Goal: Task Accomplishment & Management: Use online tool/utility

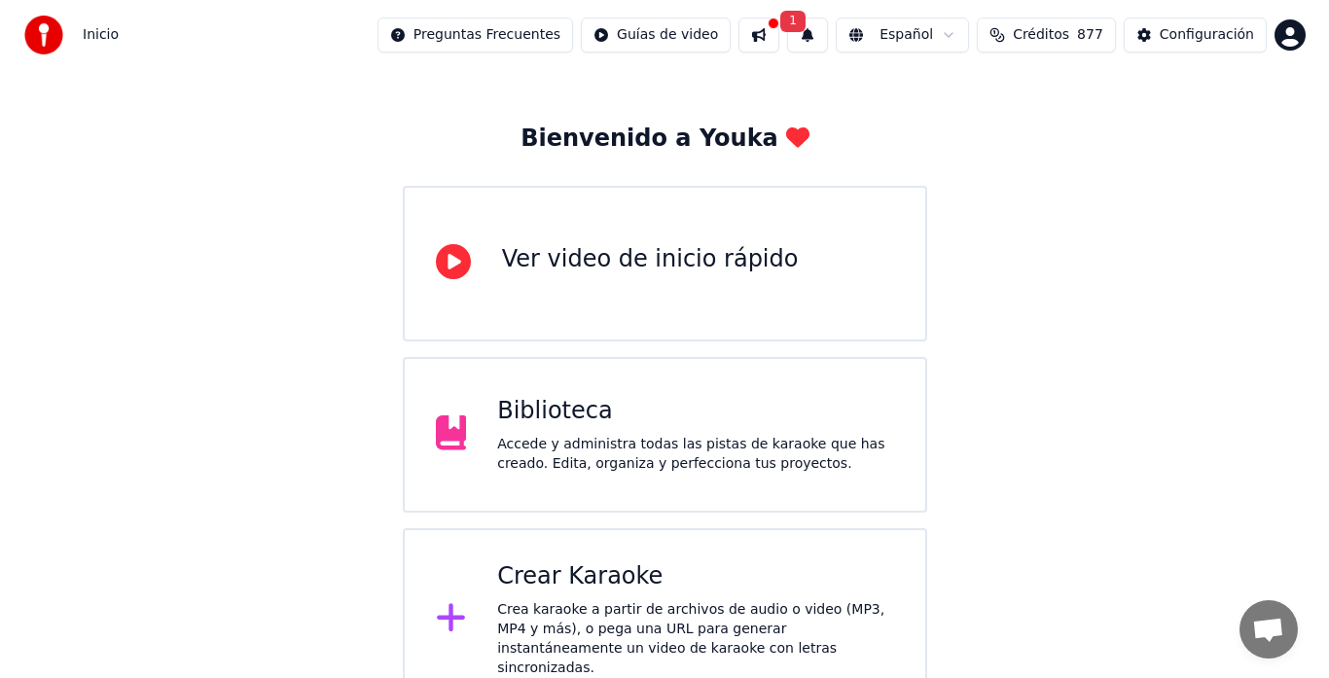
scroll to position [97, 0]
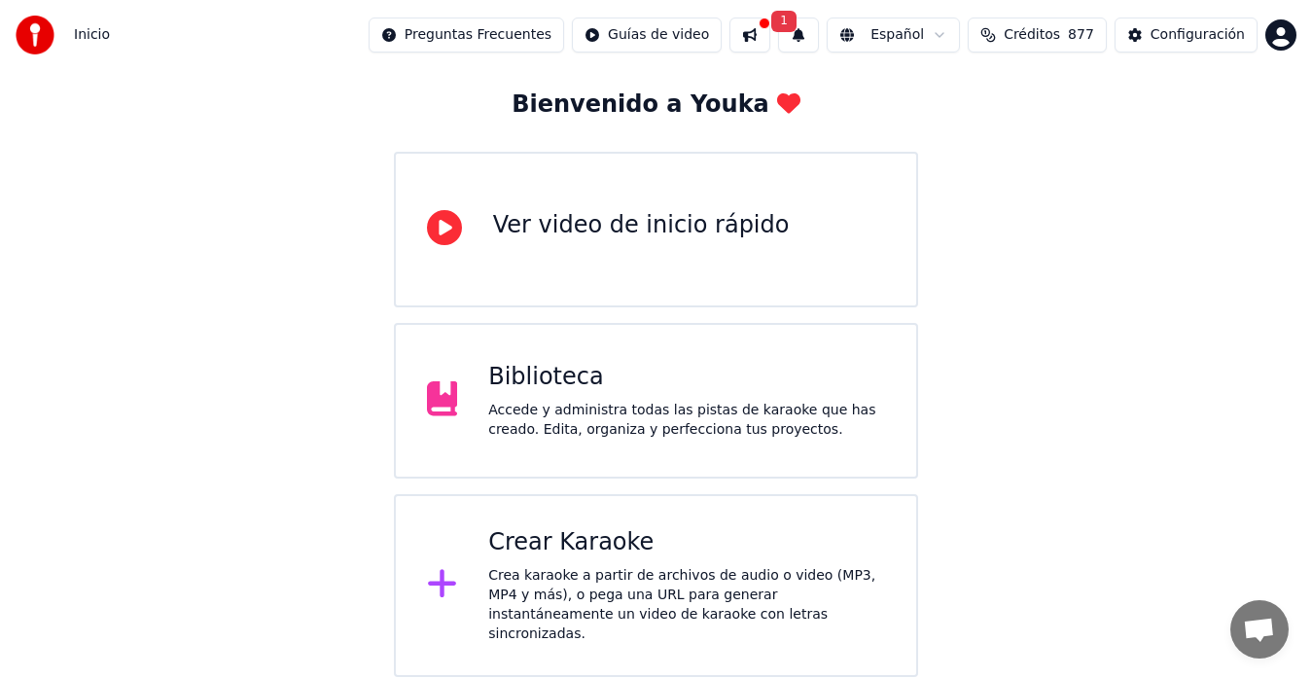
click at [590, 564] on div "Crear Karaoke Crea karaoke a partir de archivos de audio o video (MP3, MP4 y má…" at bounding box center [686, 585] width 397 height 117
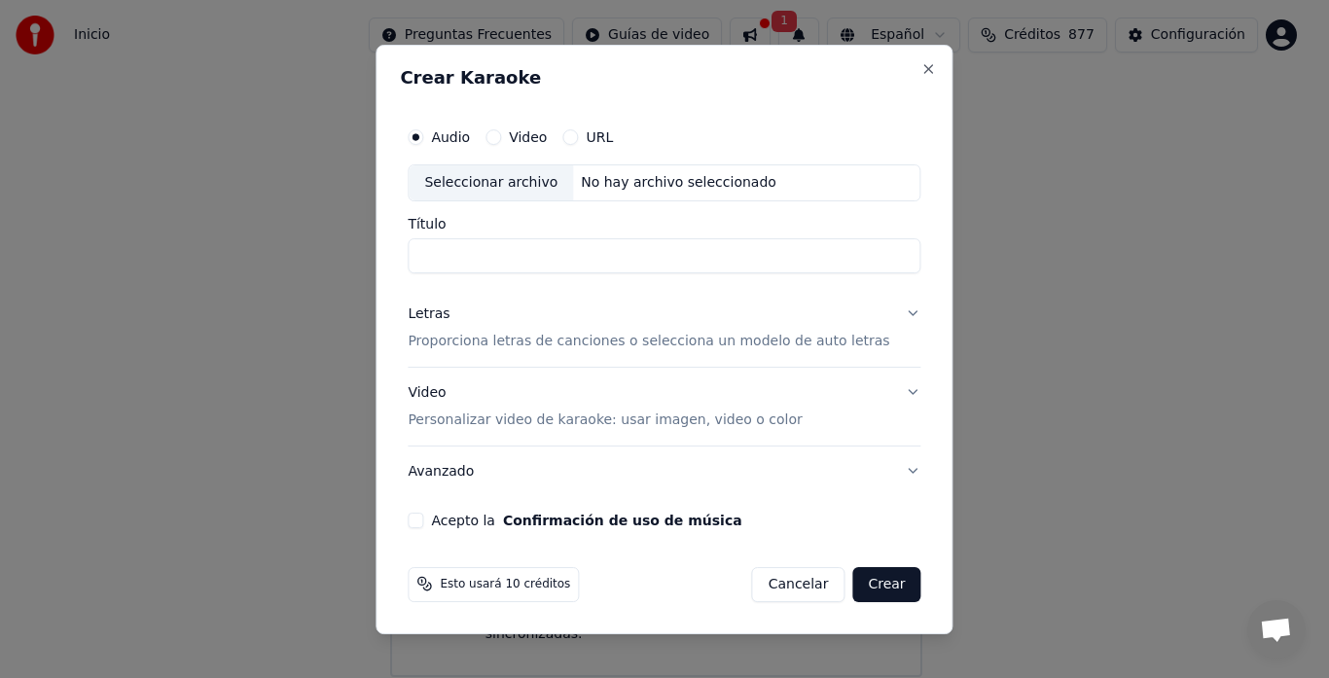
click at [497, 173] on div "Seleccionar archivo" at bounding box center [491, 182] width 164 height 35
type input "**********"
click at [824, 257] on input "**********" at bounding box center [664, 255] width 513 height 35
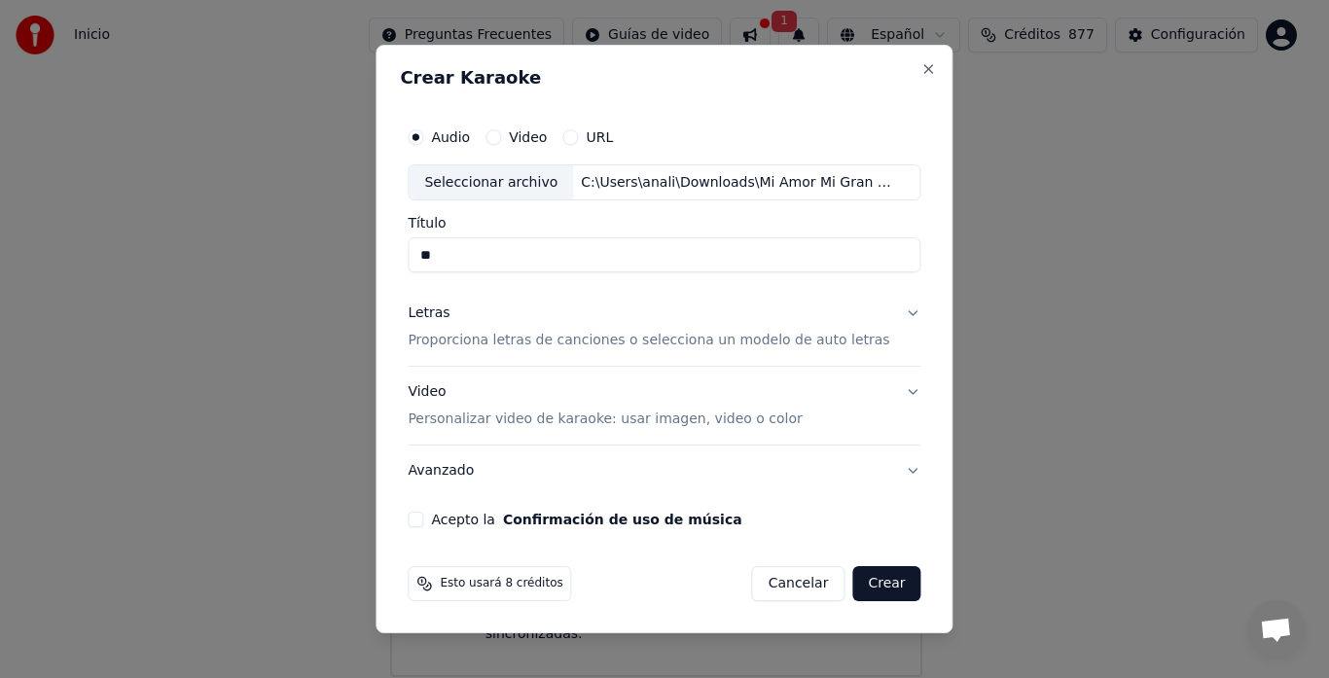
type input "*"
type input "**"
click at [423, 523] on button "Acepto la Confirmación de uso de música" at bounding box center [416, 520] width 16 height 16
click at [863, 582] on button "Crear" at bounding box center [886, 583] width 68 height 35
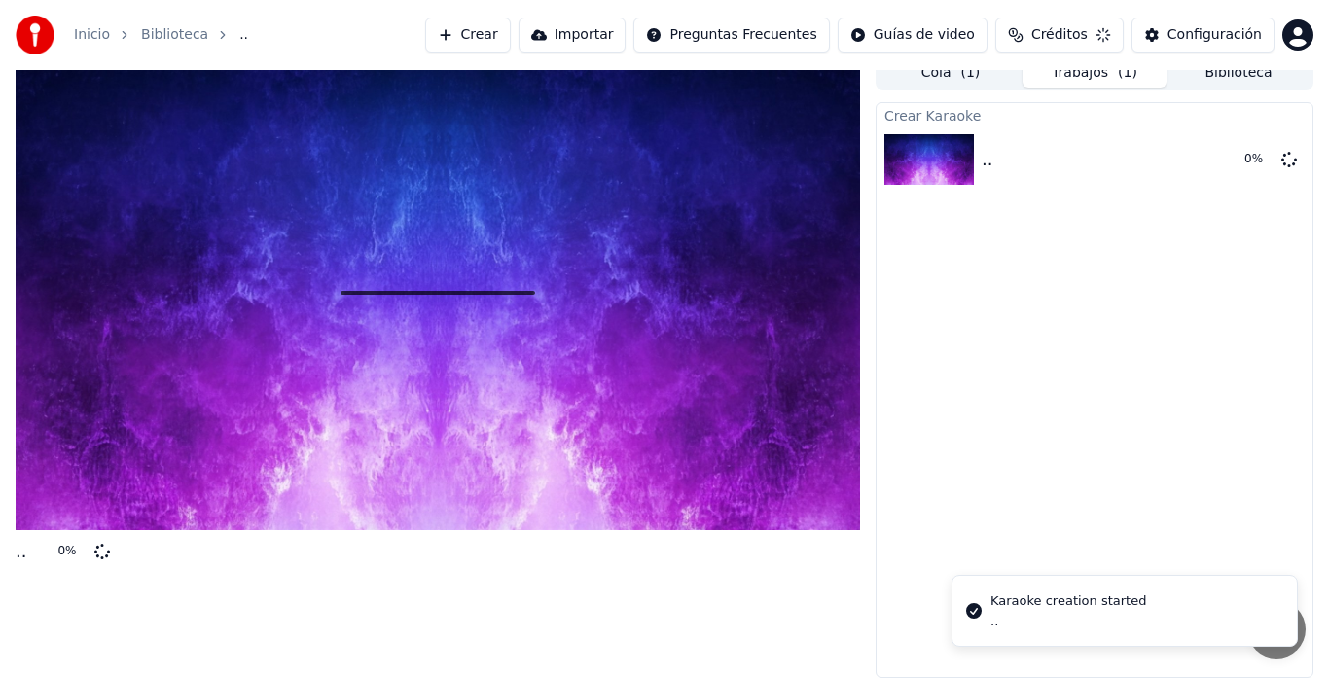
scroll to position [15, 0]
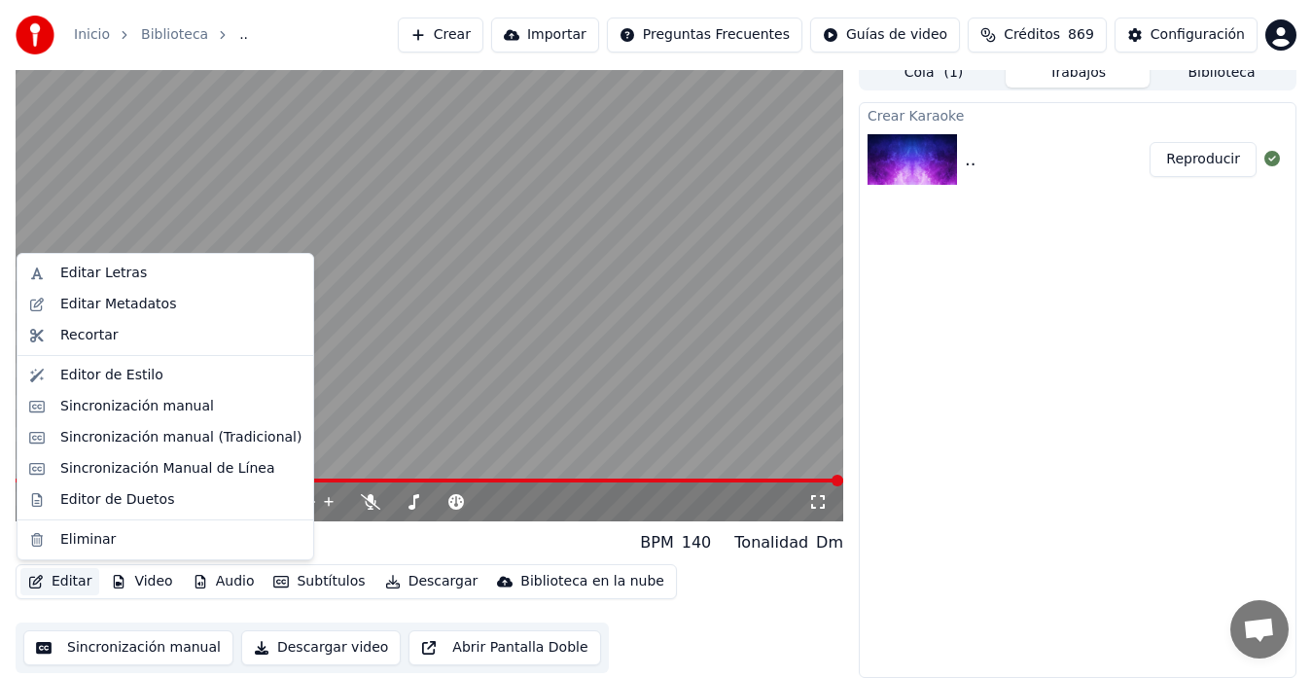
click at [56, 583] on button "Editar" at bounding box center [59, 581] width 79 height 27
click at [84, 270] on div "Editar Letras" at bounding box center [103, 273] width 87 height 19
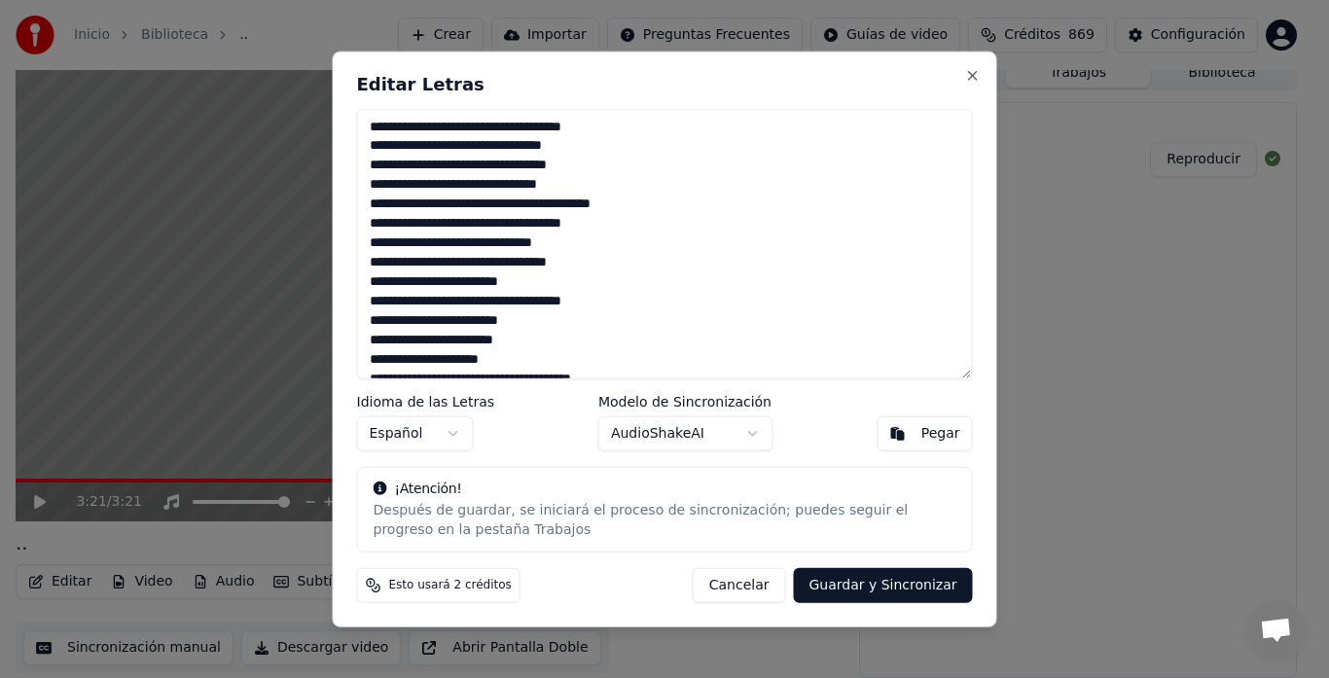
click at [558, 203] on textarea "**********" at bounding box center [665, 243] width 616 height 271
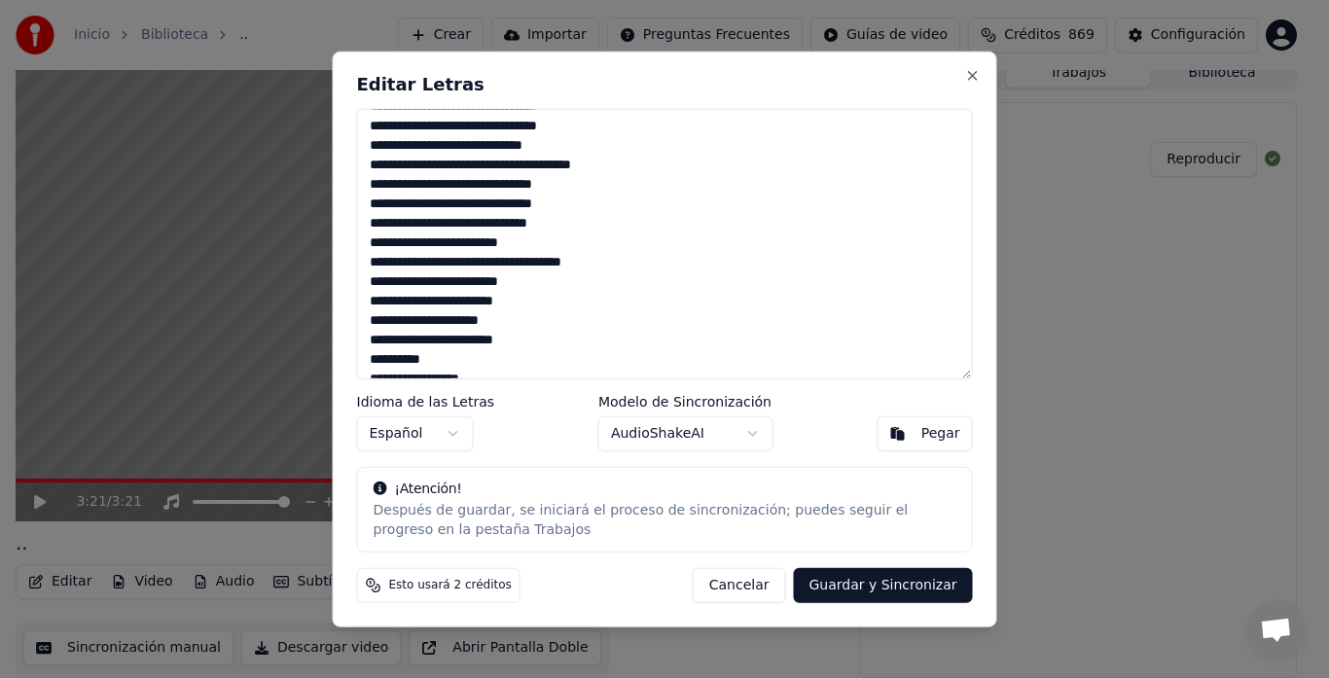
scroll to position [369, 0]
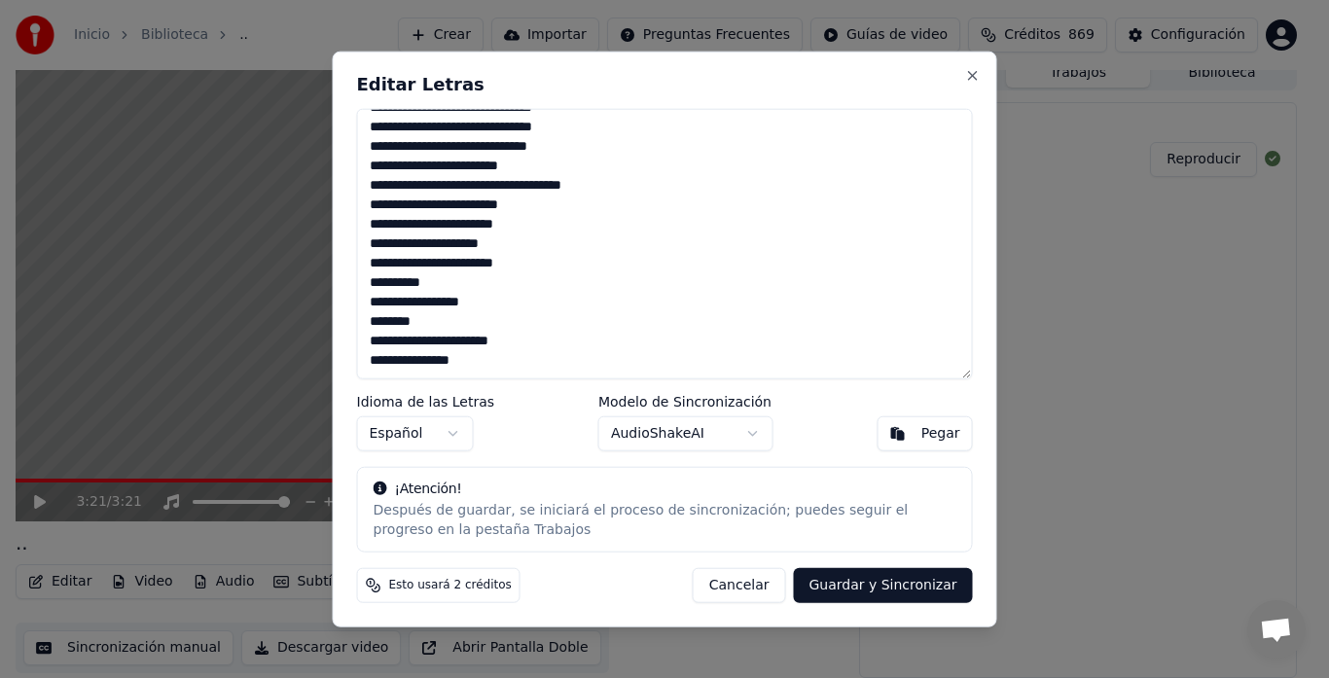
click at [476, 367] on textarea "**********" at bounding box center [665, 243] width 616 height 271
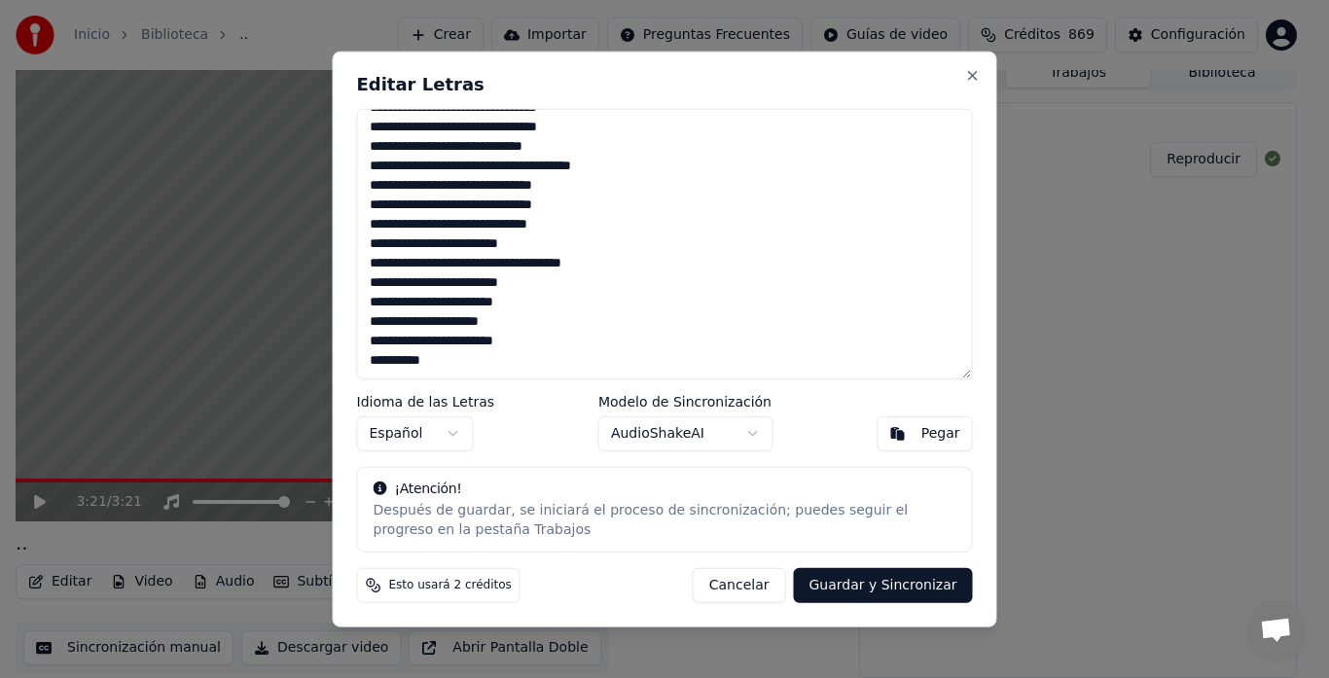
scroll to position [291, 0]
click at [849, 583] on button "Guardar y Sincronizar" at bounding box center [882, 585] width 179 height 35
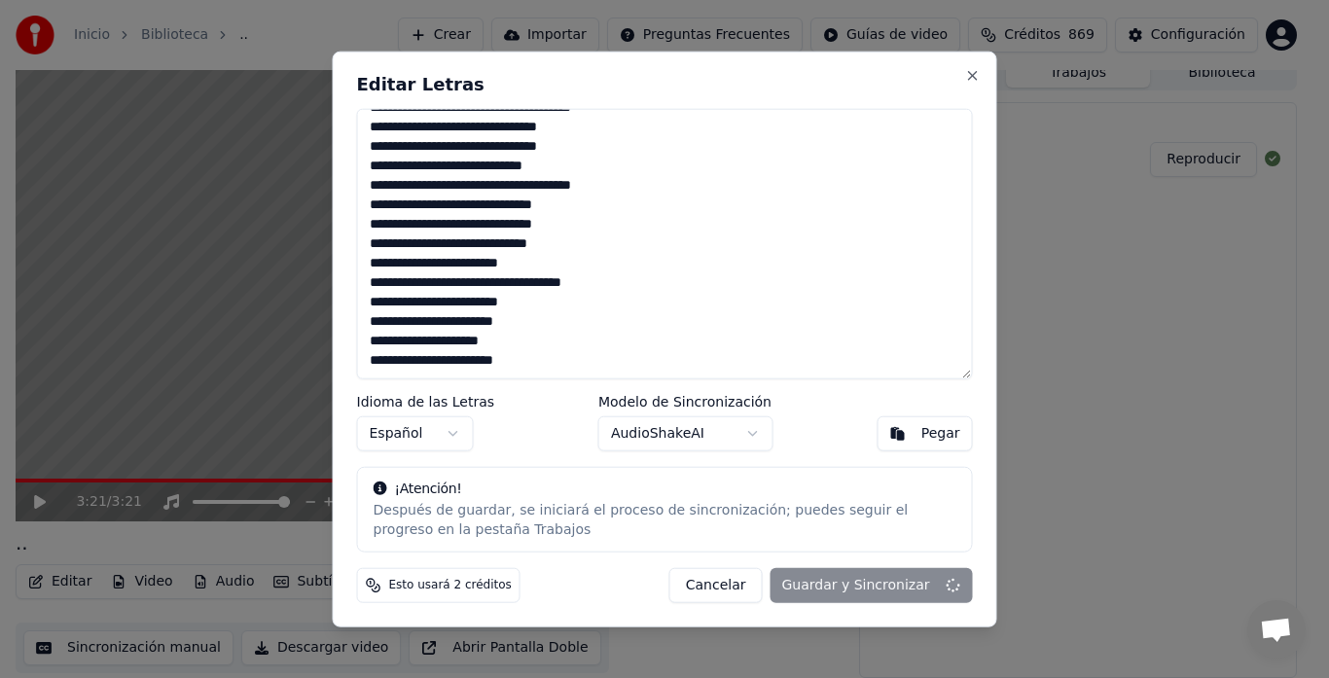
type textarea "**********"
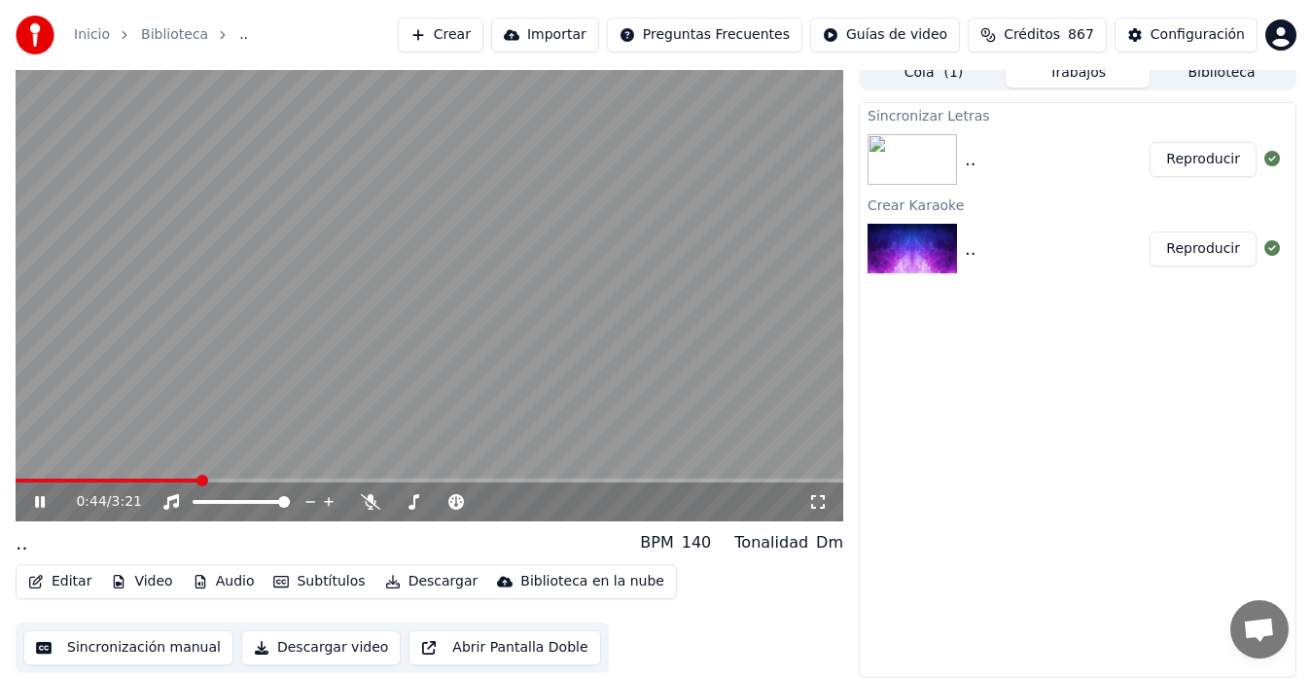
click at [35, 502] on icon at bounding box center [53, 502] width 45 height 16
click at [323, 576] on button "Subtítulos" at bounding box center [319, 581] width 107 height 27
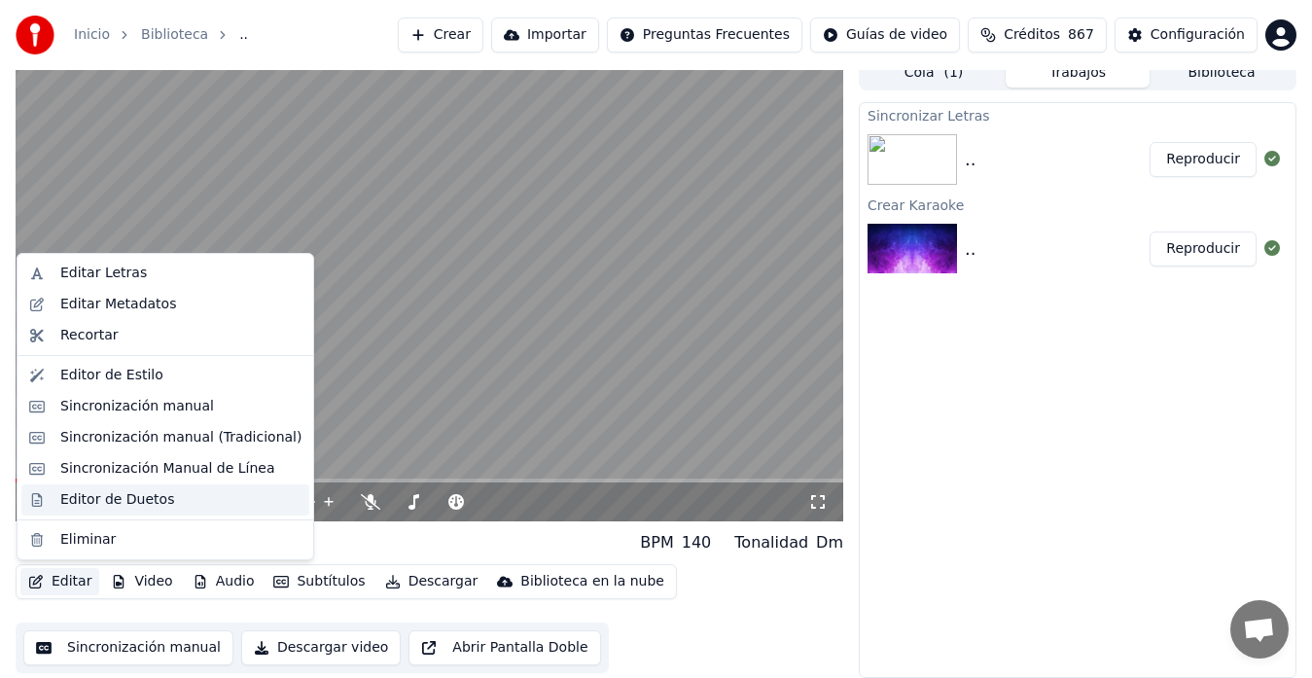
click at [93, 494] on div "Editor de Duetos" at bounding box center [117, 499] width 114 height 19
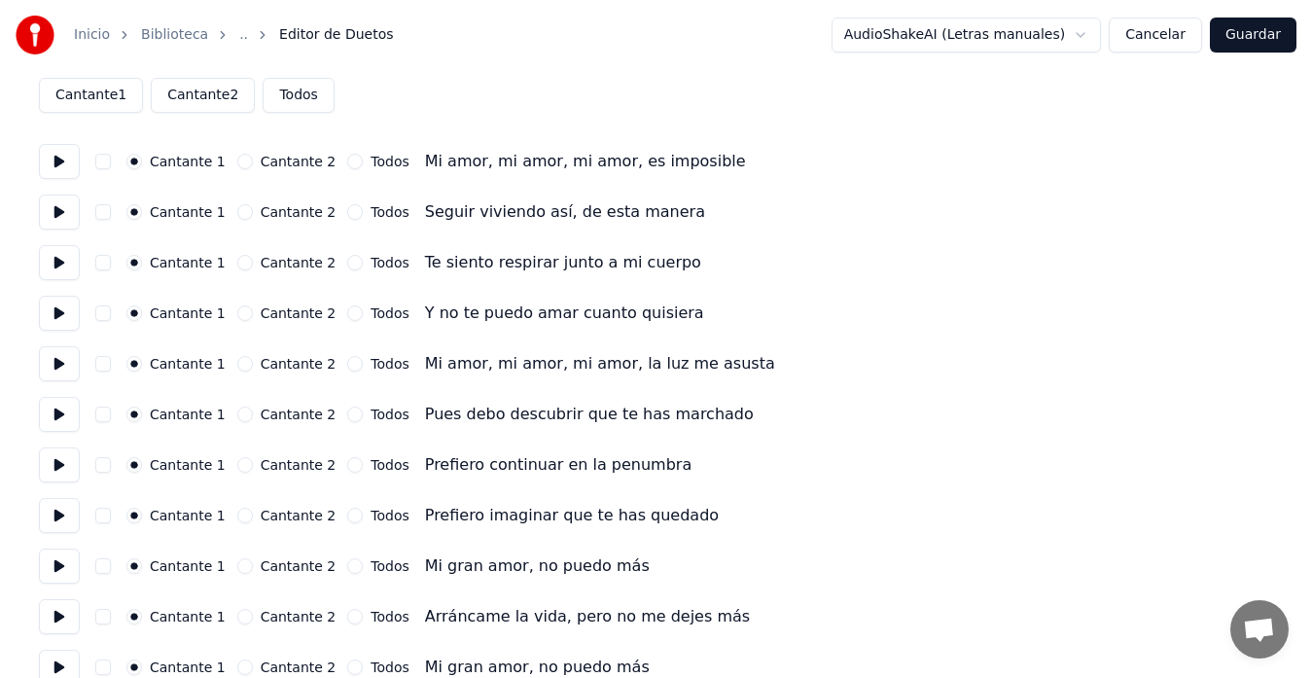
scroll to position [195, 0]
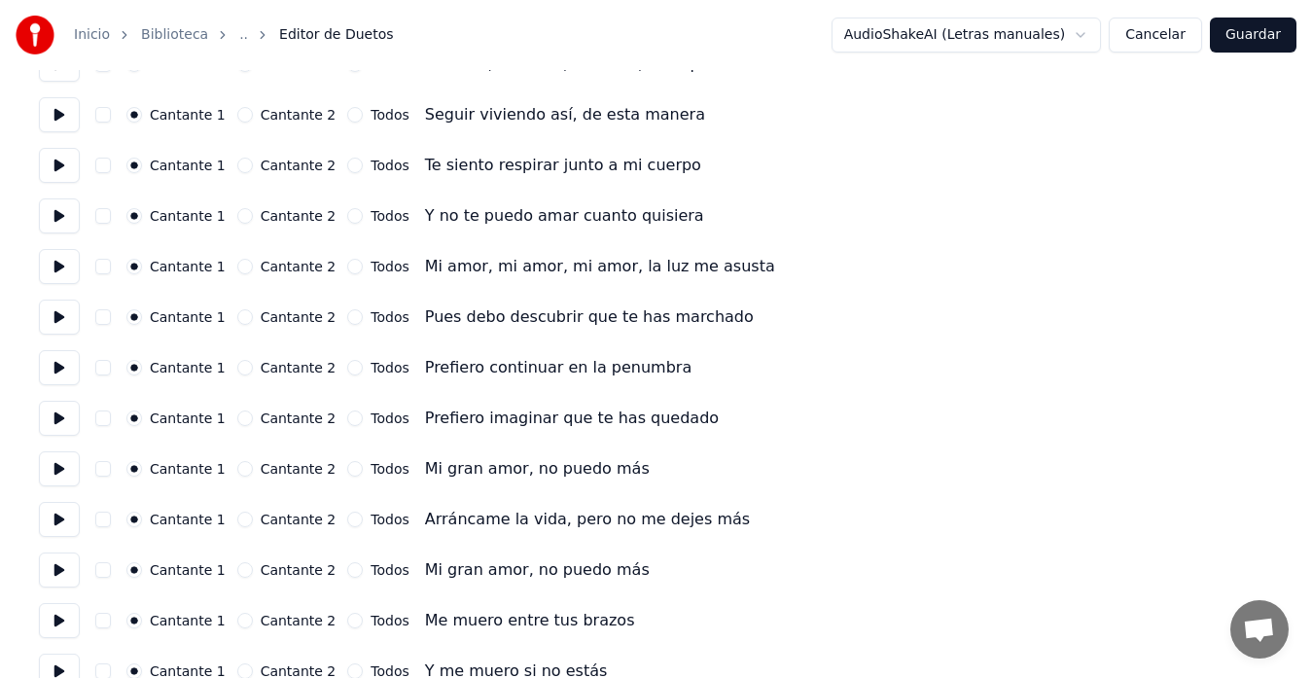
click at [240, 265] on button "Cantante 2" at bounding box center [245, 267] width 16 height 16
click at [239, 319] on button "Cantante 2" at bounding box center [245, 317] width 16 height 16
click at [237, 365] on button "Cantante 2" at bounding box center [245, 368] width 16 height 16
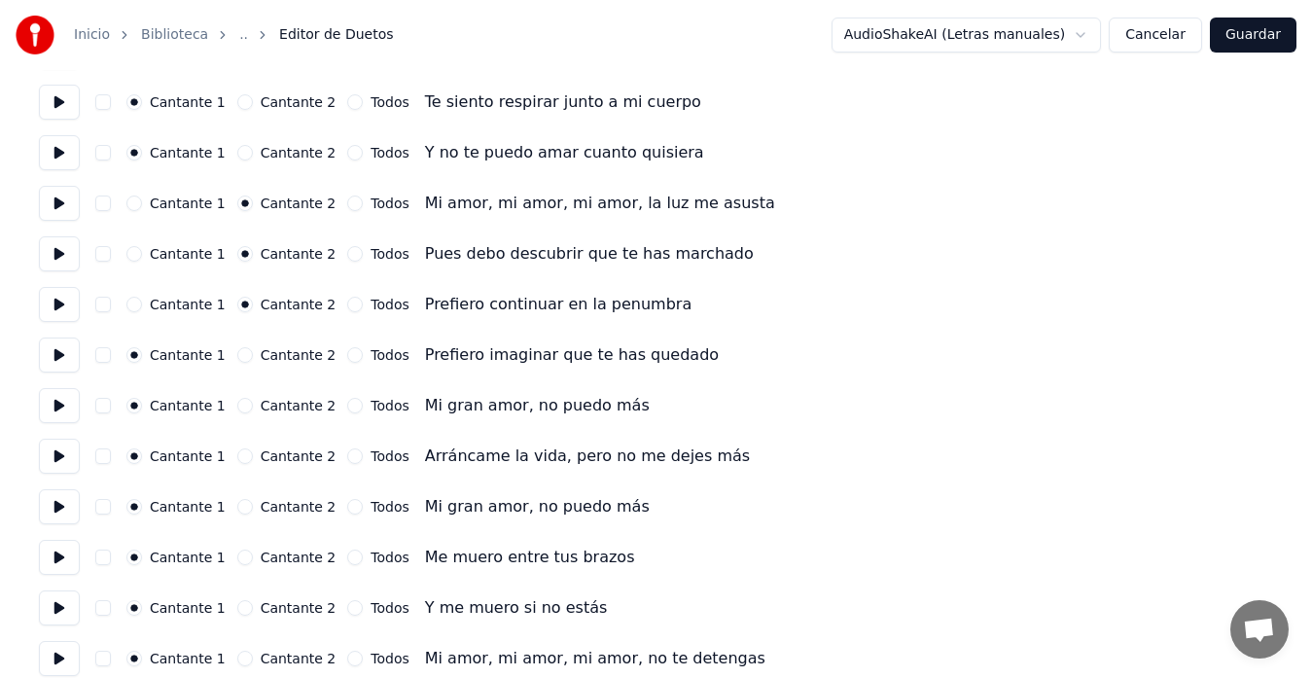
scroll to position [292, 0]
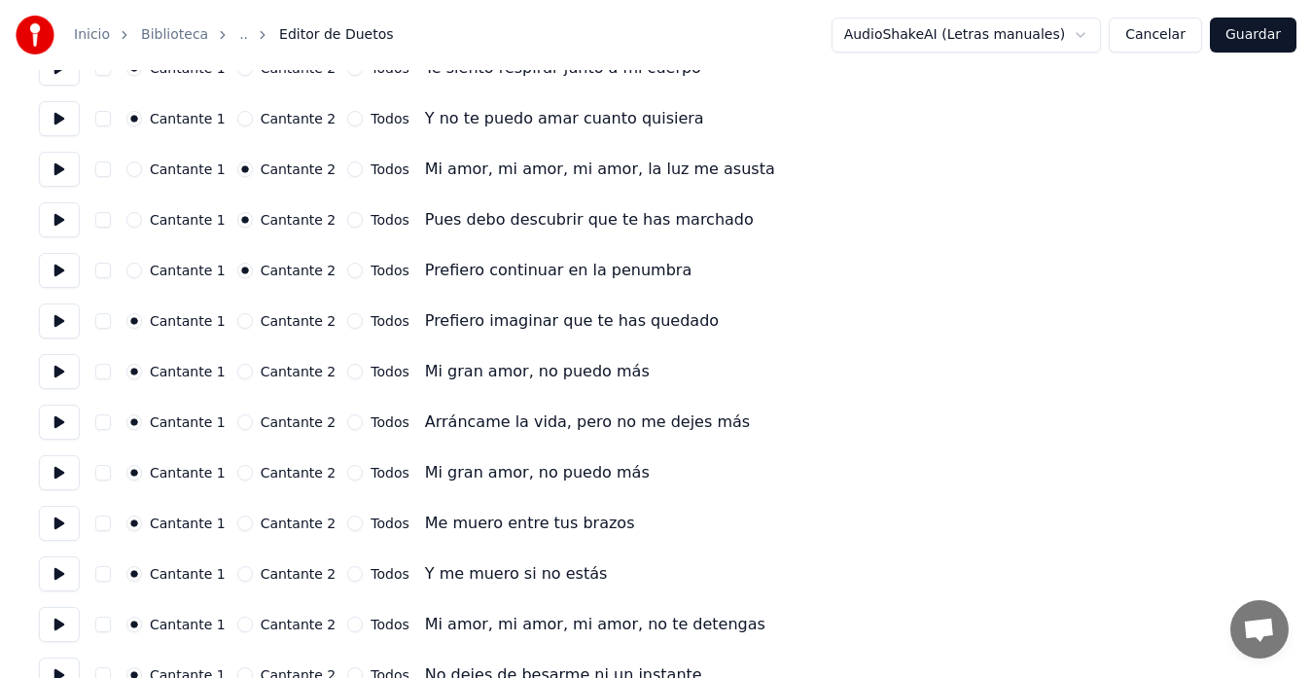
click at [238, 320] on button "Cantante 2" at bounding box center [245, 321] width 16 height 16
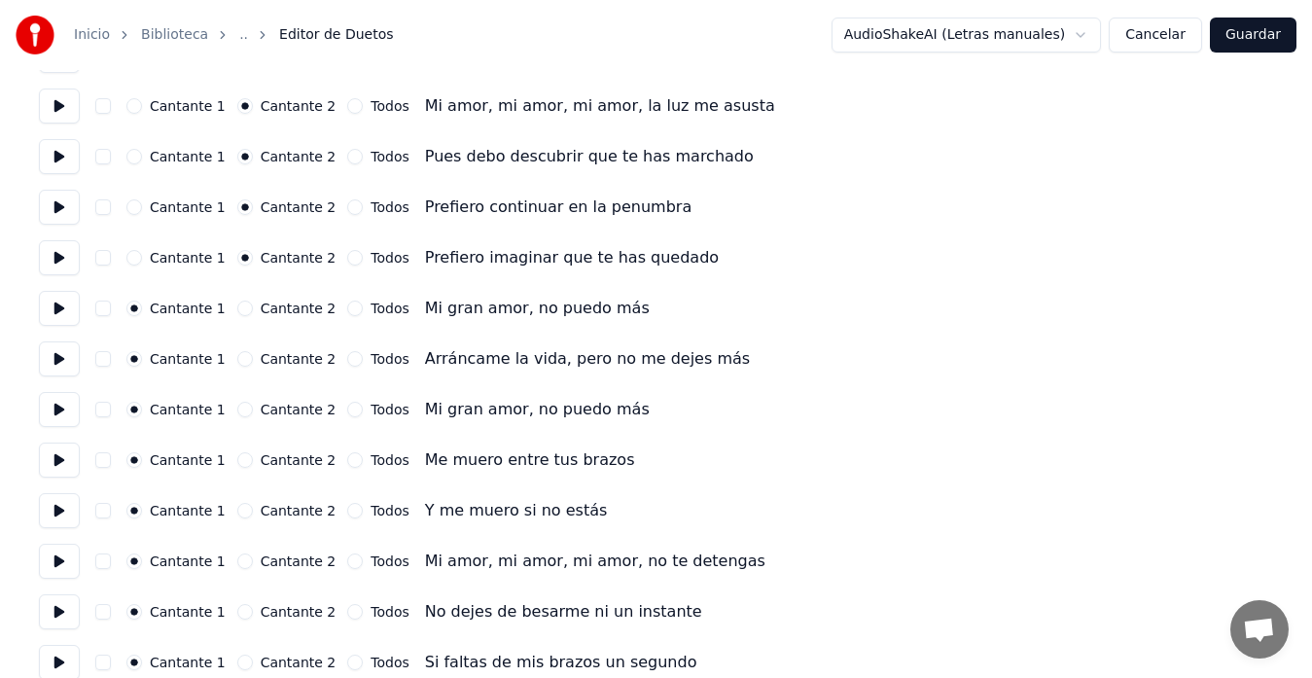
scroll to position [389, 0]
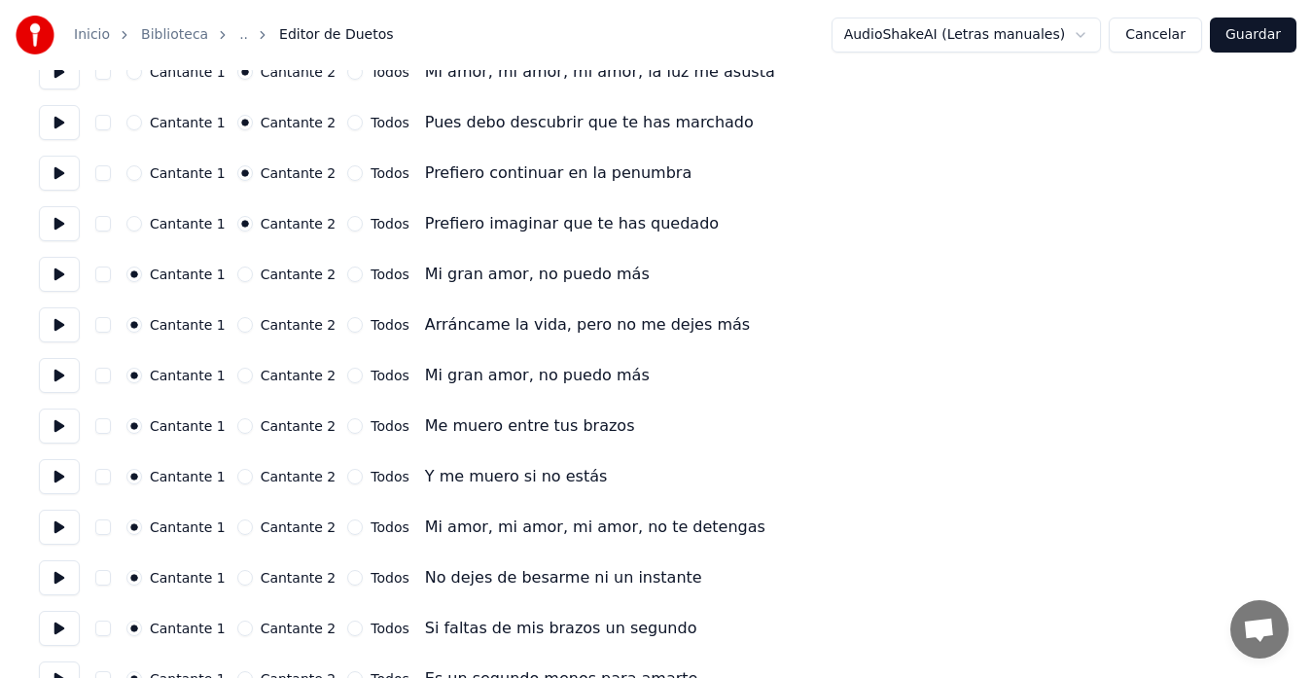
click at [347, 272] on button "Todos" at bounding box center [355, 275] width 16 height 16
click at [347, 324] on button "Todos" at bounding box center [355, 325] width 16 height 16
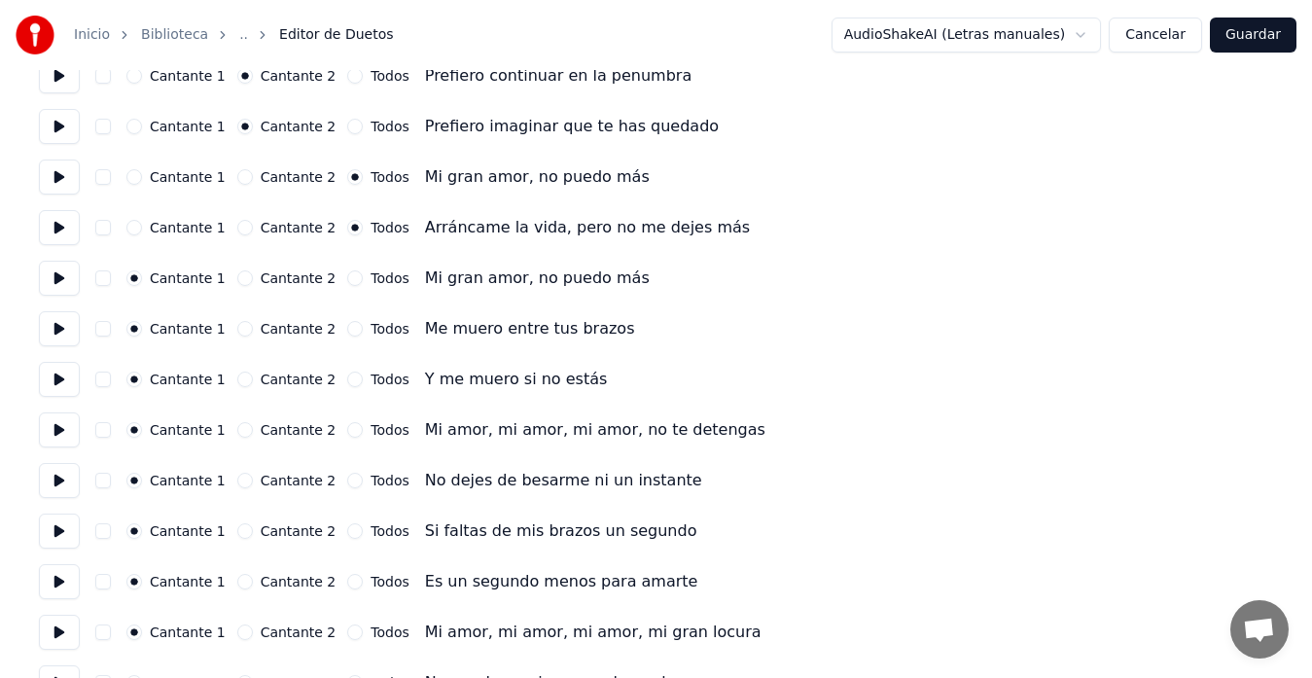
click at [347, 279] on button "Todos" at bounding box center [355, 278] width 16 height 16
click at [347, 330] on button "Todos" at bounding box center [355, 329] width 16 height 16
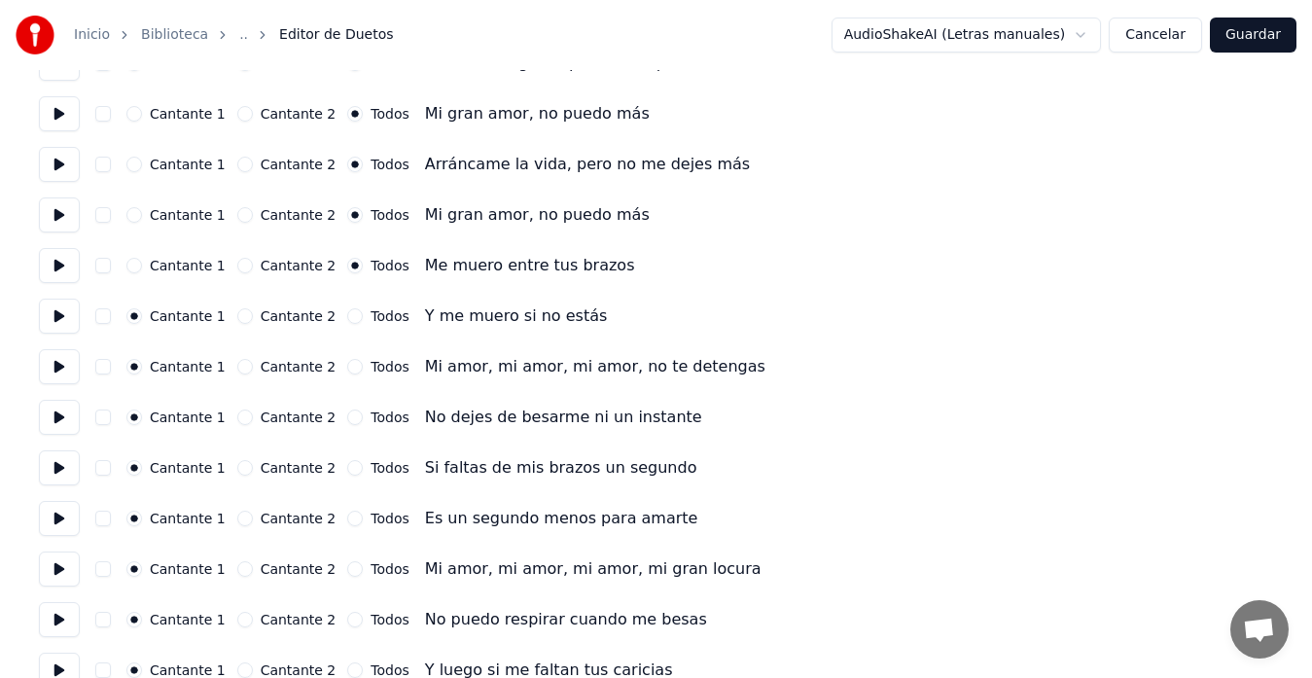
scroll to position [584, 0]
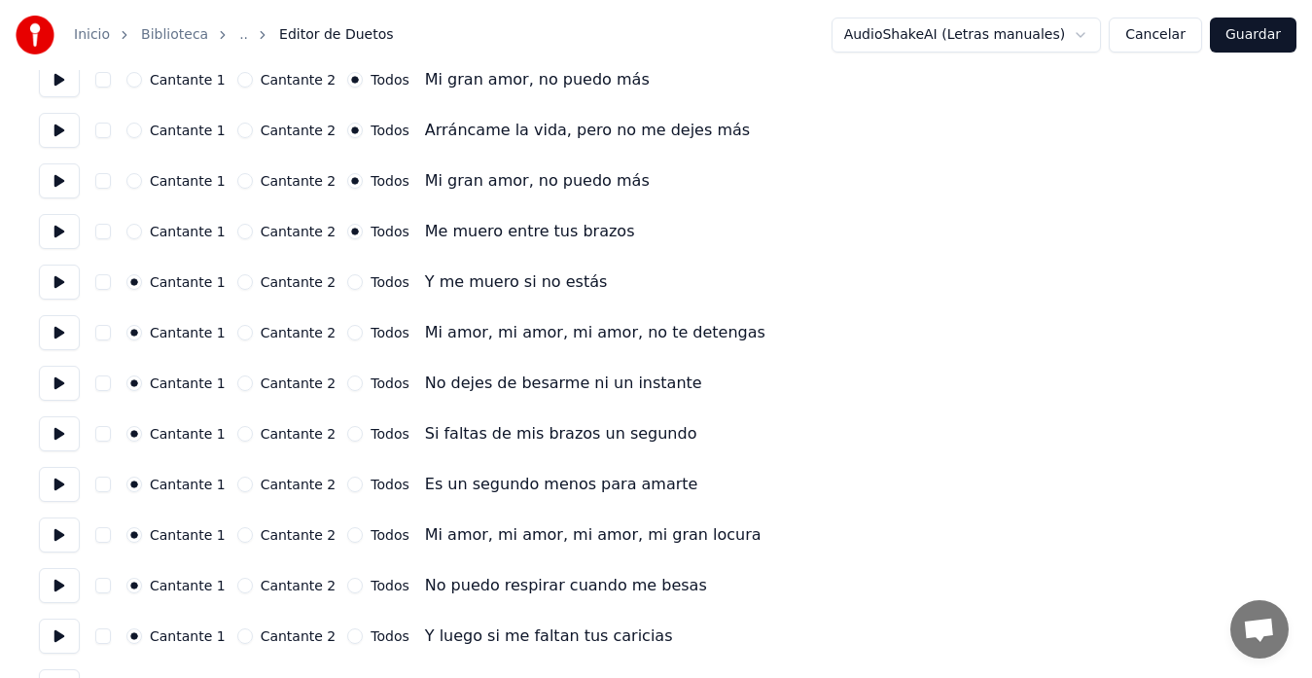
click at [347, 280] on button "Todos" at bounding box center [355, 282] width 16 height 16
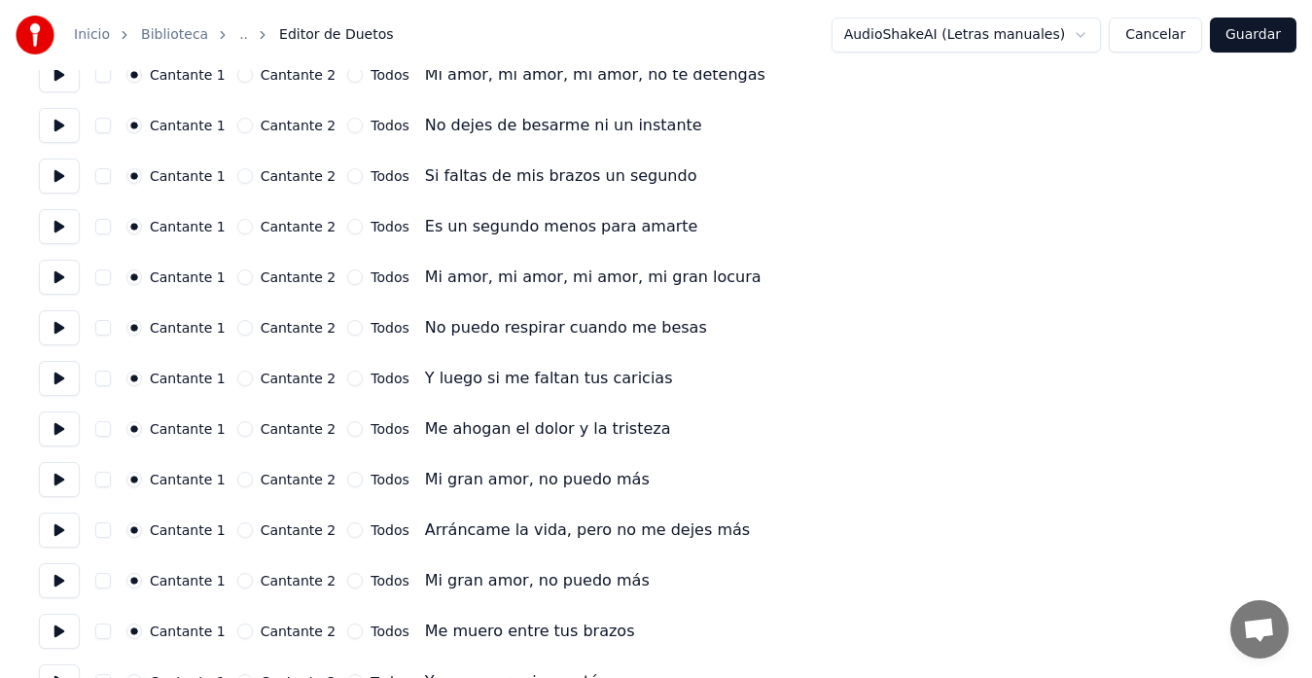
scroll to position [876, 0]
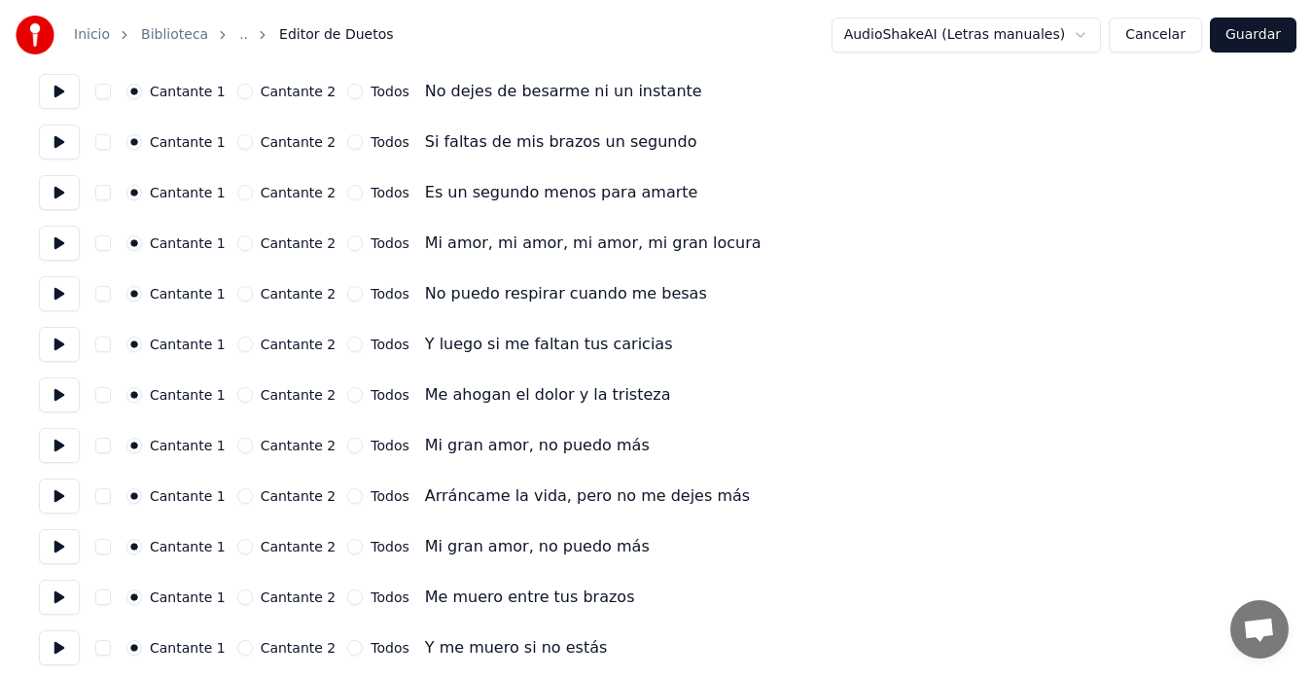
click at [347, 247] on button "Todos" at bounding box center [355, 243] width 16 height 16
click at [242, 239] on button "Cantante 2" at bounding box center [245, 243] width 16 height 16
click at [241, 295] on button "Cantante 2" at bounding box center [245, 294] width 16 height 16
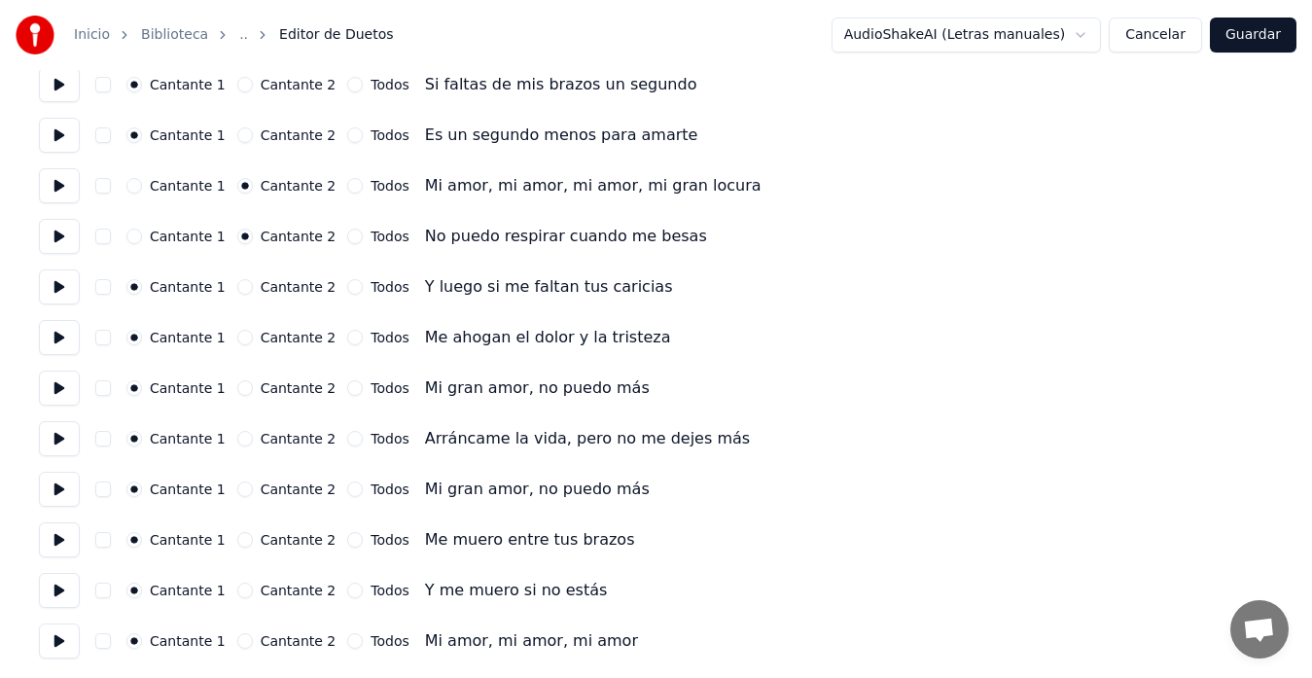
click at [240, 291] on button "Cantante 2" at bounding box center [245, 287] width 16 height 16
click at [243, 333] on button "Cantante 2" at bounding box center [245, 338] width 16 height 16
click at [347, 388] on button "Todos" at bounding box center [355, 388] width 16 height 16
click at [347, 439] on button "Todos" at bounding box center [355, 439] width 16 height 16
click at [347, 486] on button "Todos" at bounding box center [355, 490] width 16 height 16
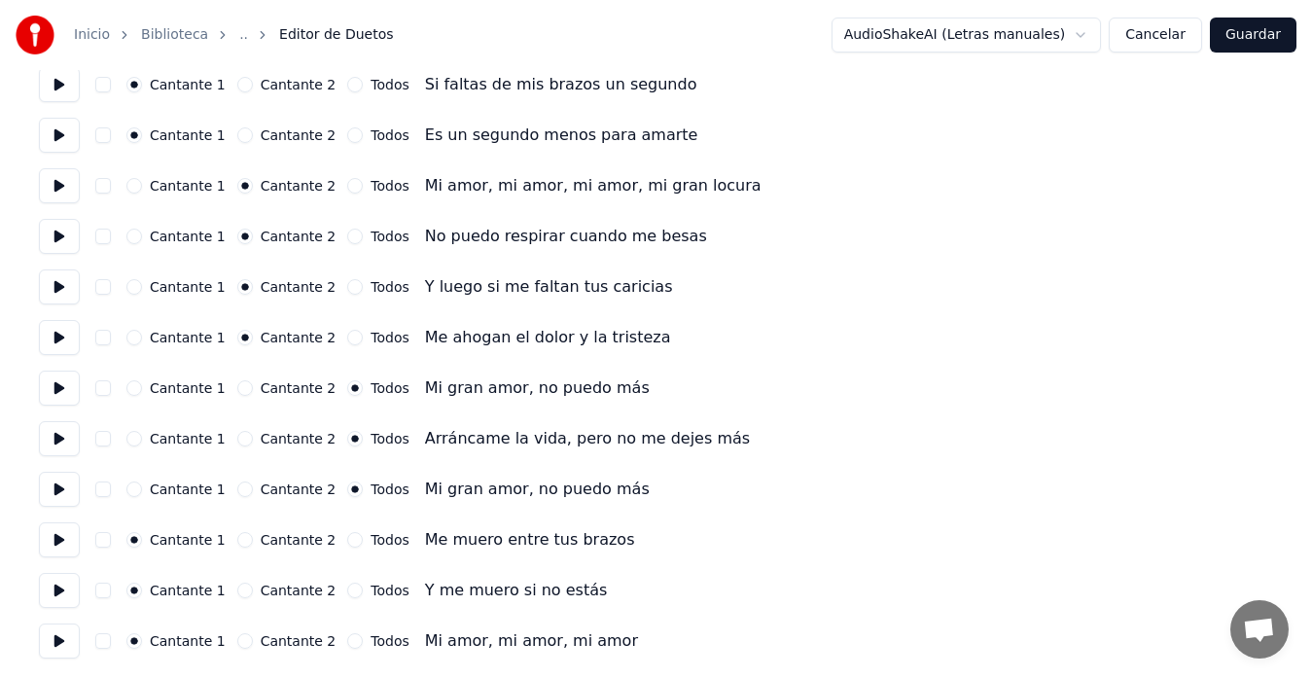
click at [347, 542] on button "Todos" at bounding box center [355, 540] width 16 height 16
click at [347, 592] on button "Todos" at bounding box center [355, 591] width 16 height 16
click at [347, 649] on div "Cantante 1 Cantante 2 Todos Mi amor, mi amor, mi amor" at bounding box center [656, 641] width 1235 height 35
click at [244, 639] on button "Cantante 2" at bounding box center [245, 641] width 16 height 16
click at [1257, 39] on button "Guardar" at bounding box center [1253, 35] width 87 height 35
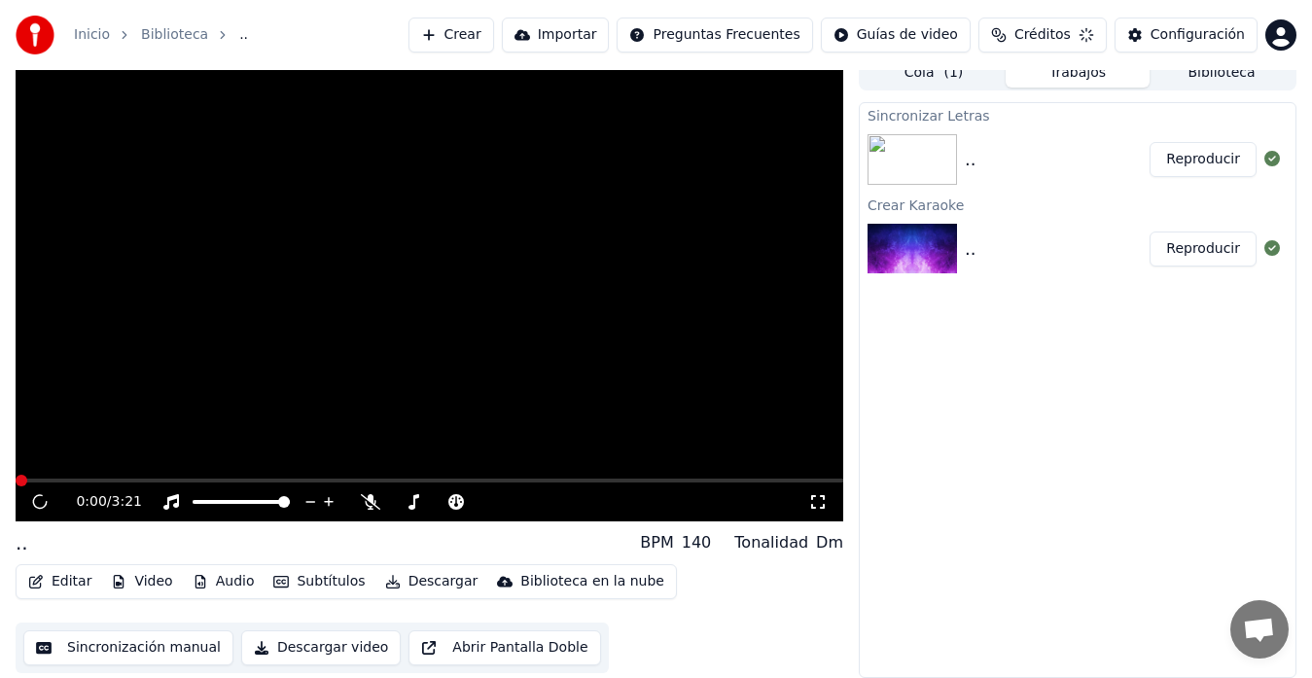
scroll to position [15, 0]
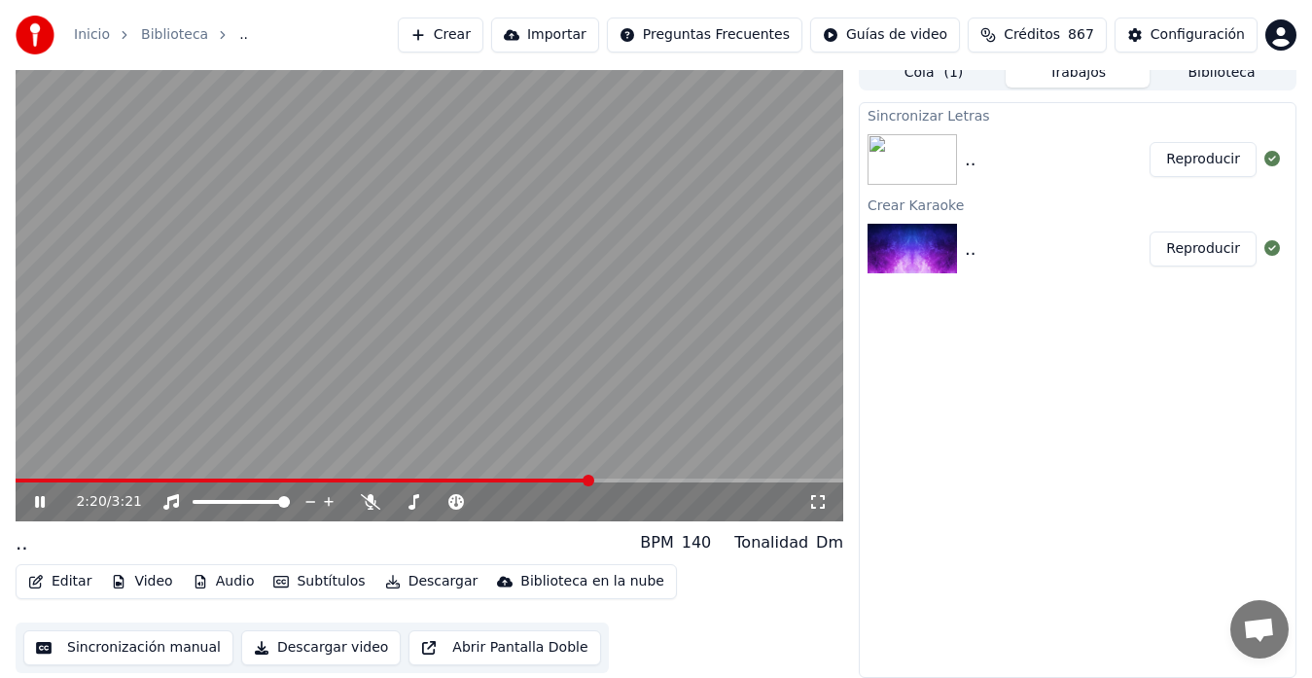
click at [64, 582] on button "Editar" at bounding box center [59, 581] width 79 height 27
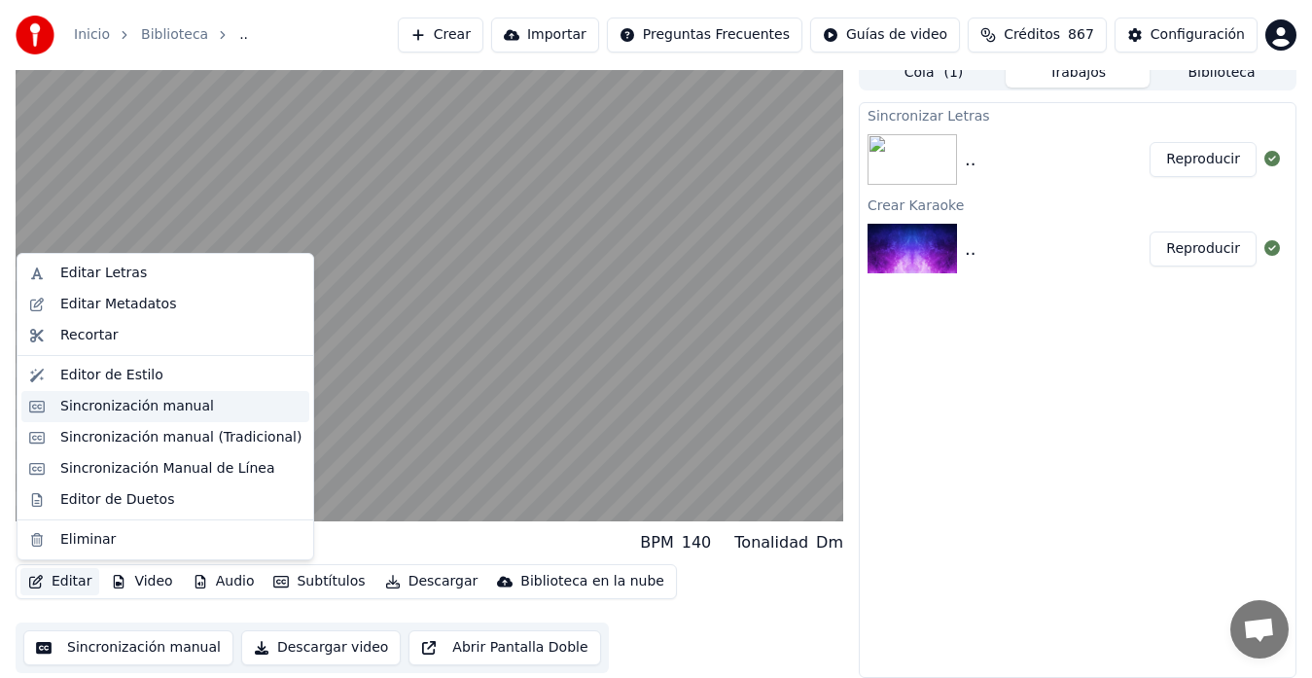
click at [134, 407] on div "Sincronización manual" at bounding box center [137, 406] width 154 height 19
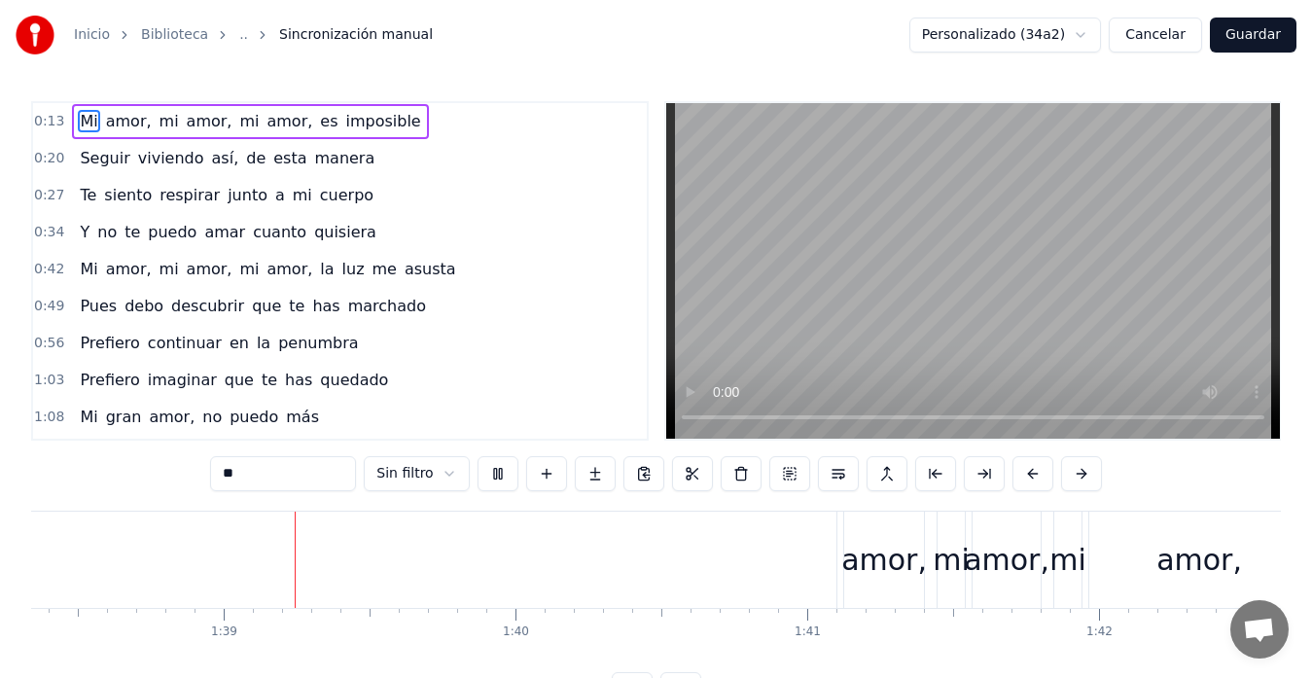
scroll to position [0, 28762]
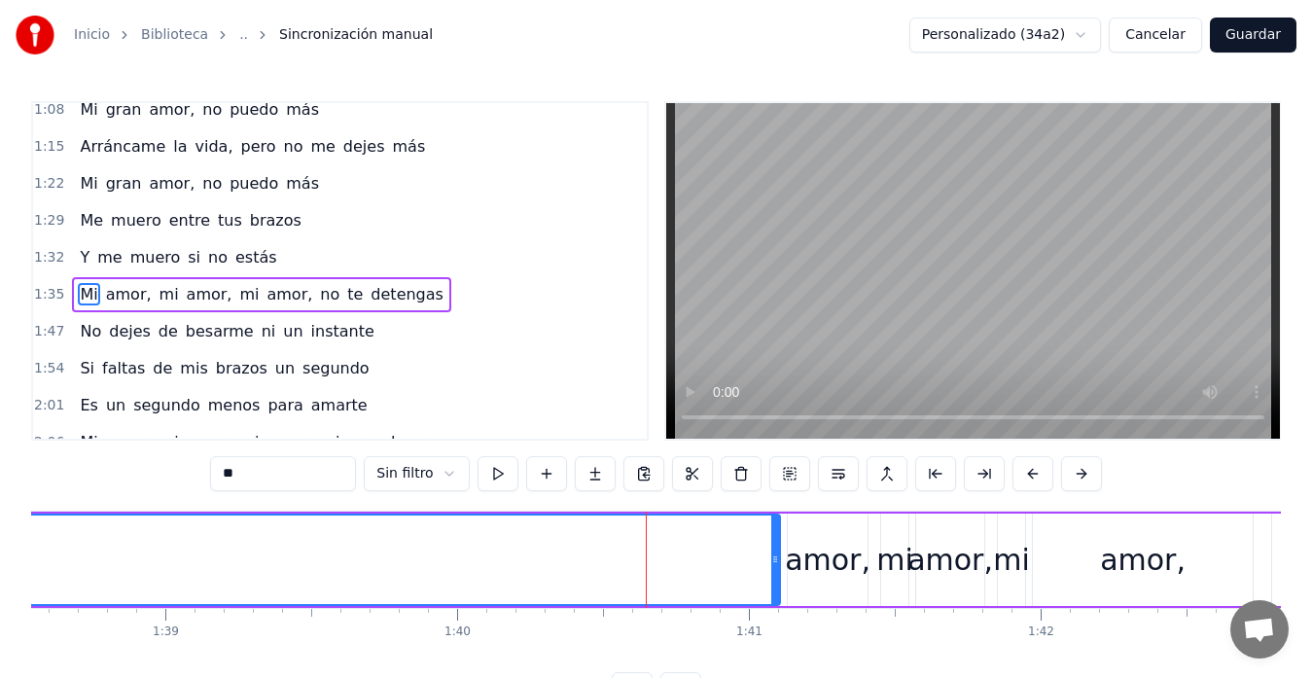
scroll to position [331, 0]
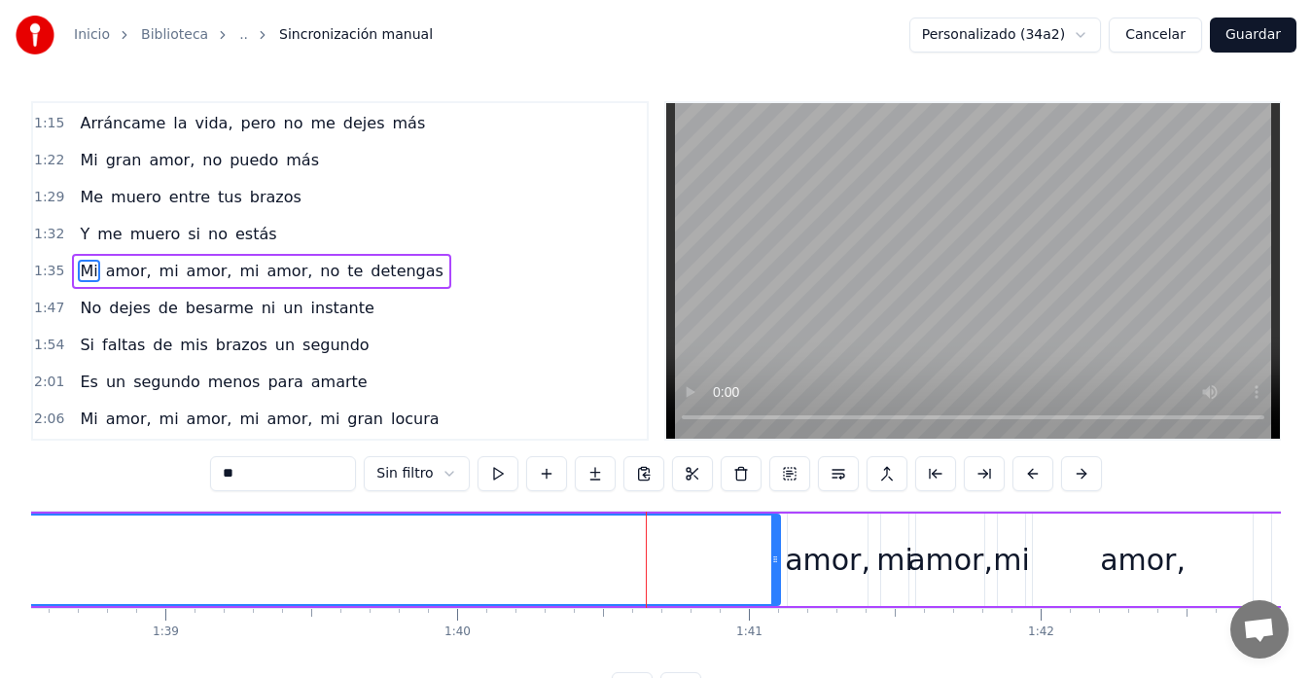
drag, startPoint x: 724, startPoint y: 653, endPoint x: 713, endPoint y: 652, distance: 10.7
click at [713, 652] on div "Mi amor, mi amor, mi amor, es imposible Seguir viviendo así, de esta manera Te …" at bounding box center [656, 584] width 1250 height 146
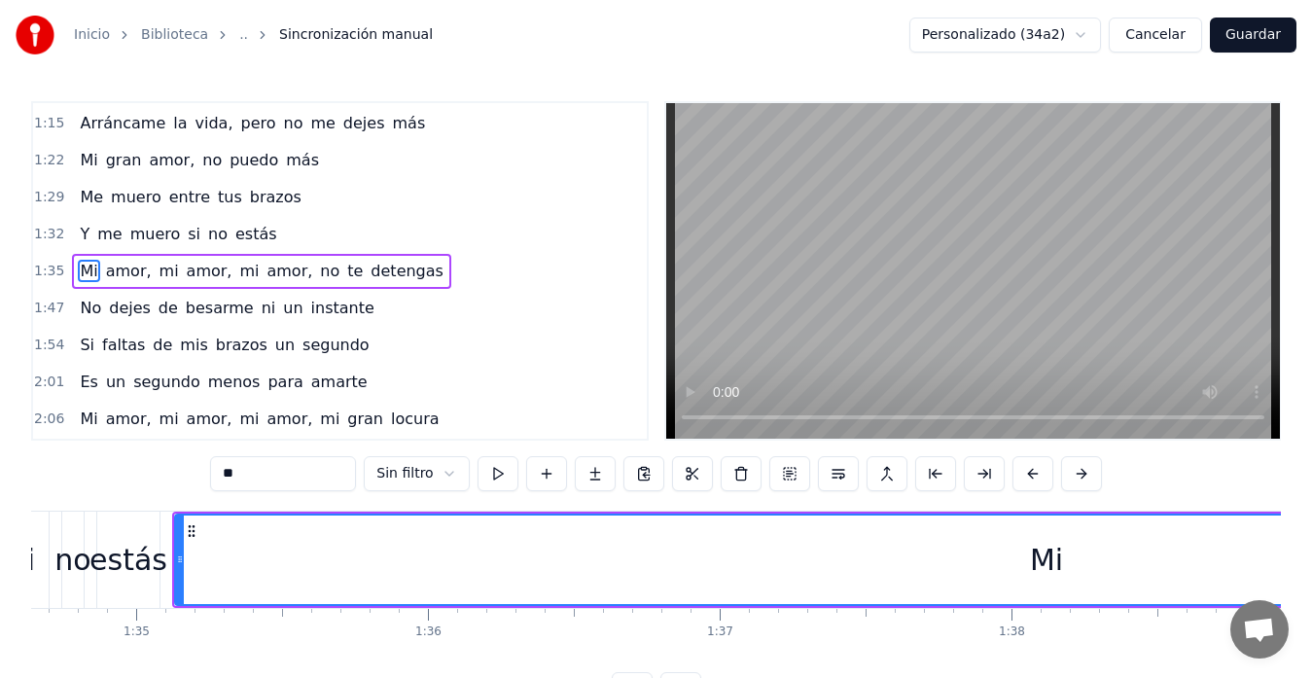
scroll to position [0, 27435]
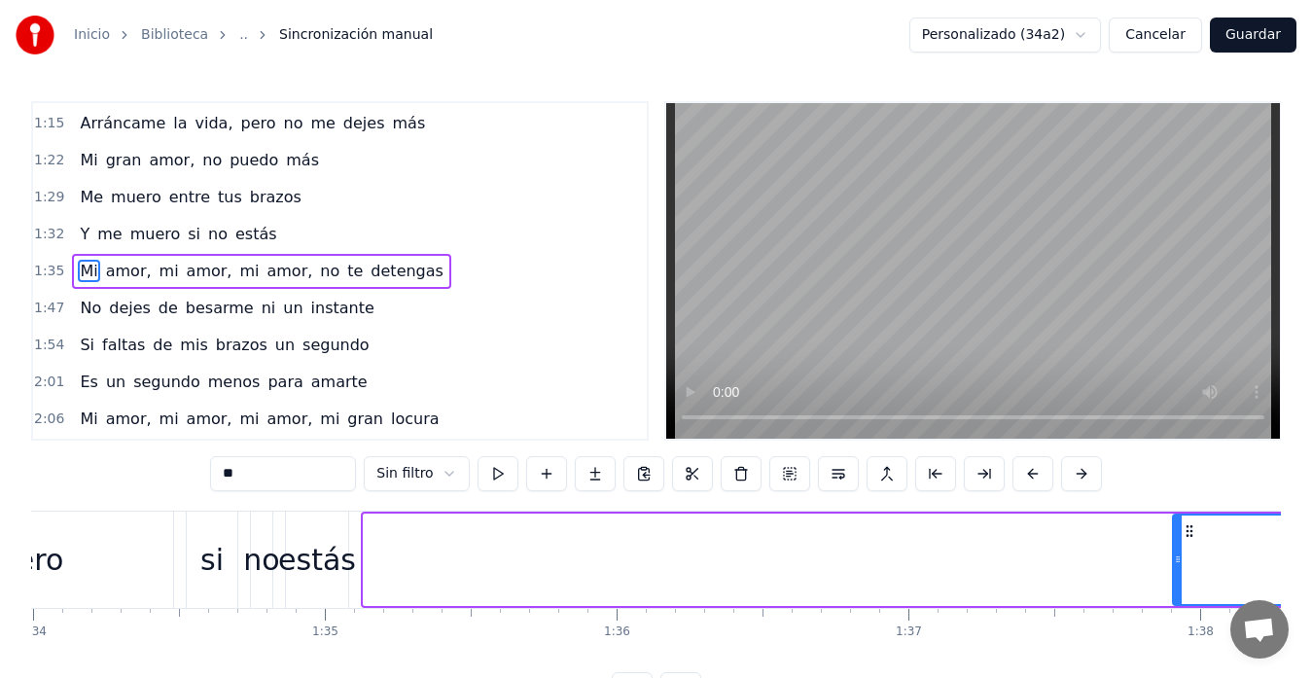
drag, startPoint x: 367, startPoint y: 564, endPoint x: 1176, endPoint y: 529, distance: 810.2
click at [1176, 529] on div at bounding box center [1178, 560] width 8 height 89
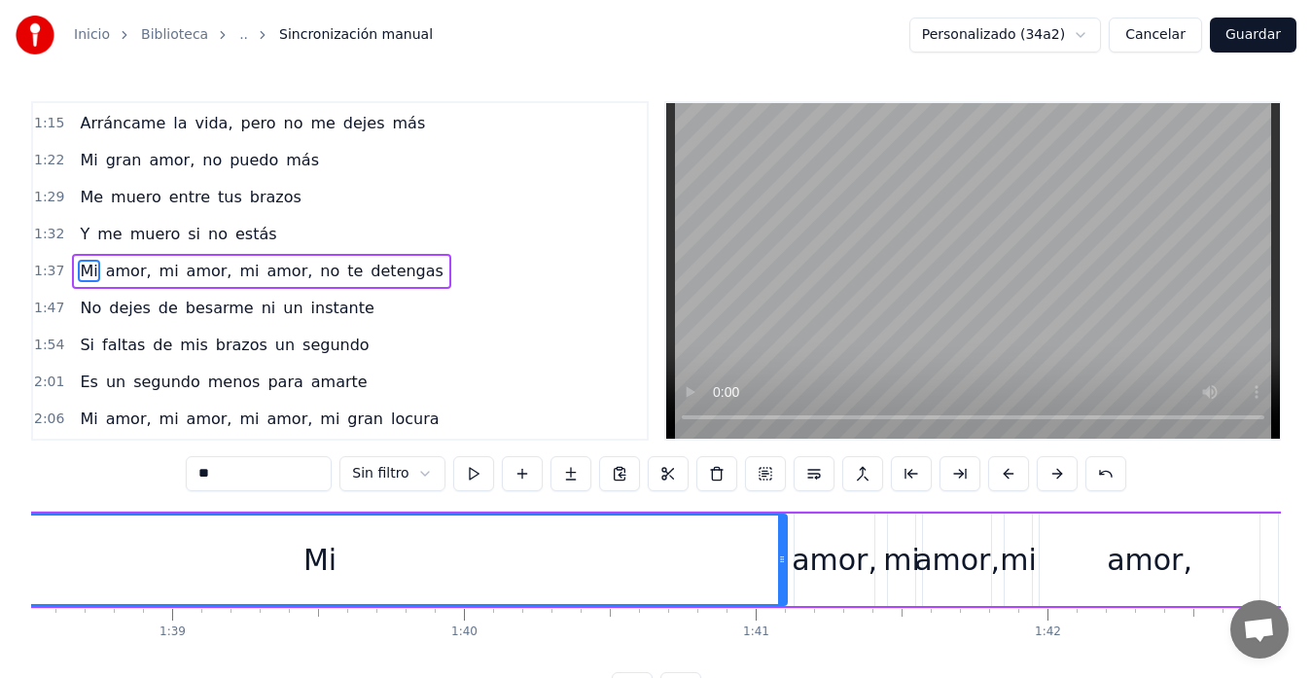
scroll to position [0, 28284]
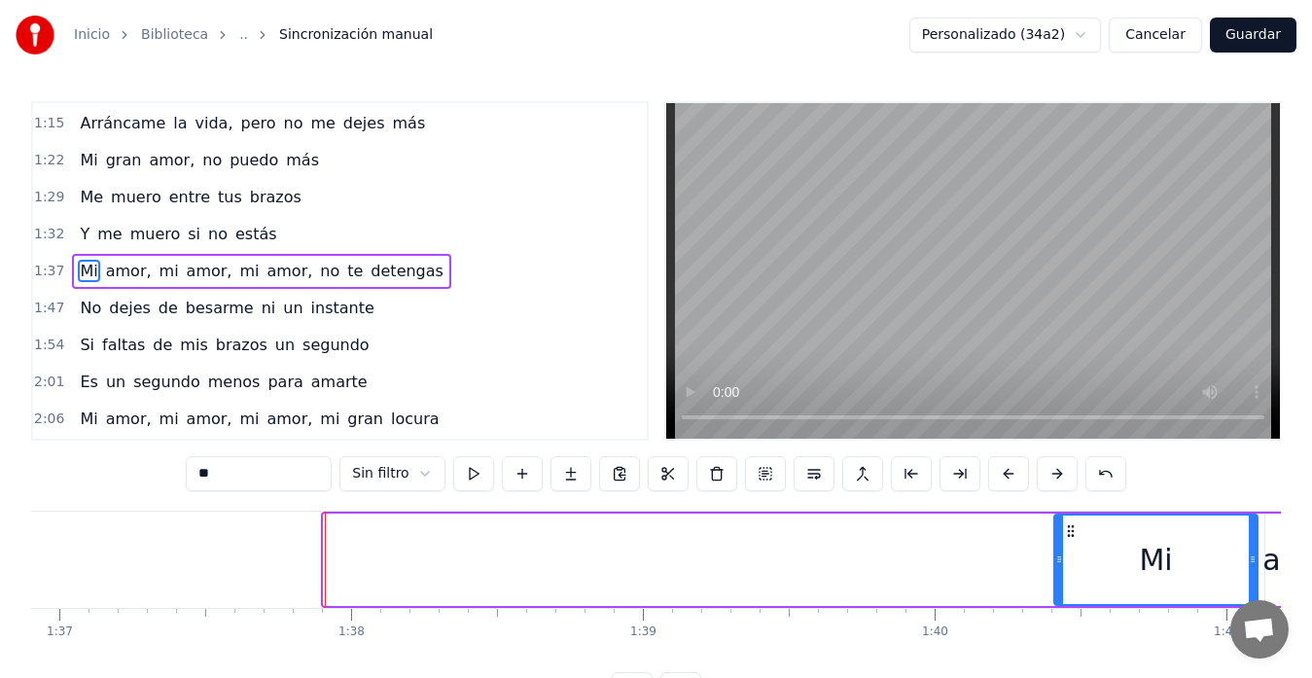
drag, startPoint x: 324, startPoint y: 559, endPoint x: 1055, endPoint y: 538, distance: 731.0
click at [1056, 538] on div at bounding box center [1060, 560] width 8 height 89
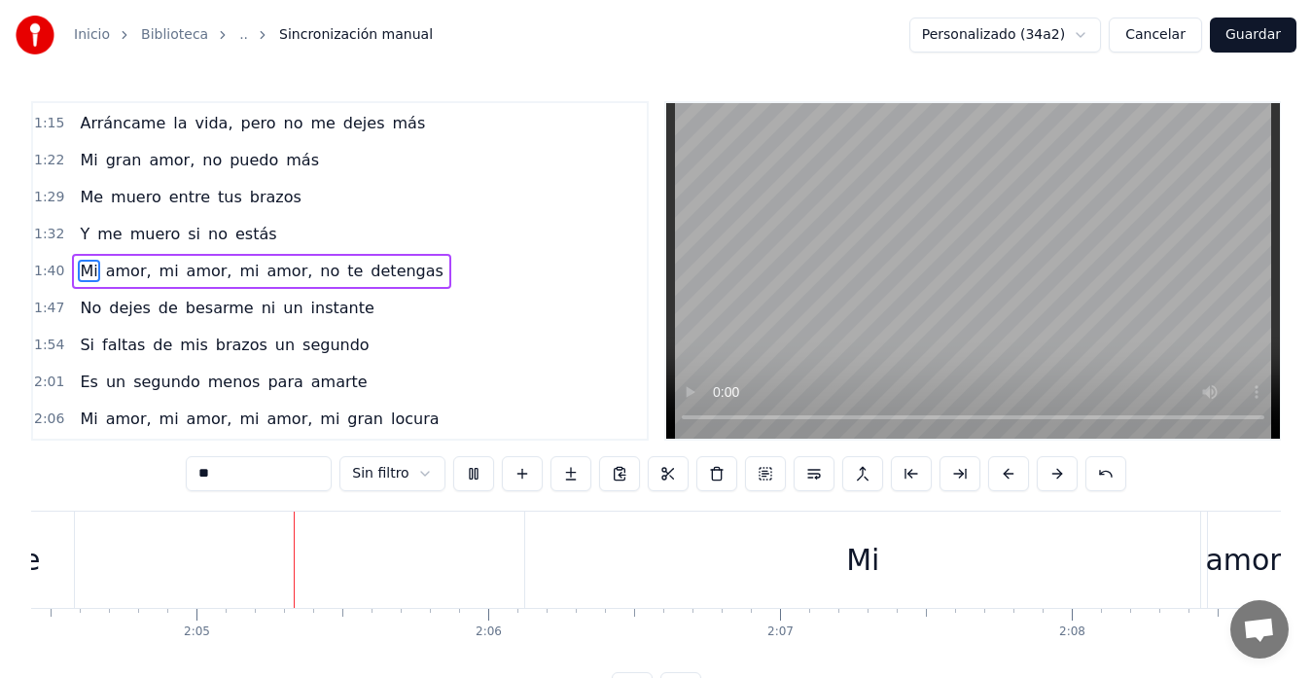
scroll to position [0, 36323]
click at [1046, 320] on video at bounding box center [973, 271] width 614 height 336
click at [1046, 321] on video at bounding box center [973, 271] width 614 height 336
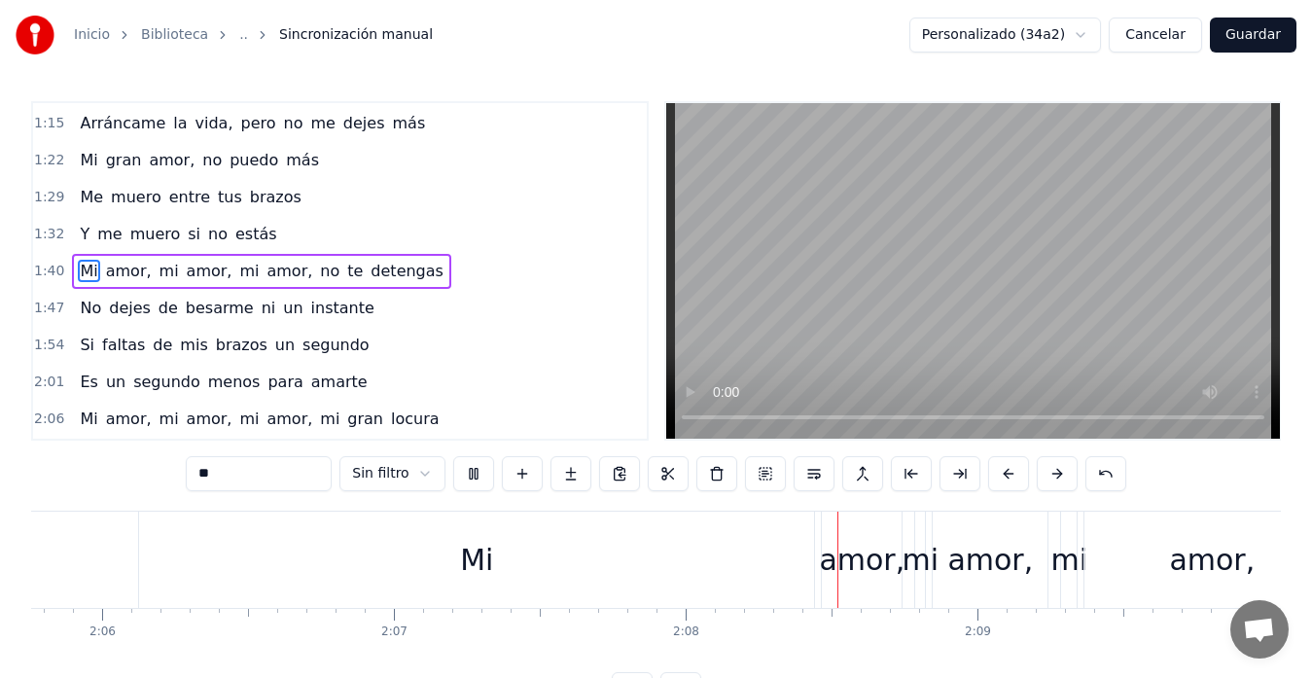
click at [1046, 321] on video at bounding box center [973, 271] width 614 height 336
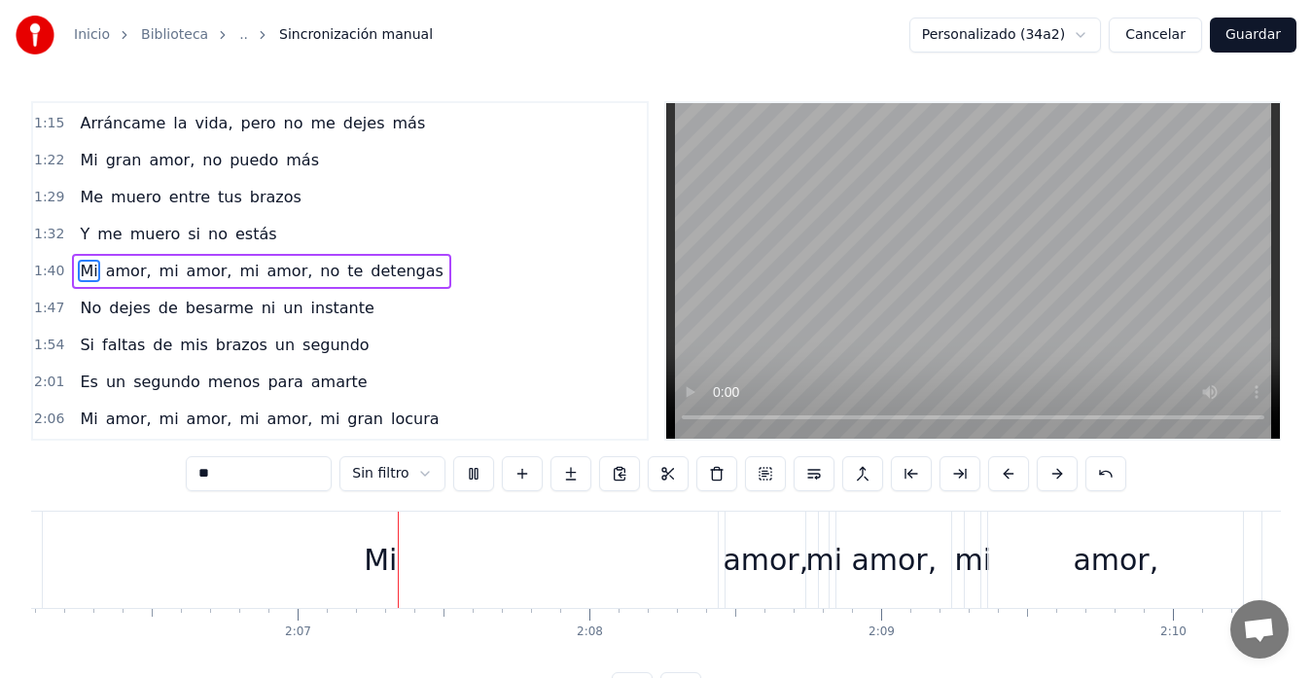
scroll to position [0, 36905]
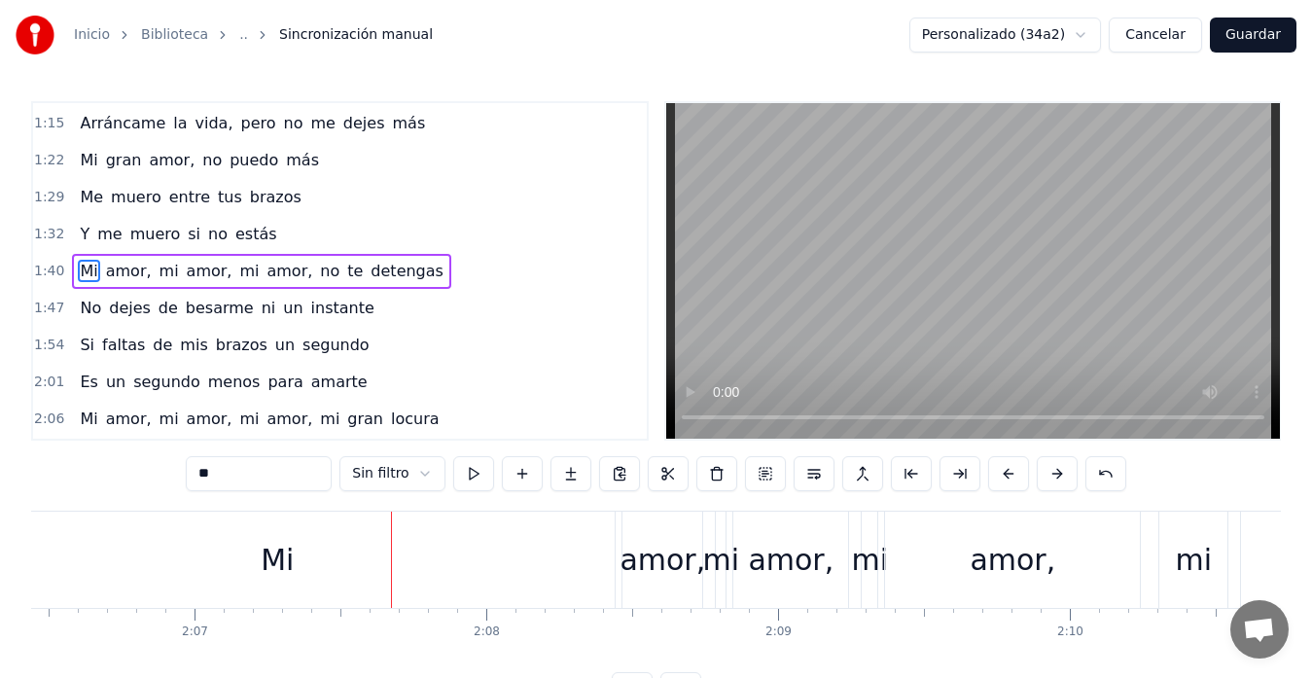
click at [272, 561] on div "Mi" at bounding box center [277, 560] width 33 height 44
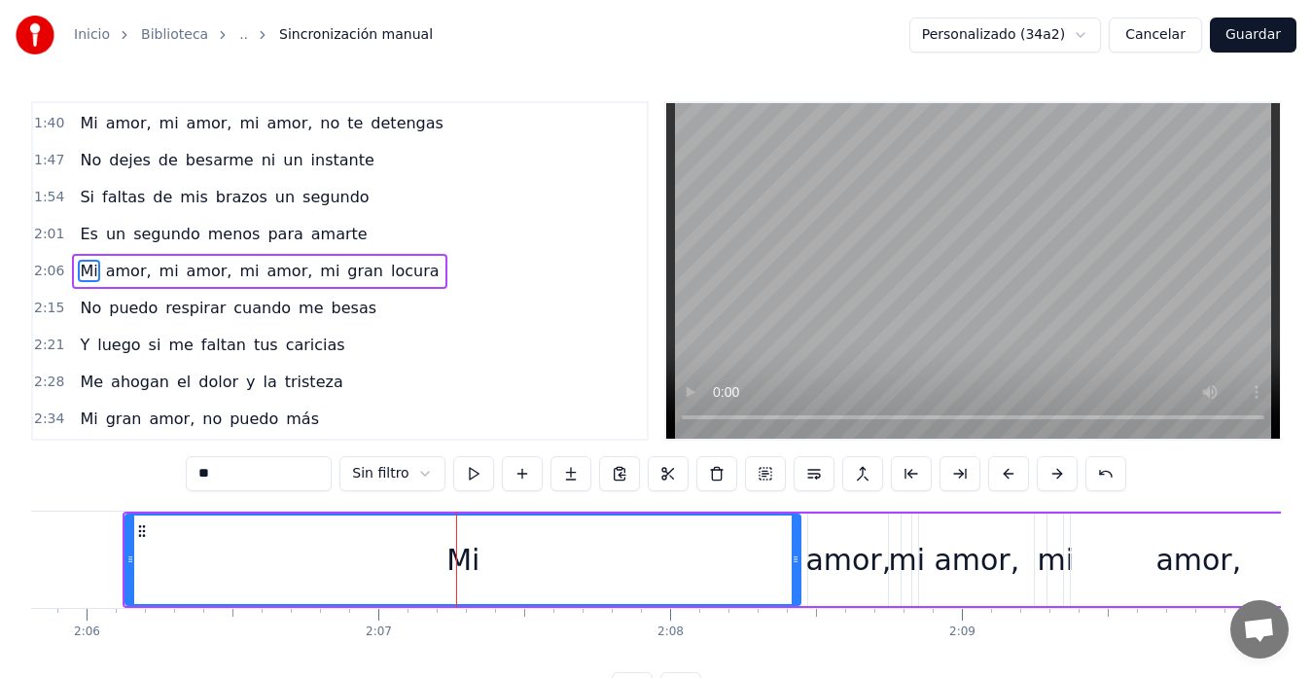
scroll to position [0, 36439]
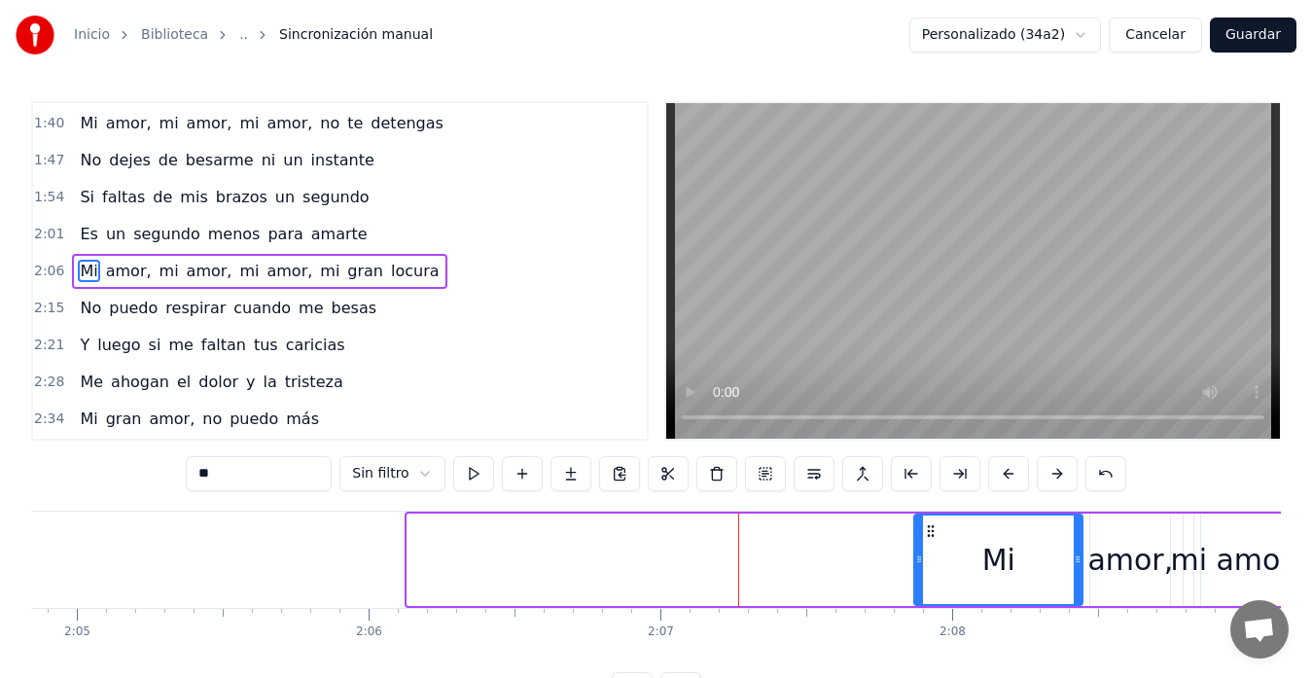
drag, startPoint x: 413, startPoint y: 556, endPoint x: 920, endPoint y: 546, distance: 507.0
click at [920, 546] on div at bounding box center [920, 560] width 8 height 89
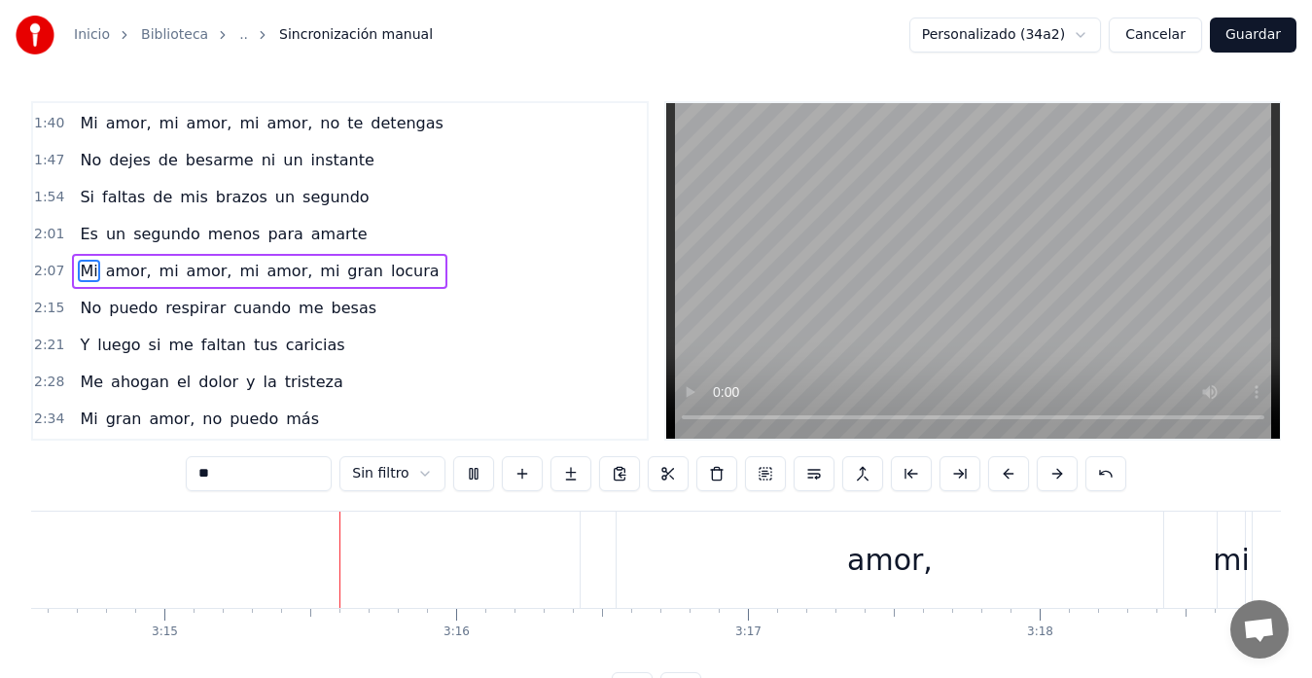
scroll to position [0, 56840]
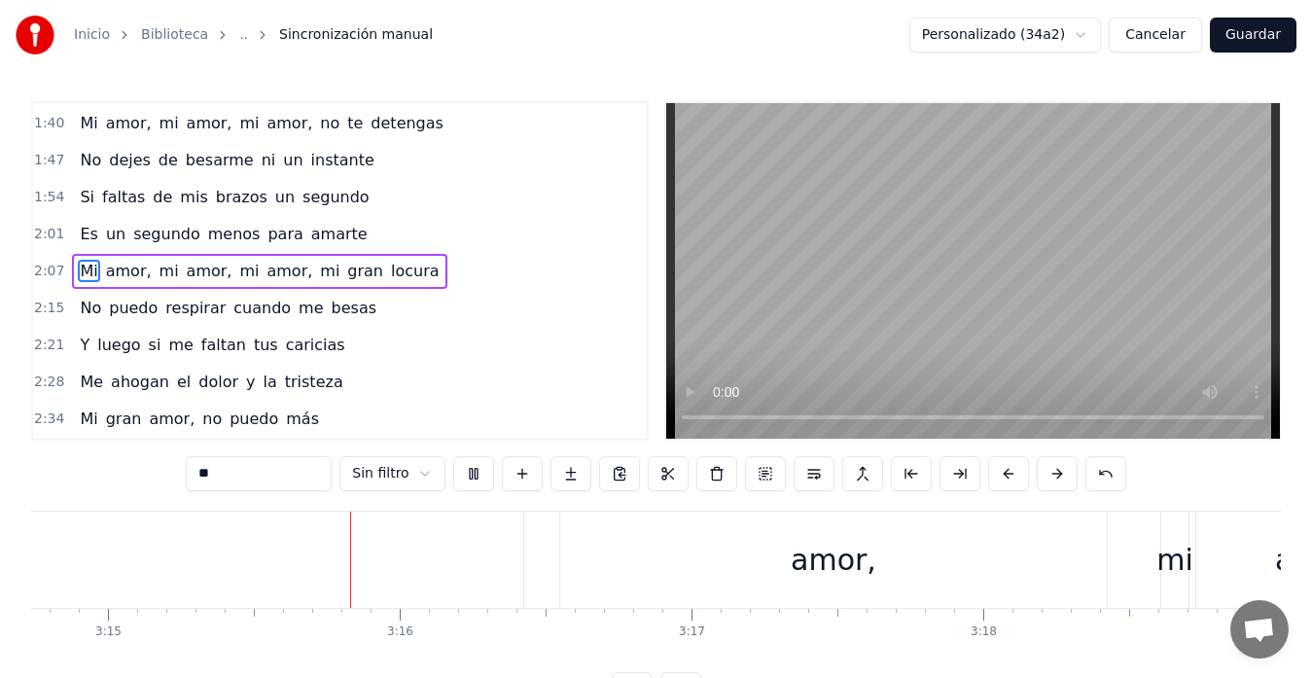
click at [710, 560] on div "amor," at bounding box center [833, 560] width 547 height 96
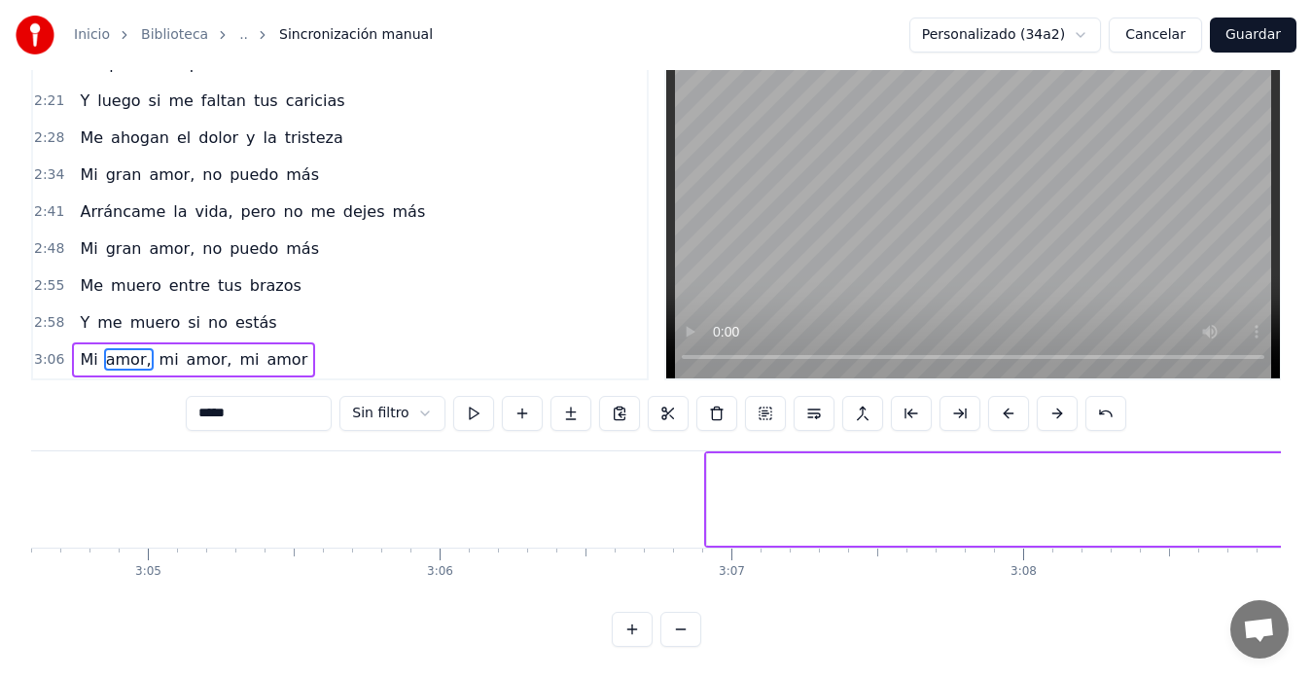
scroll to position [0, 53928]
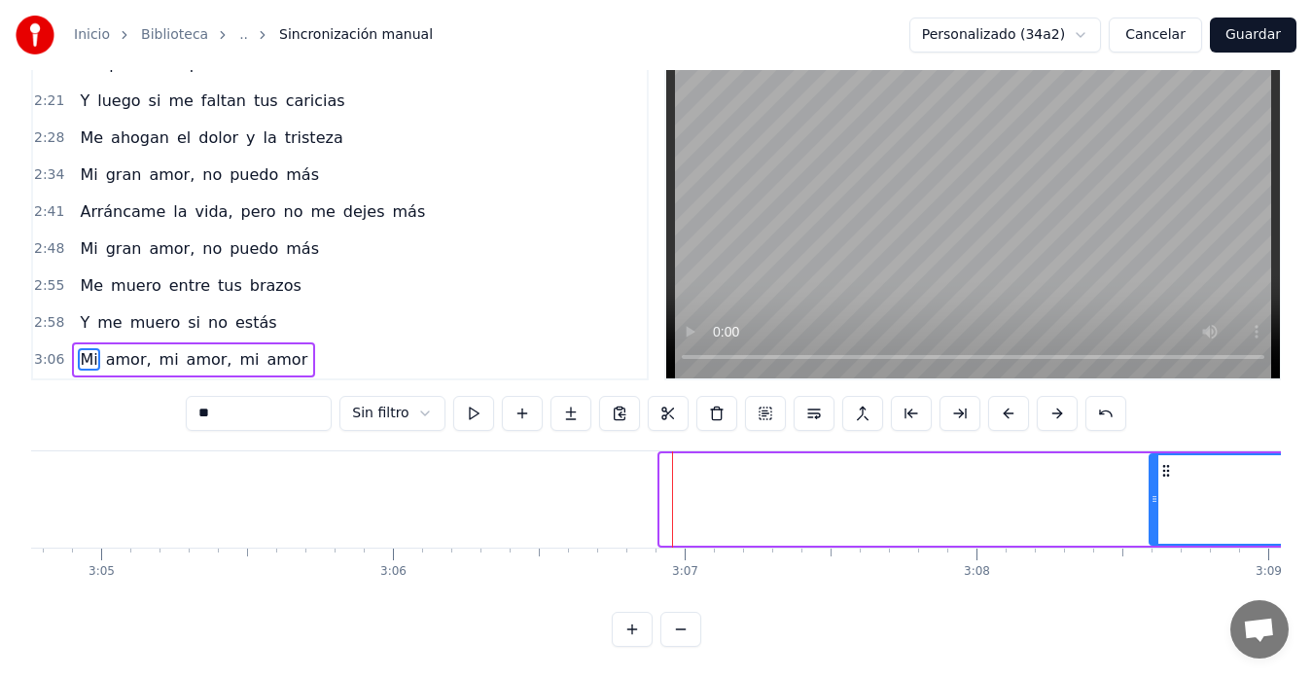
drag, startPoint x: 665, startPoint y: 484, endPoint x: 1155, endPoint y: 437, distance: 491.6
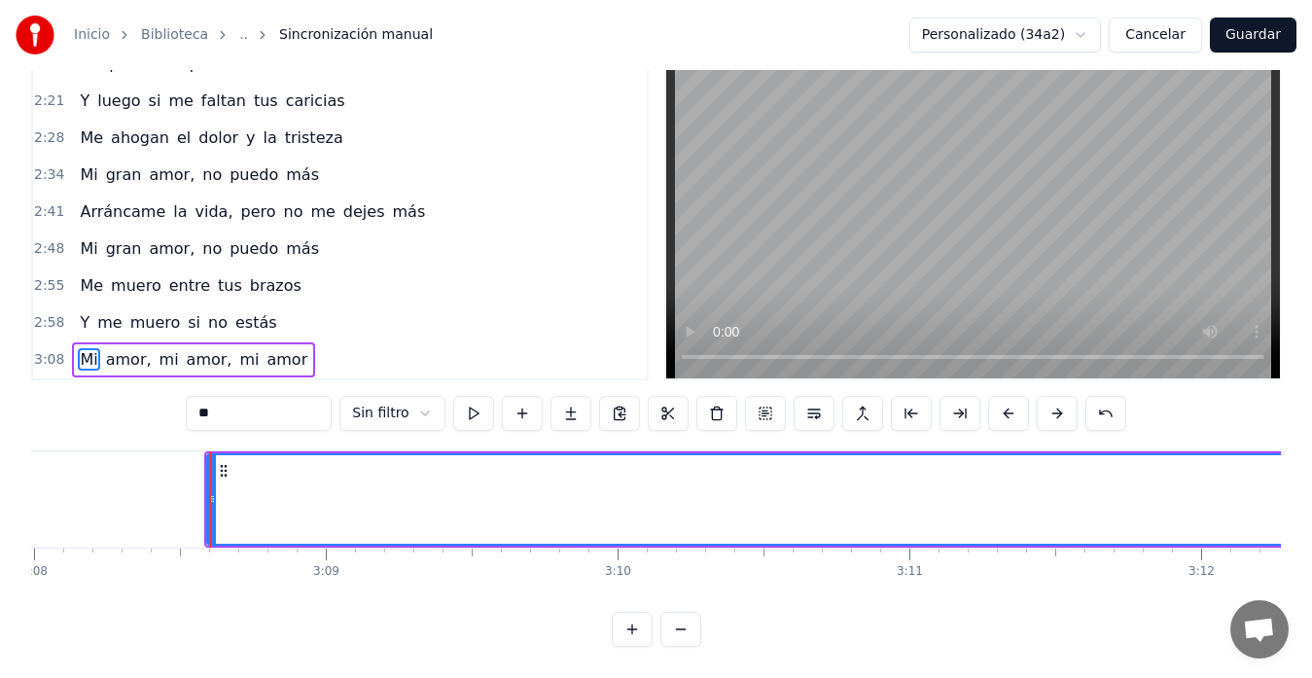
scroll to position [0, 54683]
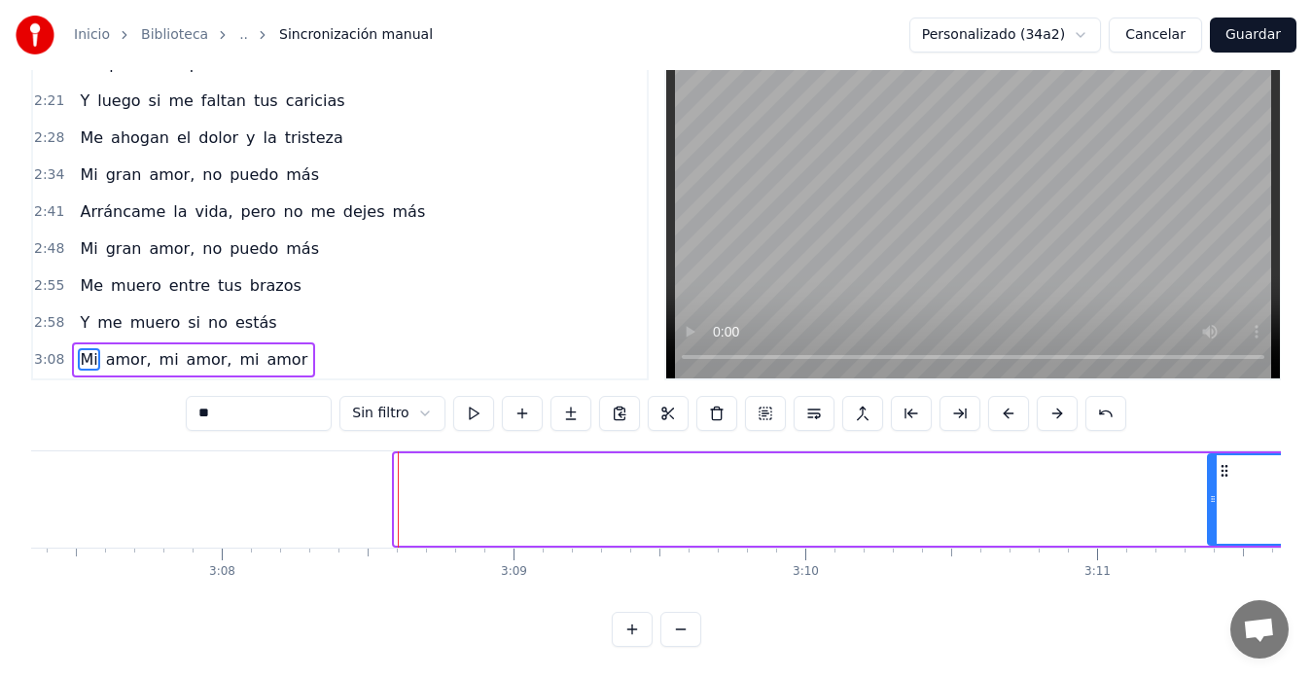
drag, startPoint x: 399, startPoint y: 485, endPoint x: 1229, endPoint y: 461, distance: 830.2
click at [1217, 461] on div at bounding box center [1213, 499] width 8 height 89
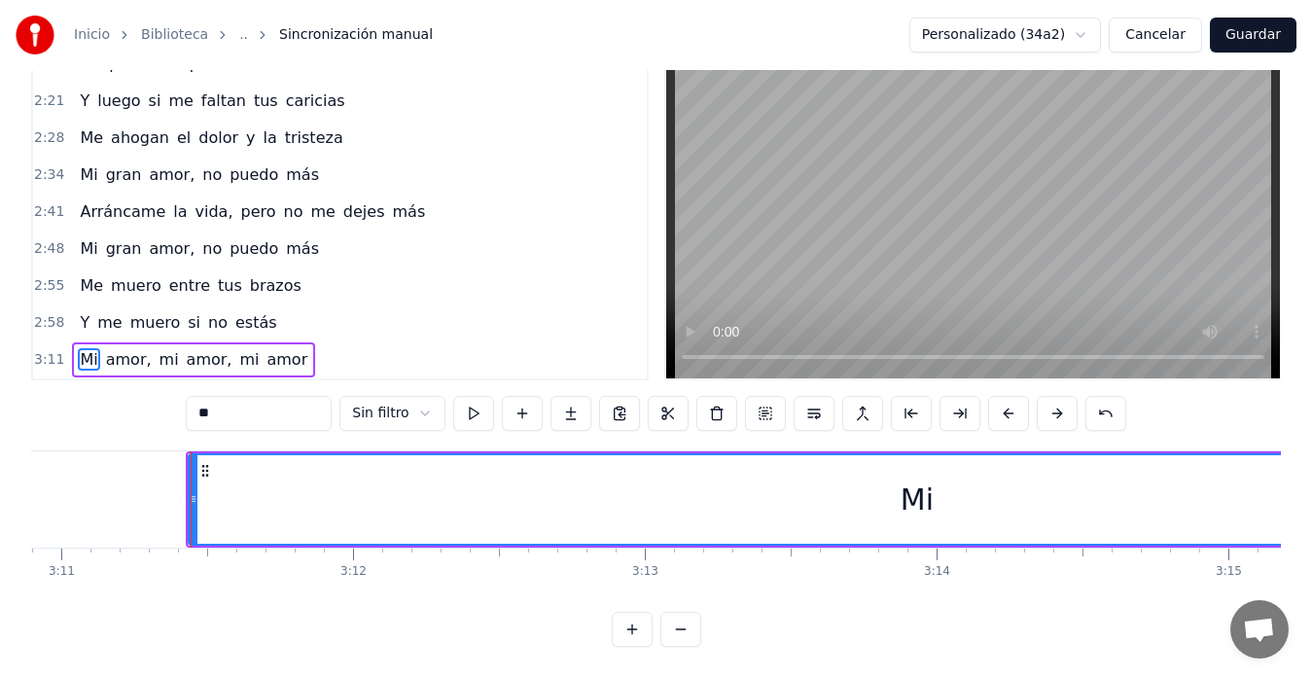
scroll to position [0, 55781]
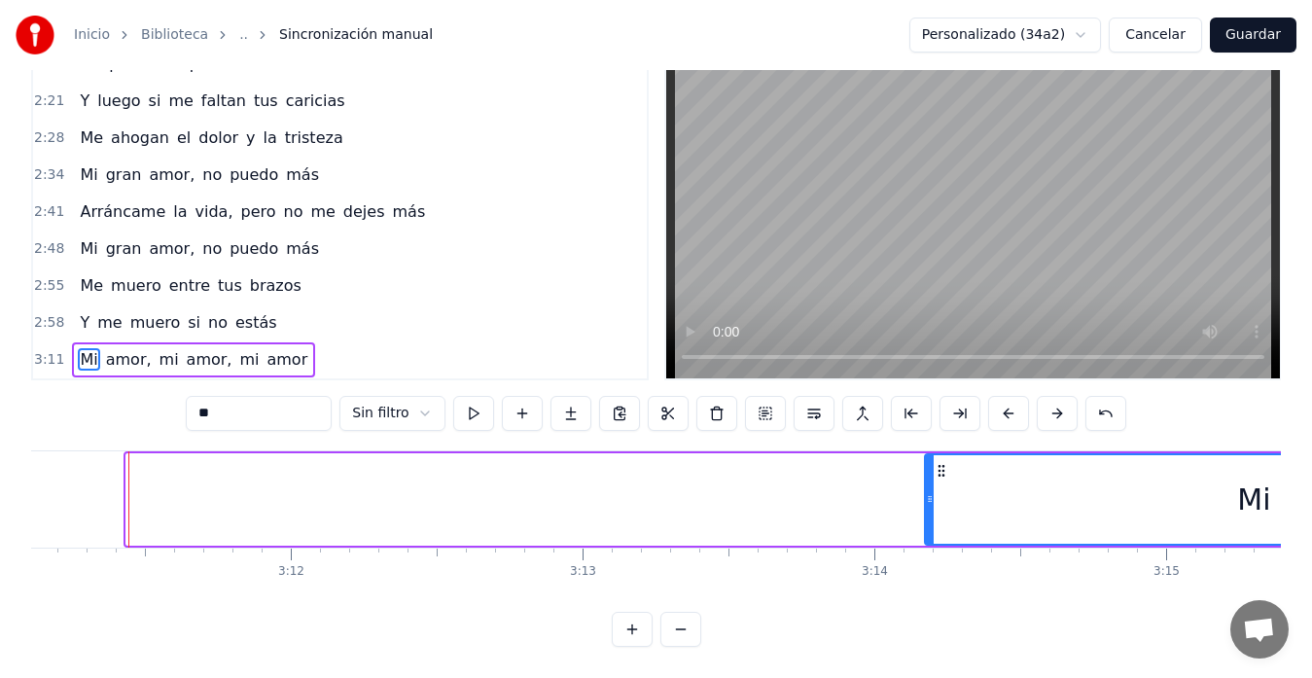
drag, startPoint x: 131, startPoint y: 476, endPoint x: 932, endPoint y: 467, distance: 800.8
click at [932, 467] on div at bounding box center [930, 499] width 8 height 89
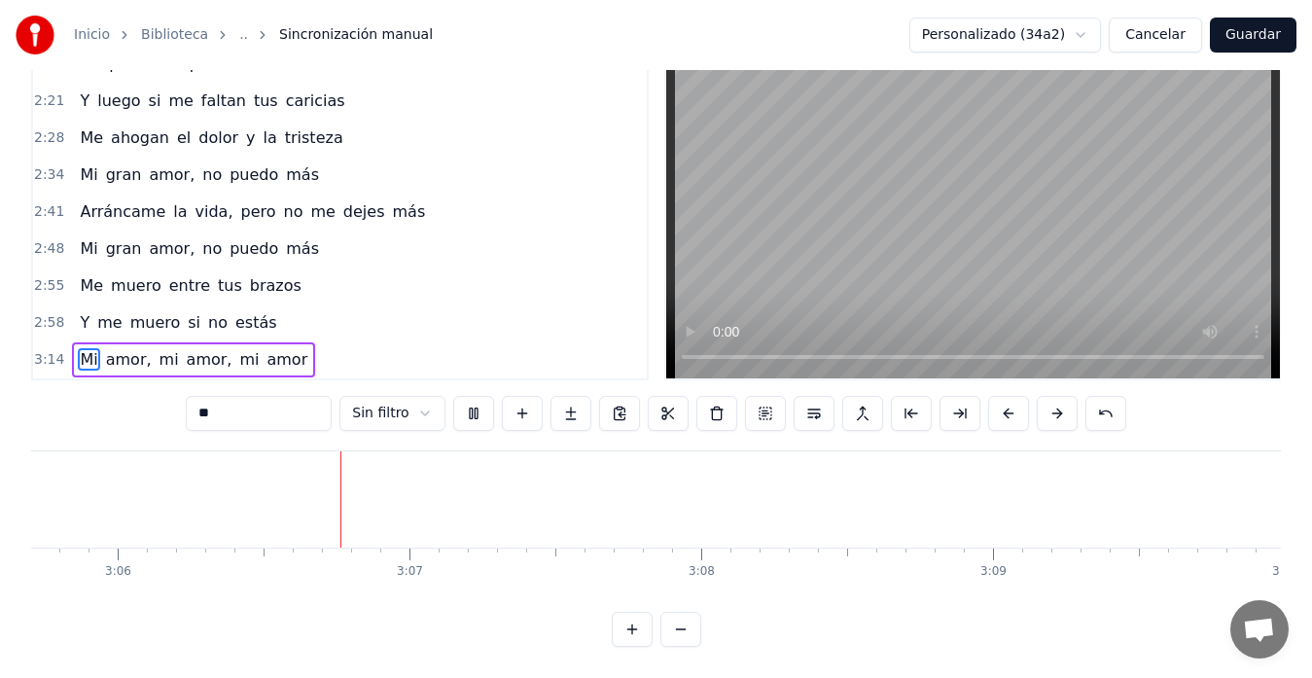
scroll to position [0, 54260]
click at [728, 269] on video at bounding box center [973, 211] width 614 height 336
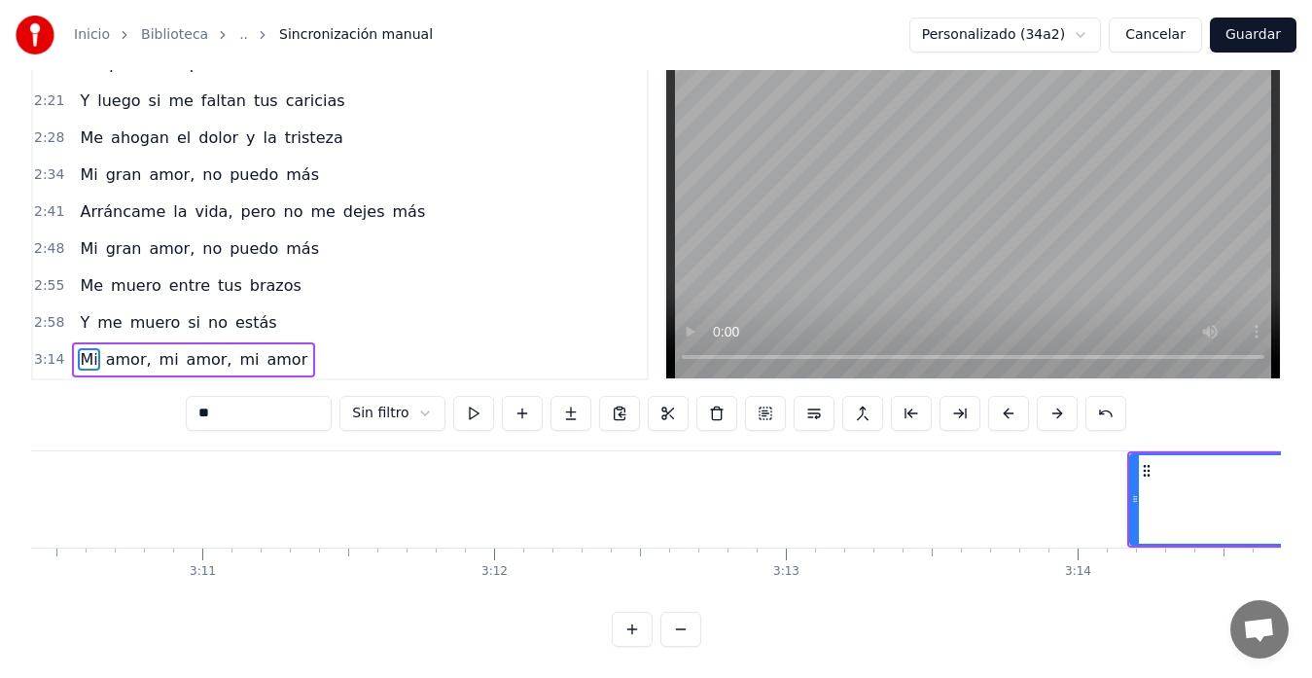
scroll to position [0, 55720]
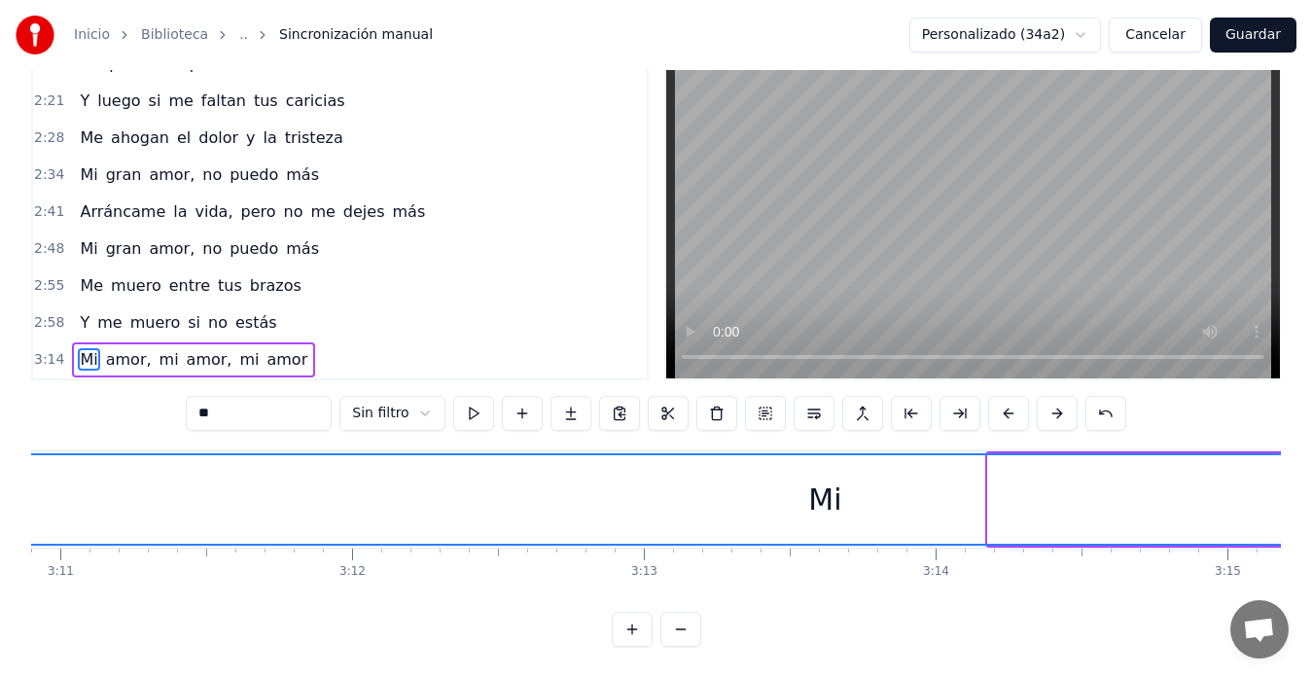
drag, startPoint x: 991, startPoint y: 485, endPoint x: 10, endPoint y: 517, distance: 982.2
click at [10, 517] on div "Inicio Biblioteca .. Sincronización manual Personalizado (34a2) Cancelar Guarda…" at bounding box center [656, 293] width 1312 height 707
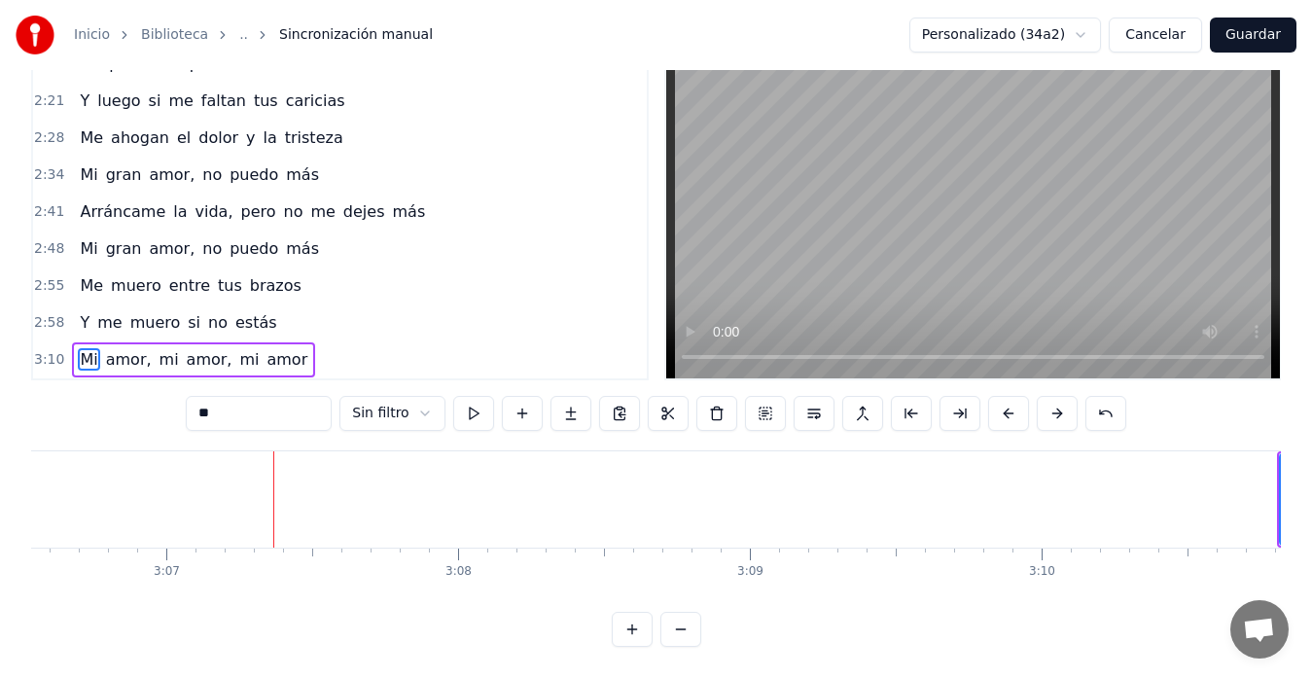
scroll to position [0, 54494]
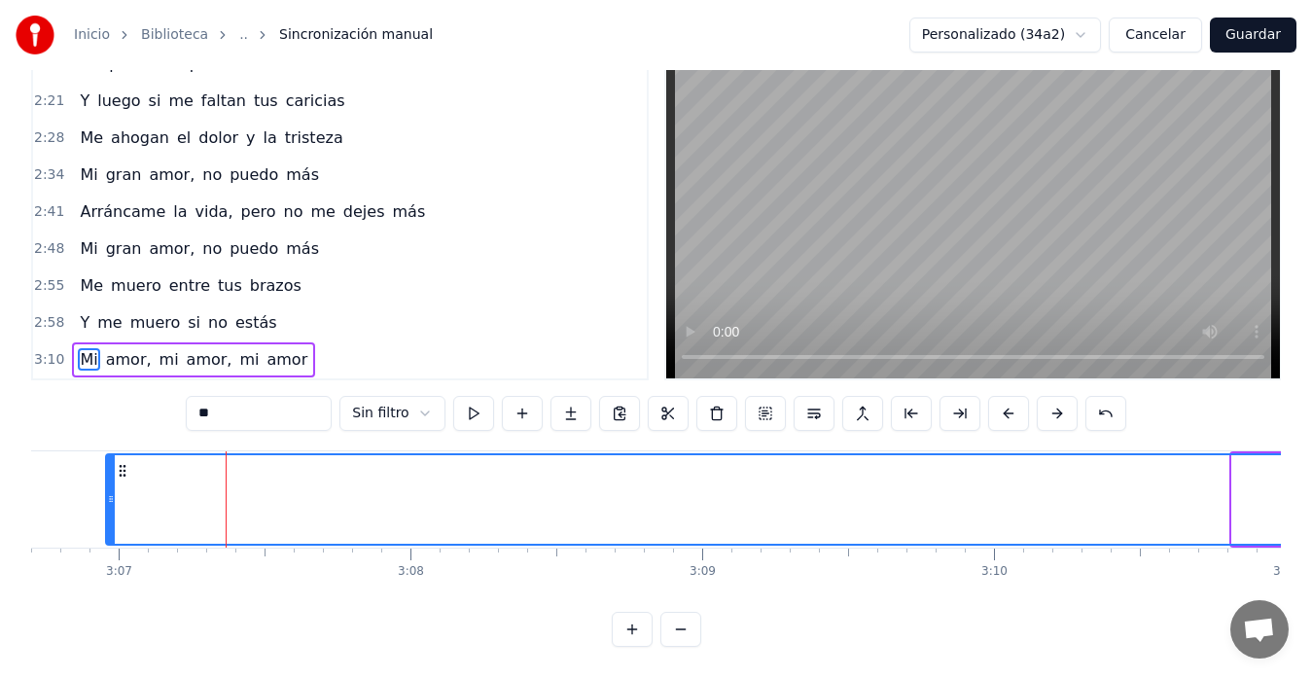
drag, startPoint x: 1233, startPoint y: 483, endPoint x: 108, endPoint y: 501, distance: 1124.9
click at [107, 502] on div at bounding box center [111, 499] width 8 height 89
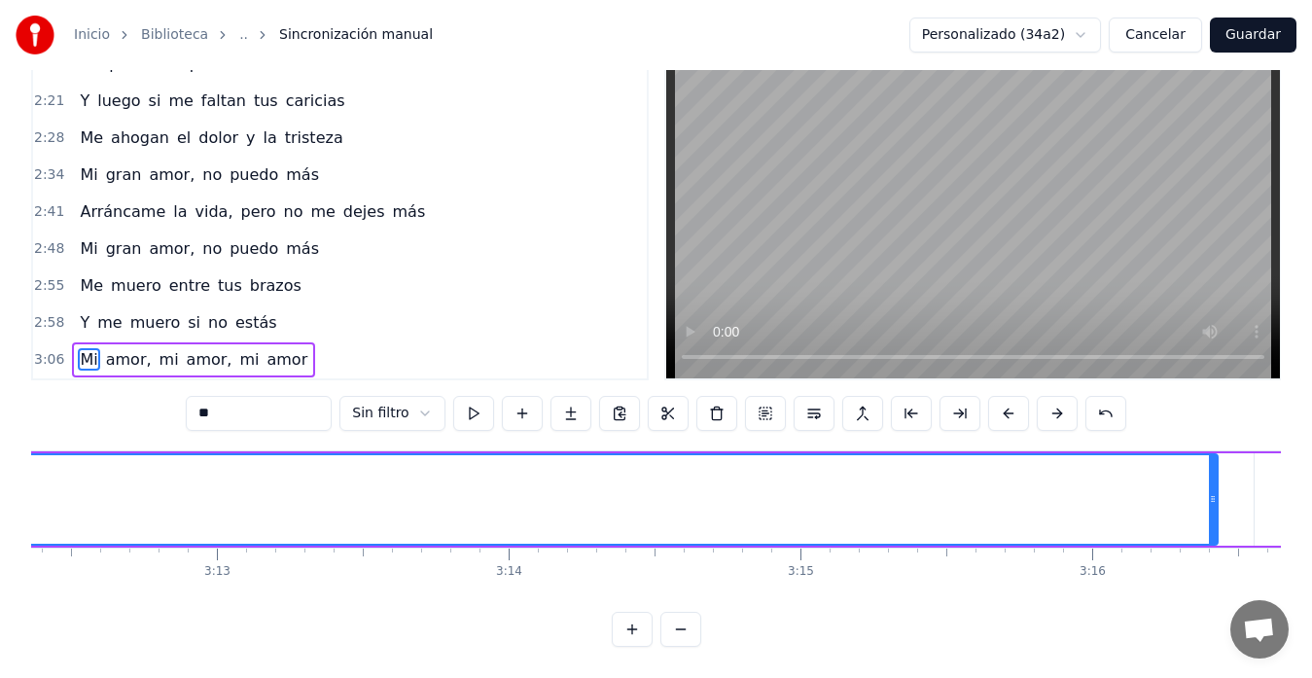
scroll to position [0, 56194]
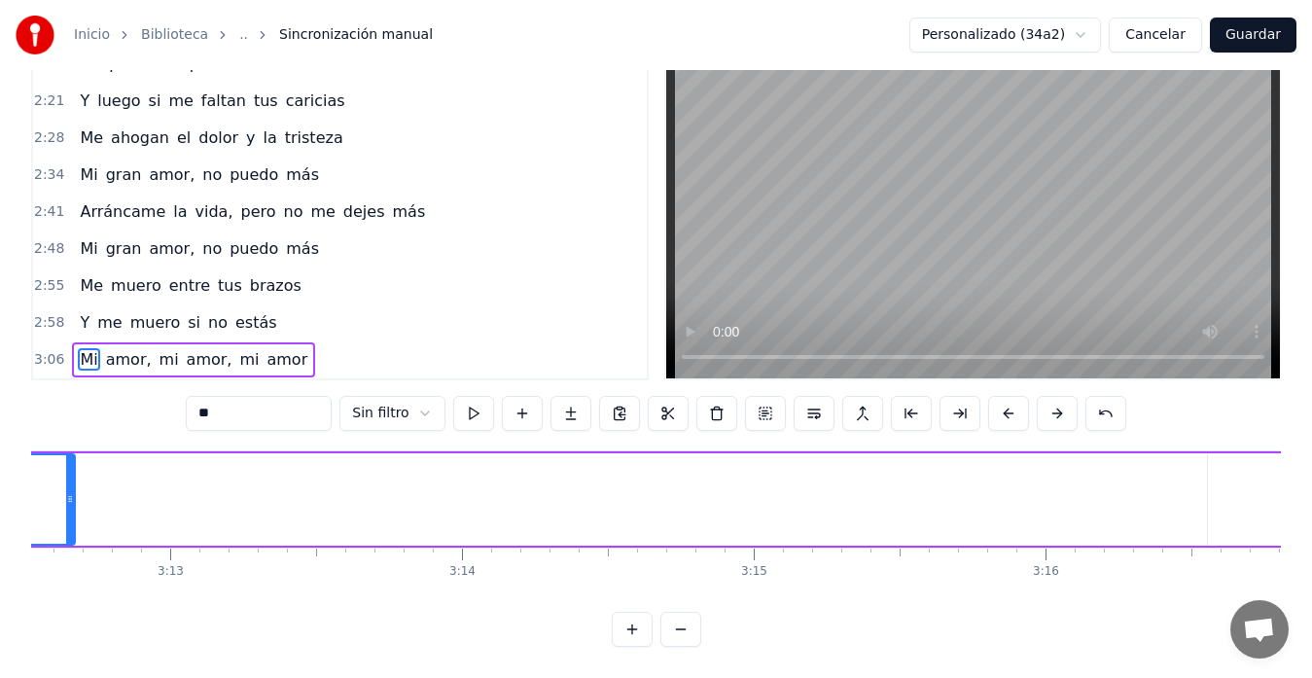
drag, startPoint x: 1167, startPoint y: 486, endPoint x: 70, endPoint y: 473, distance: 1096.6
click at [70, 473] on div at bounding box center [70, 499] width 8 height 89
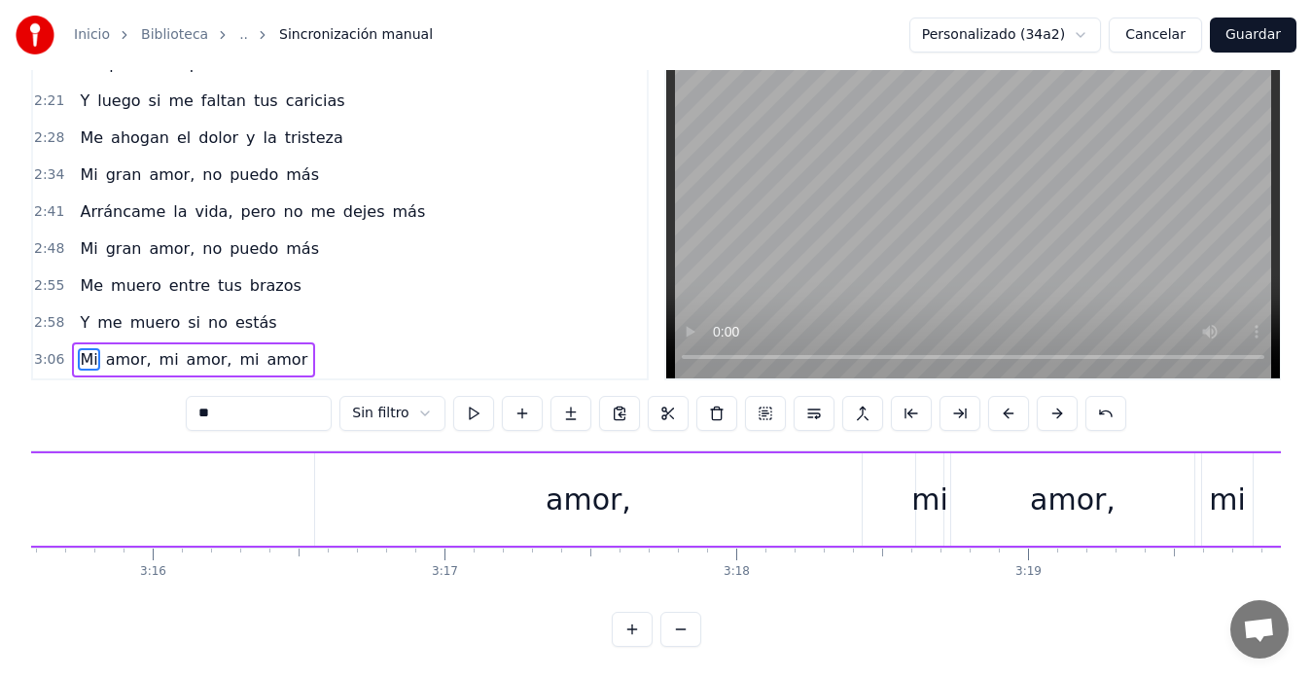
click at [650, 491] on div "amor," at bounding box center [588, 499] width 547 height 92
type input "*****"
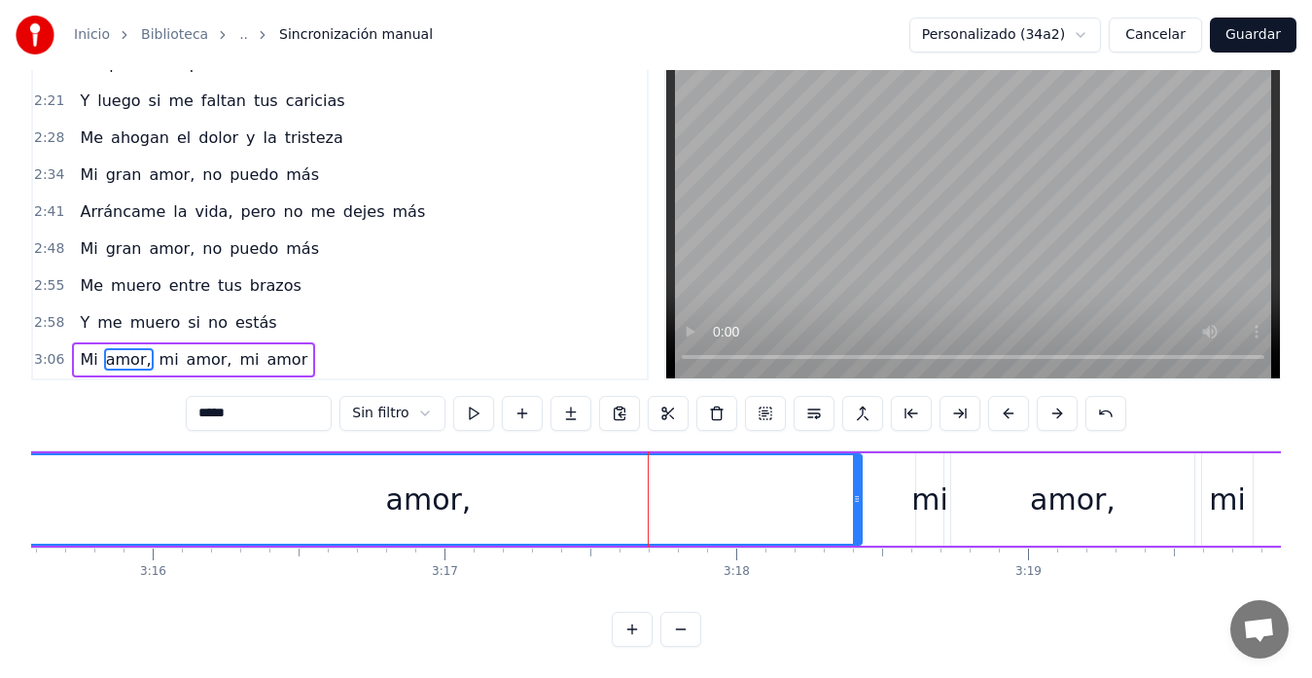
drag, startPoint x: 320, startPoint y: 485, endPoint x: 0, endPoint y: 487, distance: 320.1
click at [0, 487] on div "Inicio Biblioteca .. Sincronización manual Personalizado (34a2) Cancelar Guarda…" at bounding box center [656, 293] width 1312 height 707
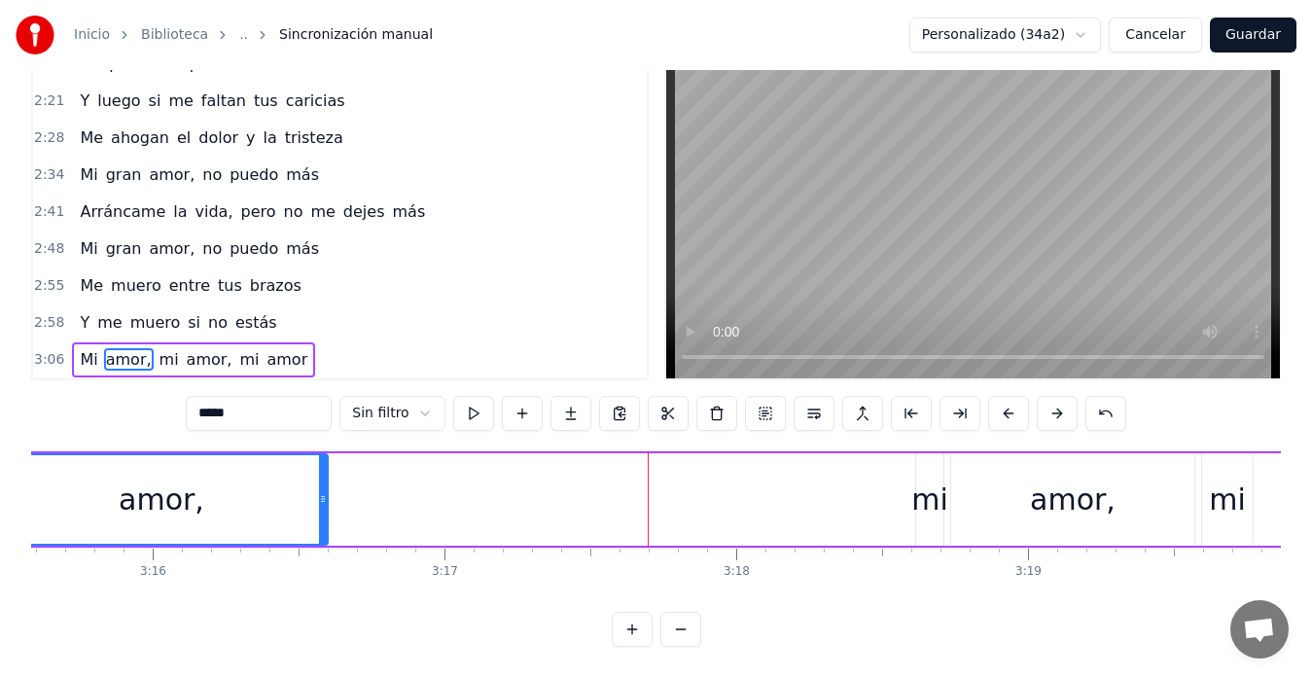
drag, startPoint x: 855, startPoint y: 481, endPoint x: 411, endPoint y: 486, distance: 444.7
click at [326, 509] on div at bounding box center [323, 499] width 8 height 89
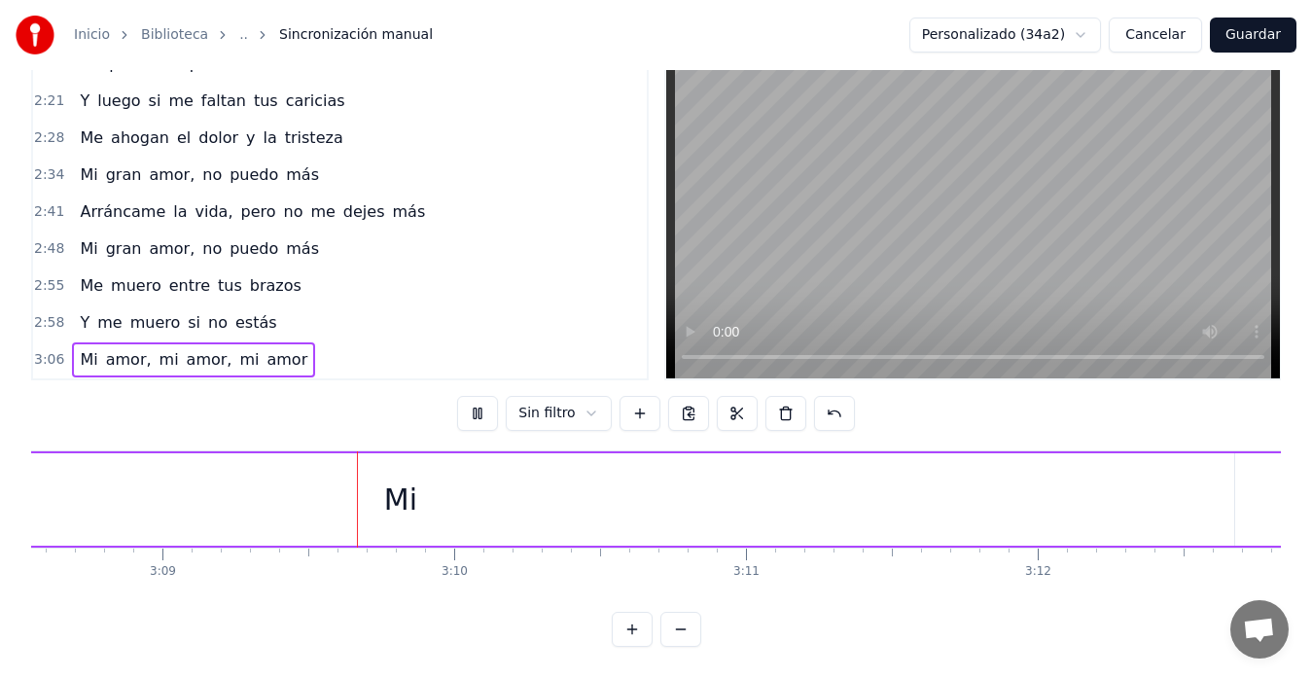
scroll to position [0, 55143]
click at [817, 479] on div "Mi" at bounding box center [292, 499] width 1668 height 92
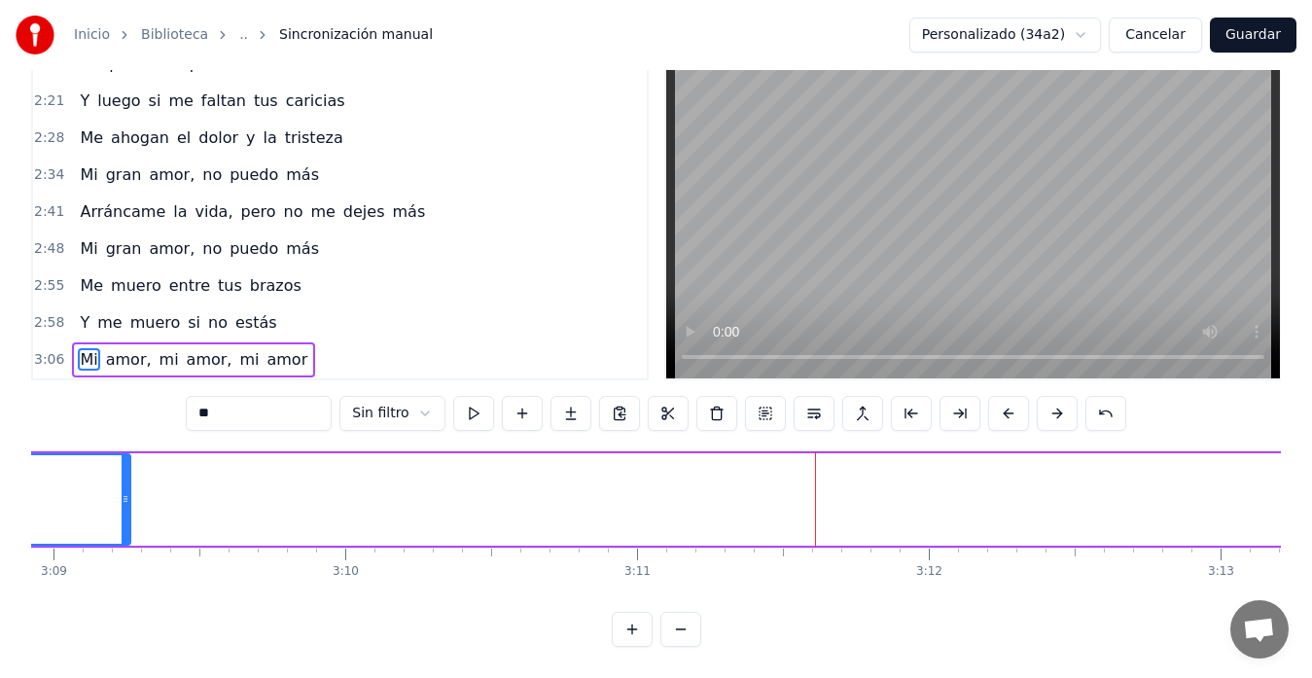
drag, startPoint x: 1121, startPoint y: 477, endPoint x: 126, endPoint y: 532, distance: 996.9
click at [126, 532] on div "Mi amor, mi amor, mi amor, es imposible Seguir viviendo así, de esta manera Te …" at bounding box center [656, 523] width 1250 height 146
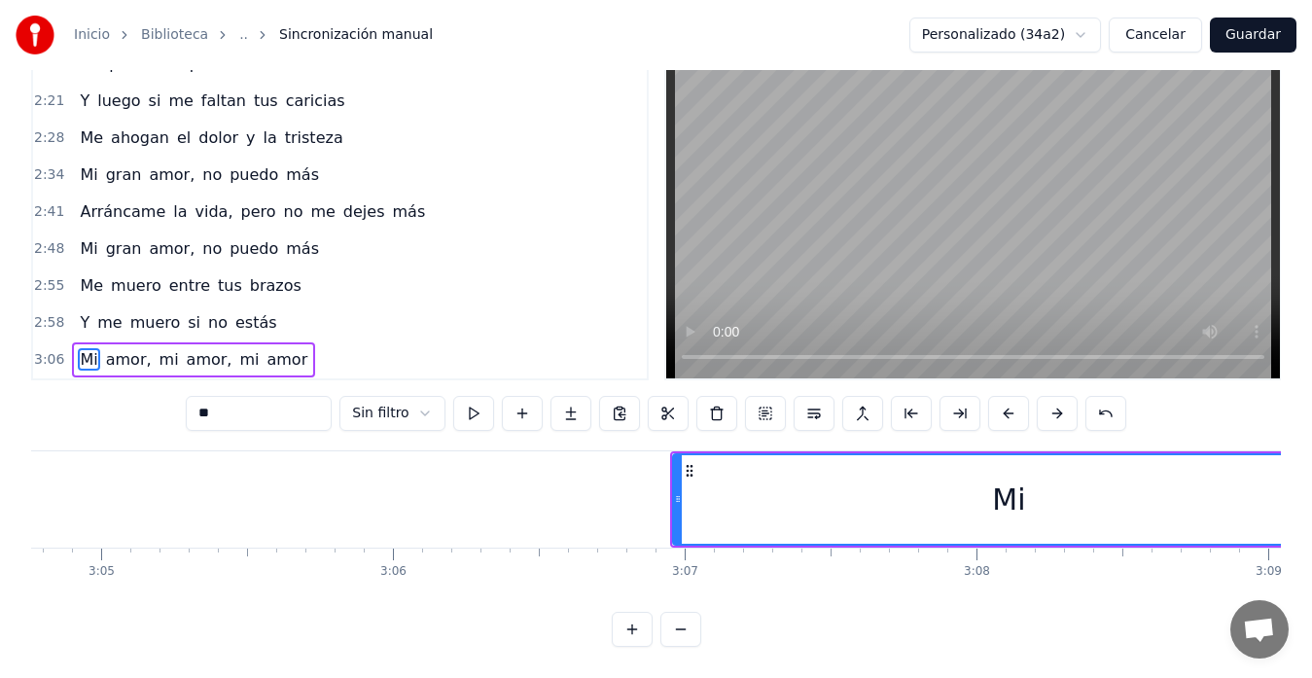
scroll to position [0, 54258]
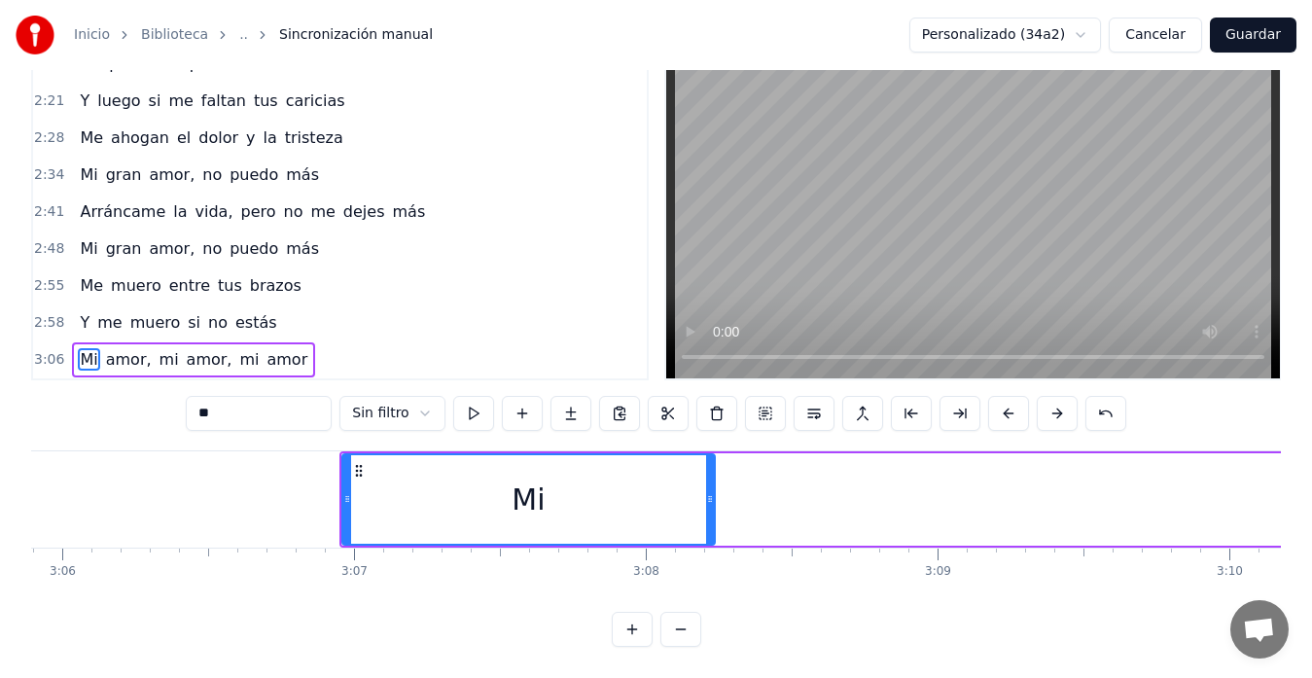
drag, startPoint x: 1011, startPoint y: 481, endPoint x: 768, endPoint y: 491, distance: 243.5
click at [709, 495] on div at bounding box center [710, 499] width 8 height 89
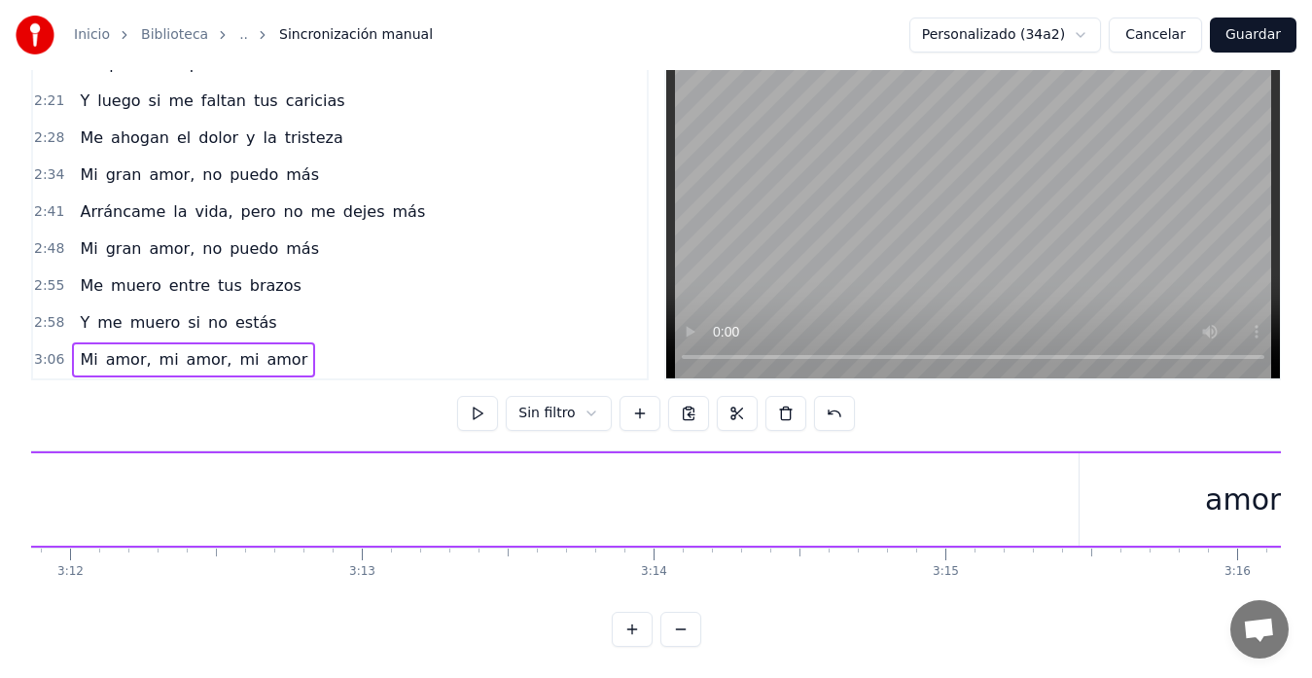
scroll to position [0, 56050]
click at [1147, 498] on div "amor," at bounding box center [1200, 499] width 337 height 92
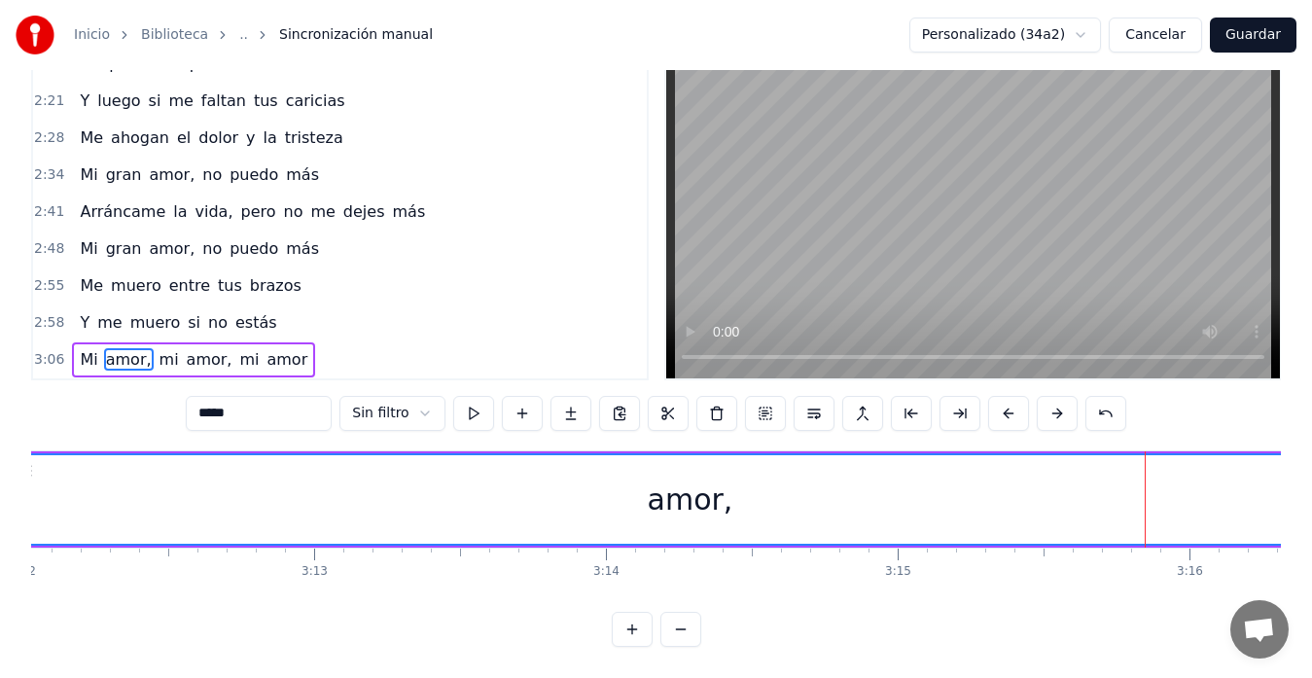
drag, startPoint x: 1034, startPoint y: 485, endPoint x: 22, endPoint y: 510, distance: 1012.1
click at [22, 510] on div "Inicio Biblioteca .. Sincronización manual Personalizado (34a2) Cancelar Guarda…" at bounding box center [656, 293] width 1312 height 707
click at [1063, 461] on div "amor," at bounding box center [694, 499] width 1347 height 89
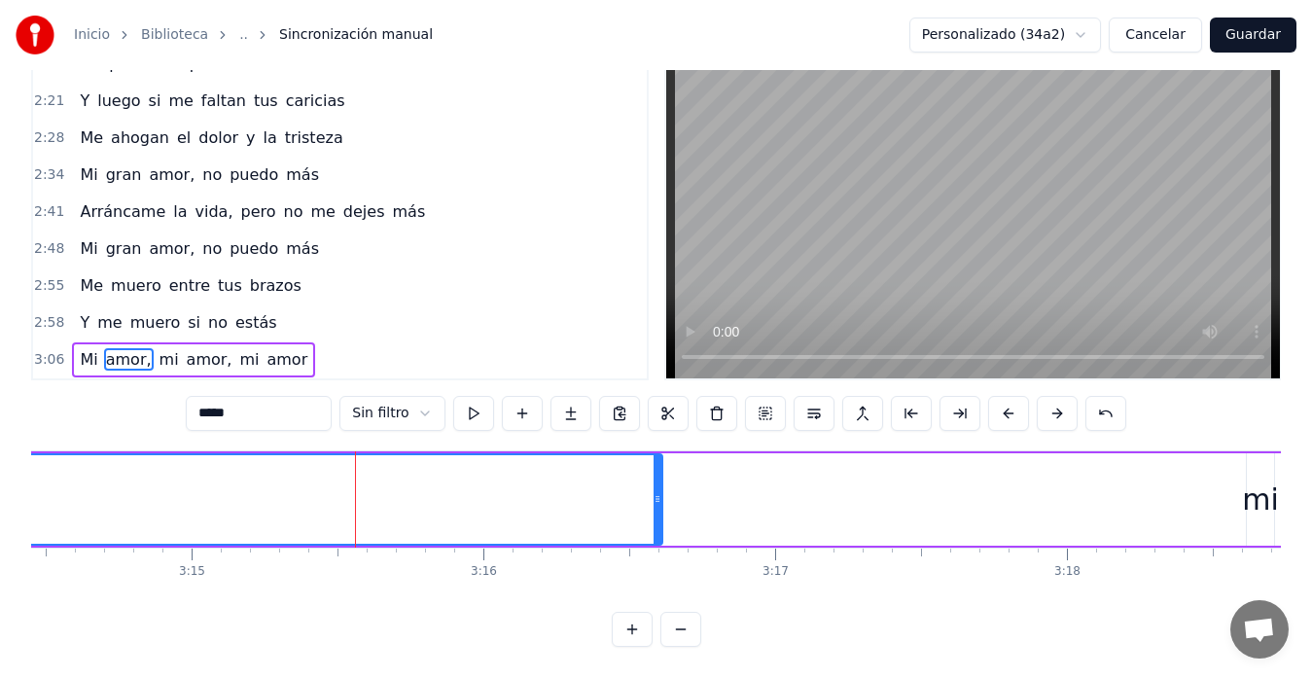
scroll to position [0, 56663]
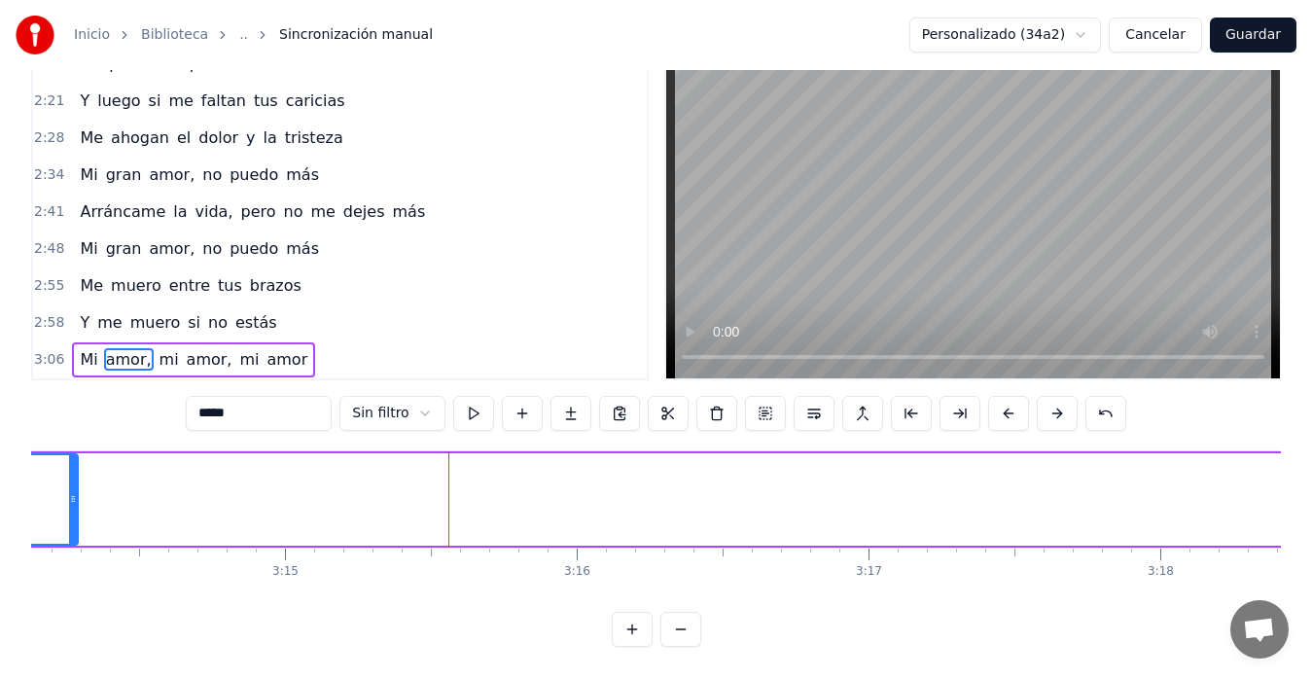
drag, startPoint x: 751, startPoint y: 479, endPoint x: 67, endPoint y: 485, distance: 684.0
click at [69, 491] on icon at bounding box center [73, 499] width 8 height 16
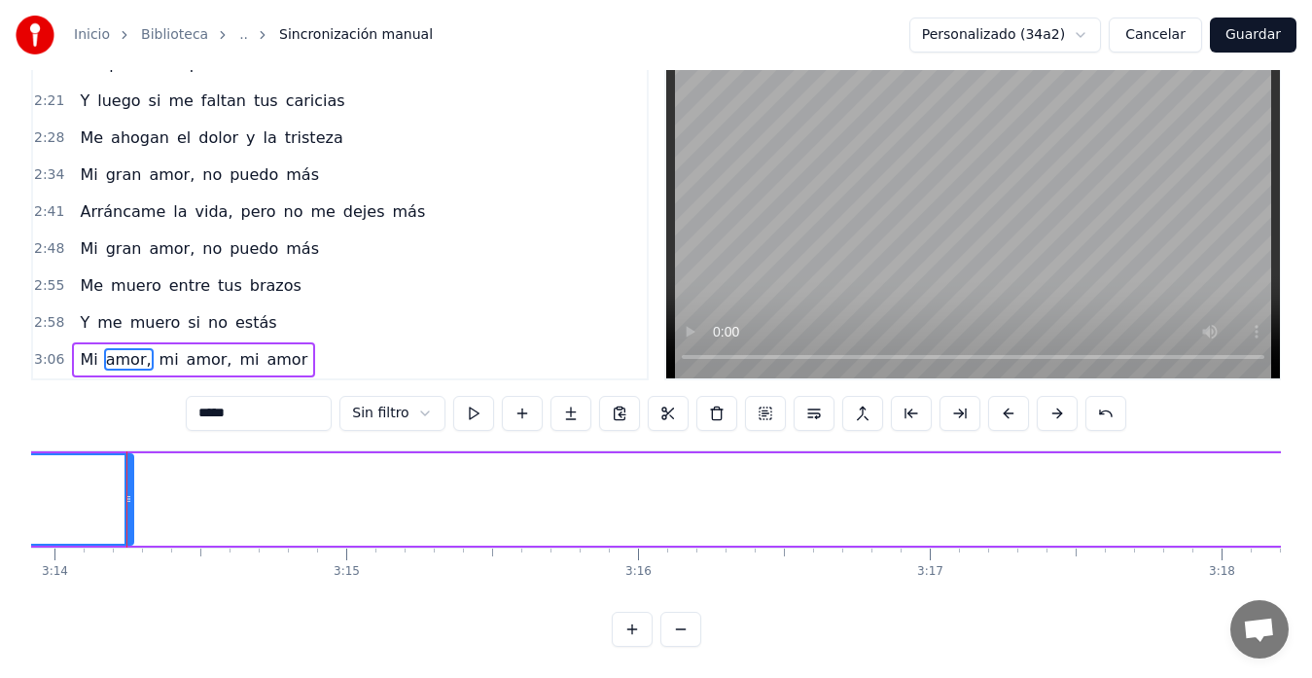
scroll to position [0, 56599]
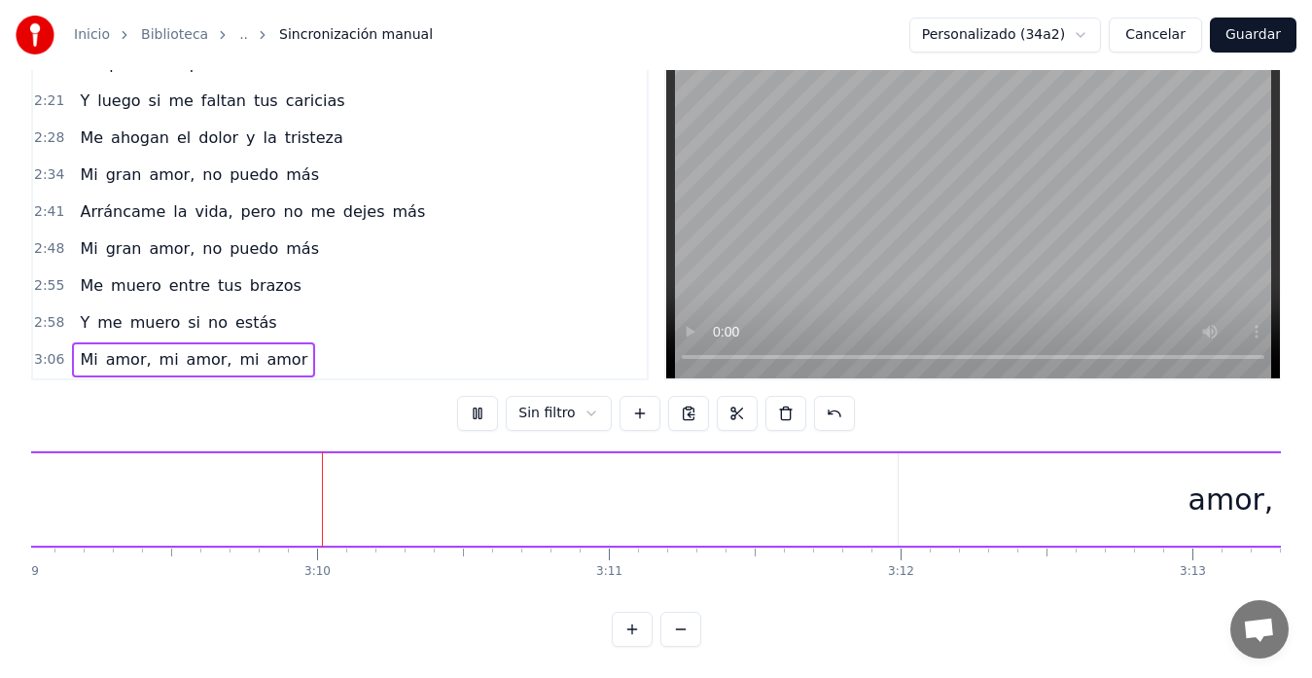
scroll to position [0, 55172]
click at [1048, 499] on div "amor," at bounding box center [1230, 499] width 665 height 92
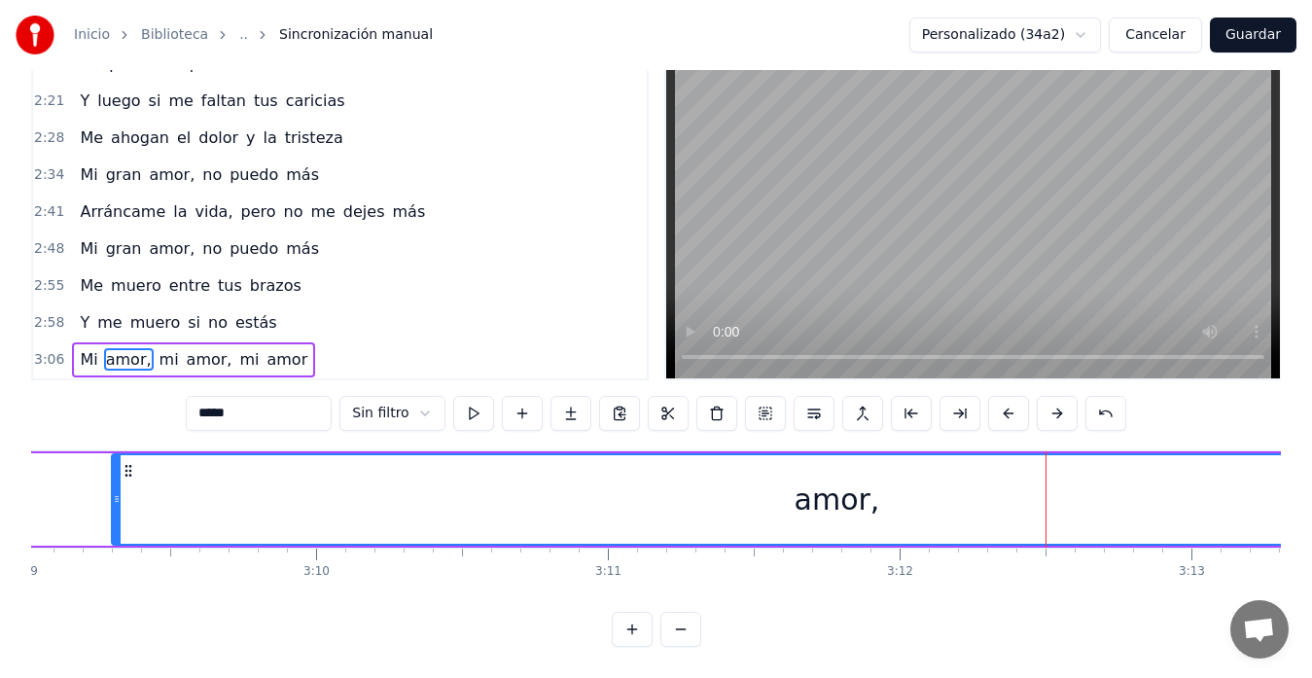
drag, startPoint x: 901, startPoint y: 485, endPoint x: 115, endPoint y: 496, distance: 786.2
click at [115, 496] on div at bounding box center [117, 499] width 8 height 89
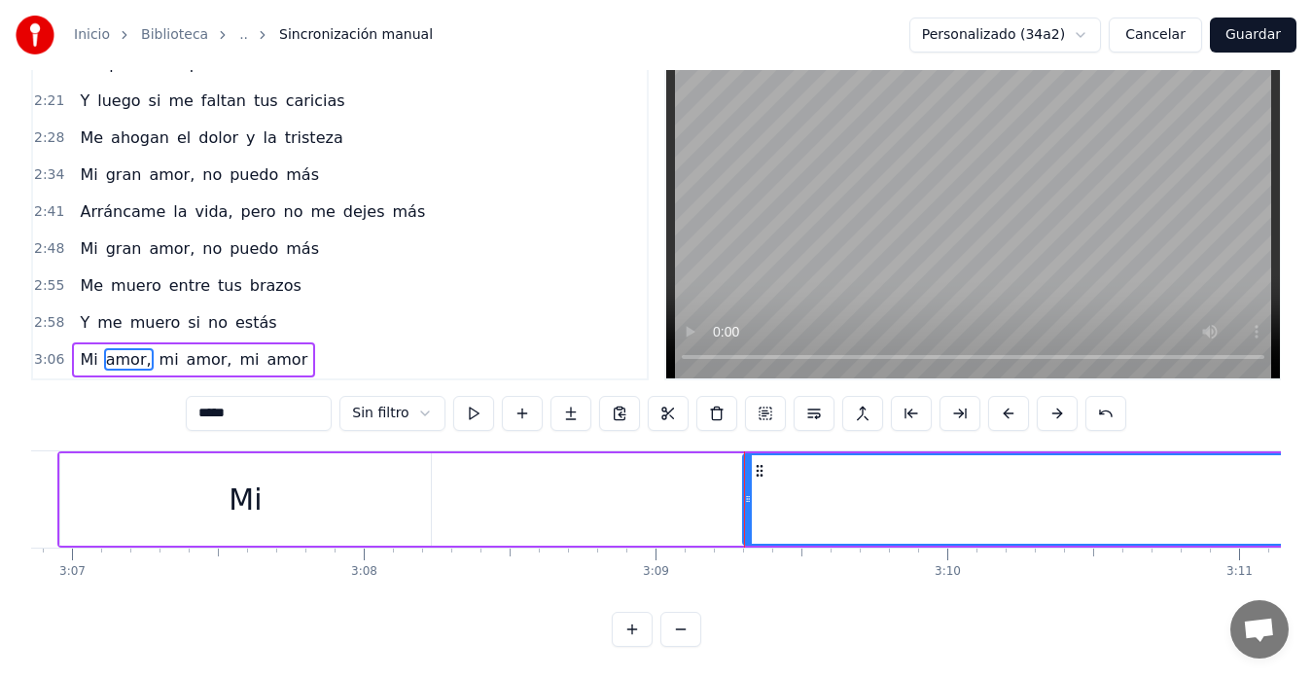
scroll to position [0, 54446]
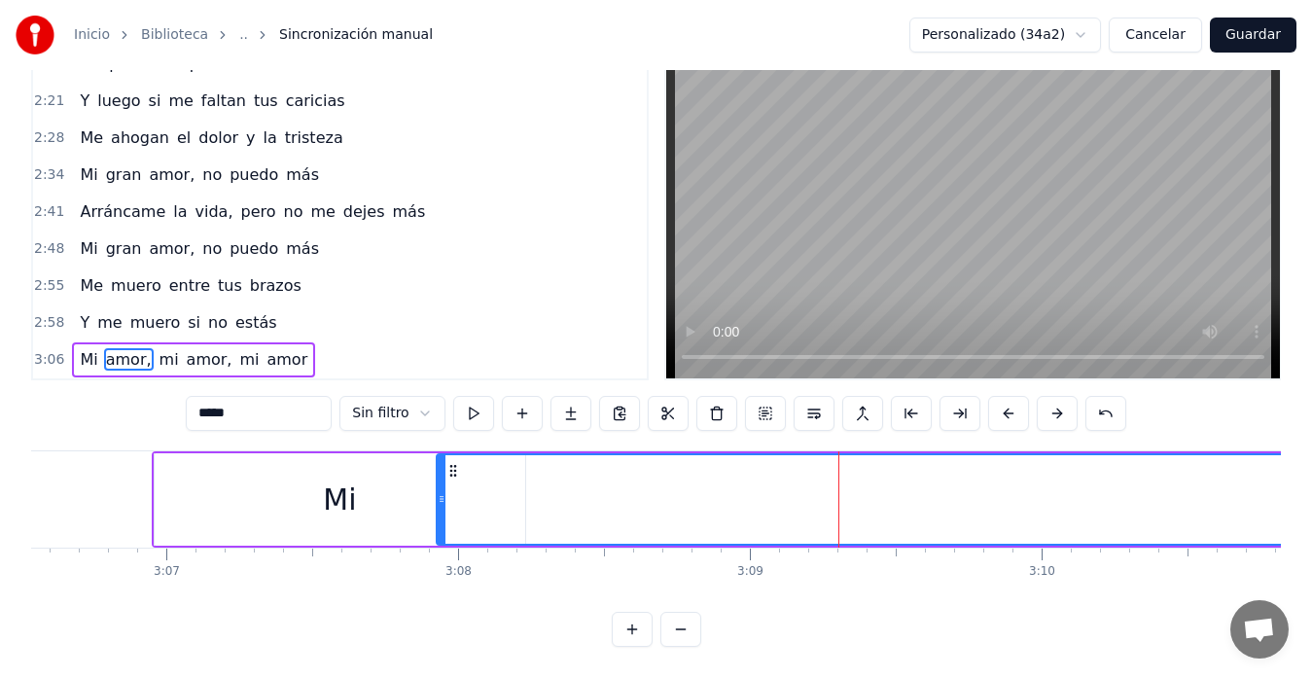
drag, startPoint x: 842, startPoint y: 486, endPoint x: 441, endPoint y: 465, distance: 401.4
click at [441, 465] on div at bounding box center [442, 499] width 8 height 89
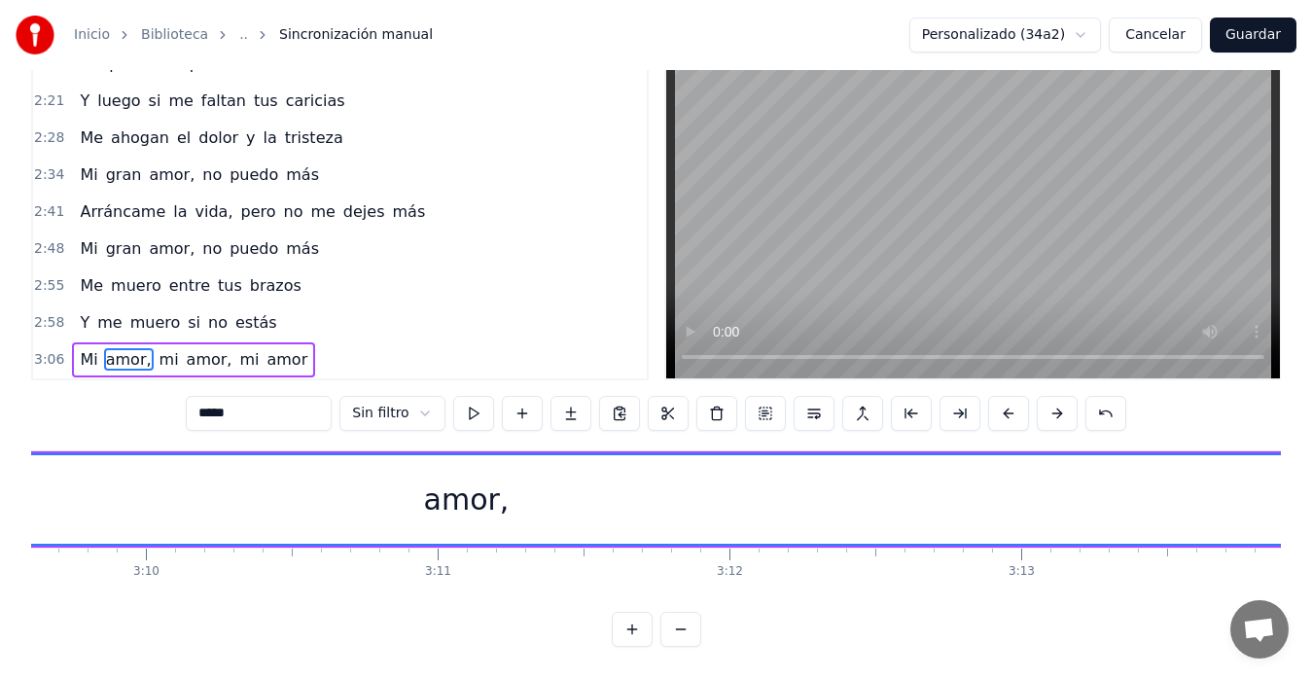
scroll to position [0, 55389]
click at [1160, 482] on div "amor," at bounding box center [420, 499] width 1850 height 89
click at [675, 482] on div "amor," at bounding box center [420, 499] width 1850 height 89
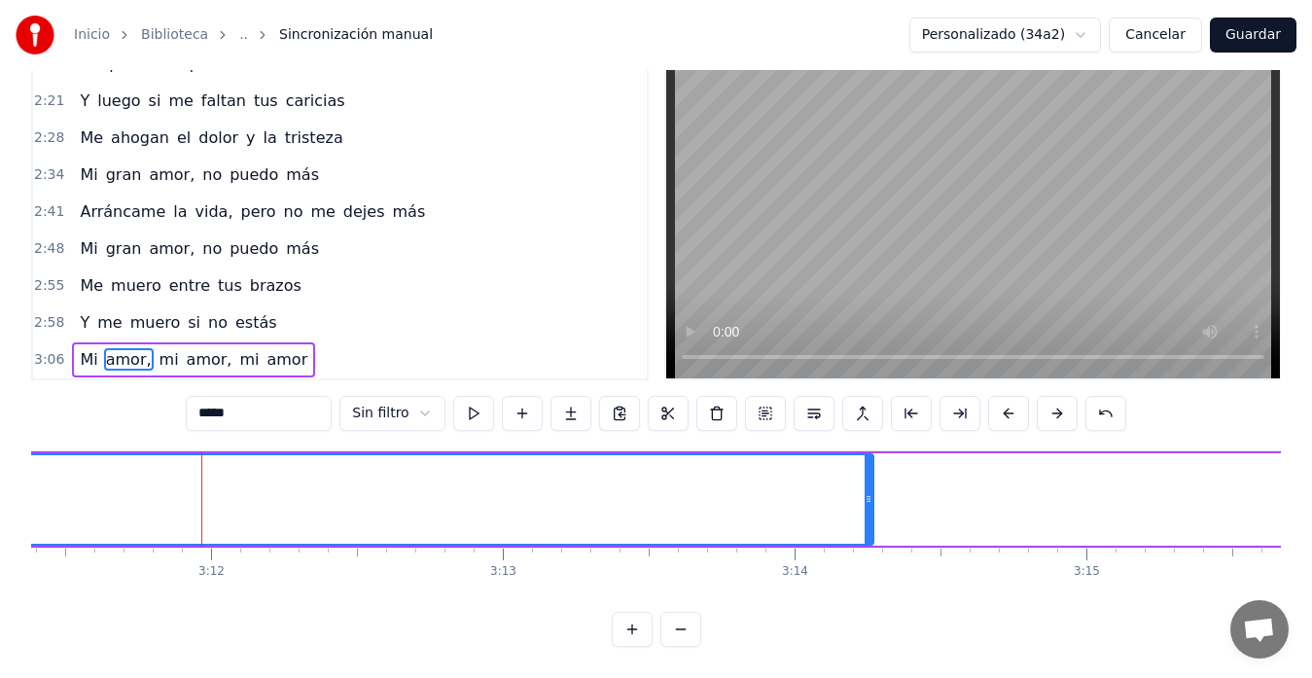
scroll to position [0, 55672]
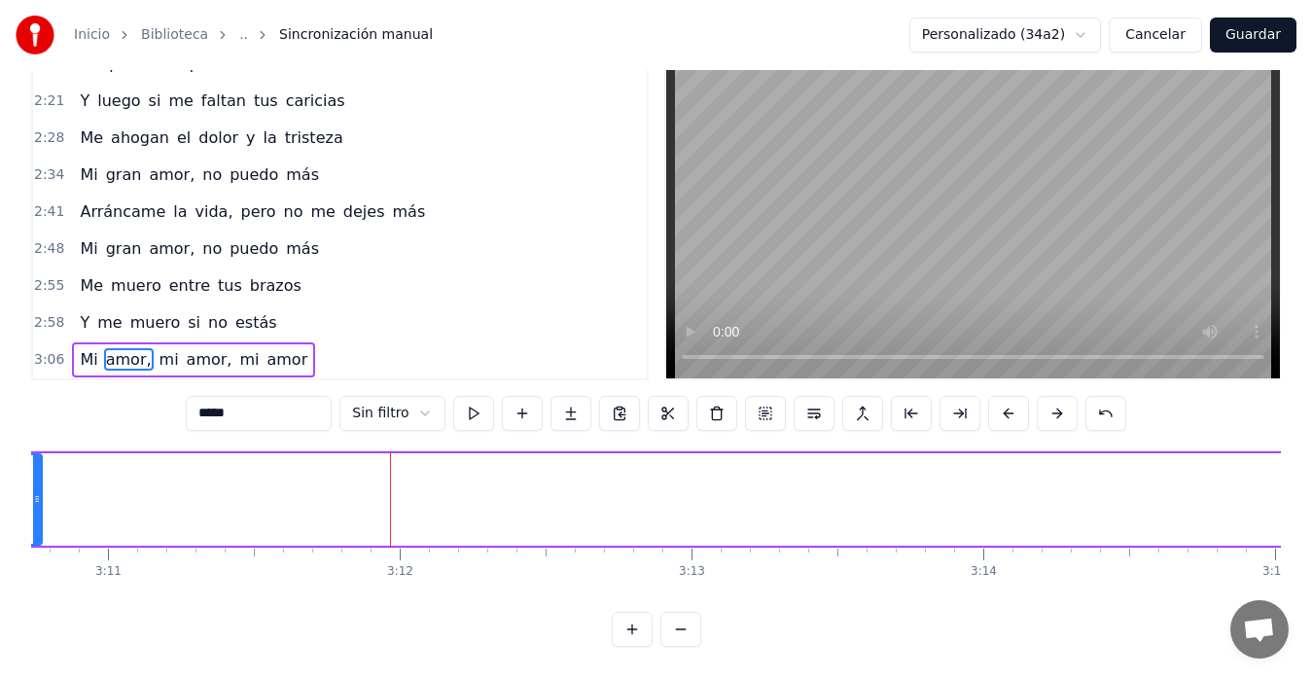
drag, startPoint x: 1059, startPoint y: 481, endPoint x: 36, endPoint y: 464, distance: 1022.7
click at [36, 464] on div at bounding box center [37, 499] width 8 height 89
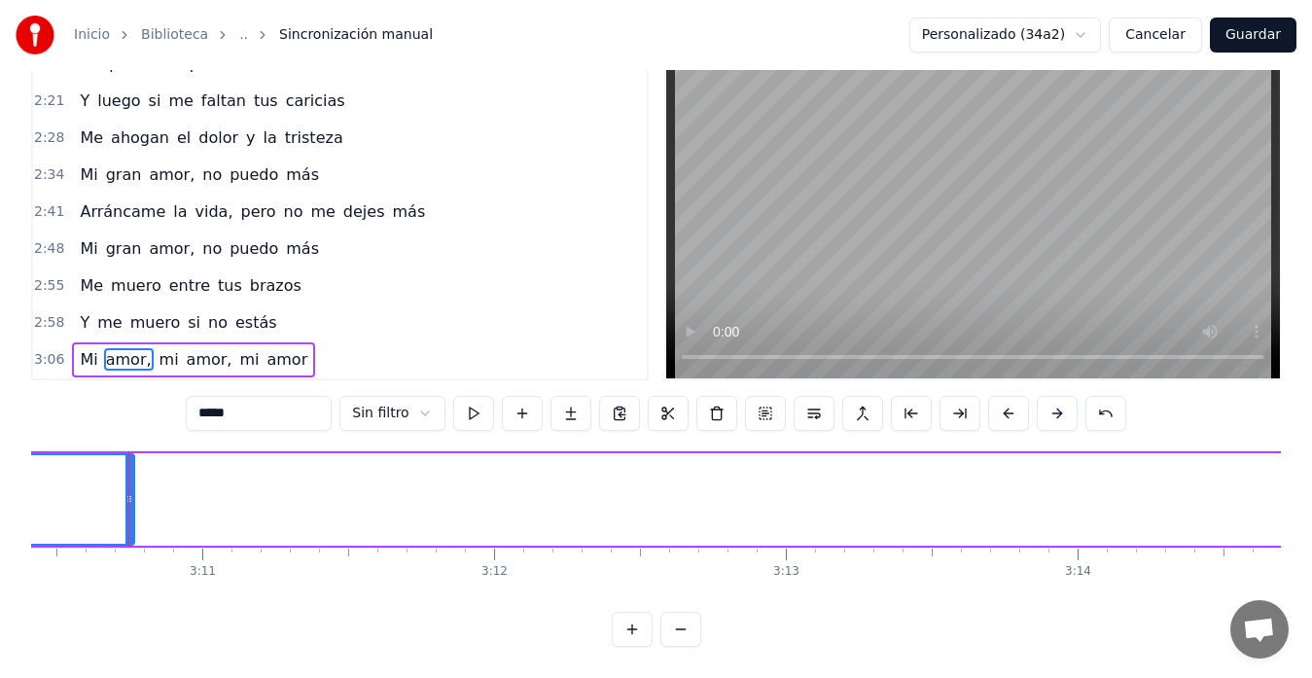
scroll to position [0, 54484]
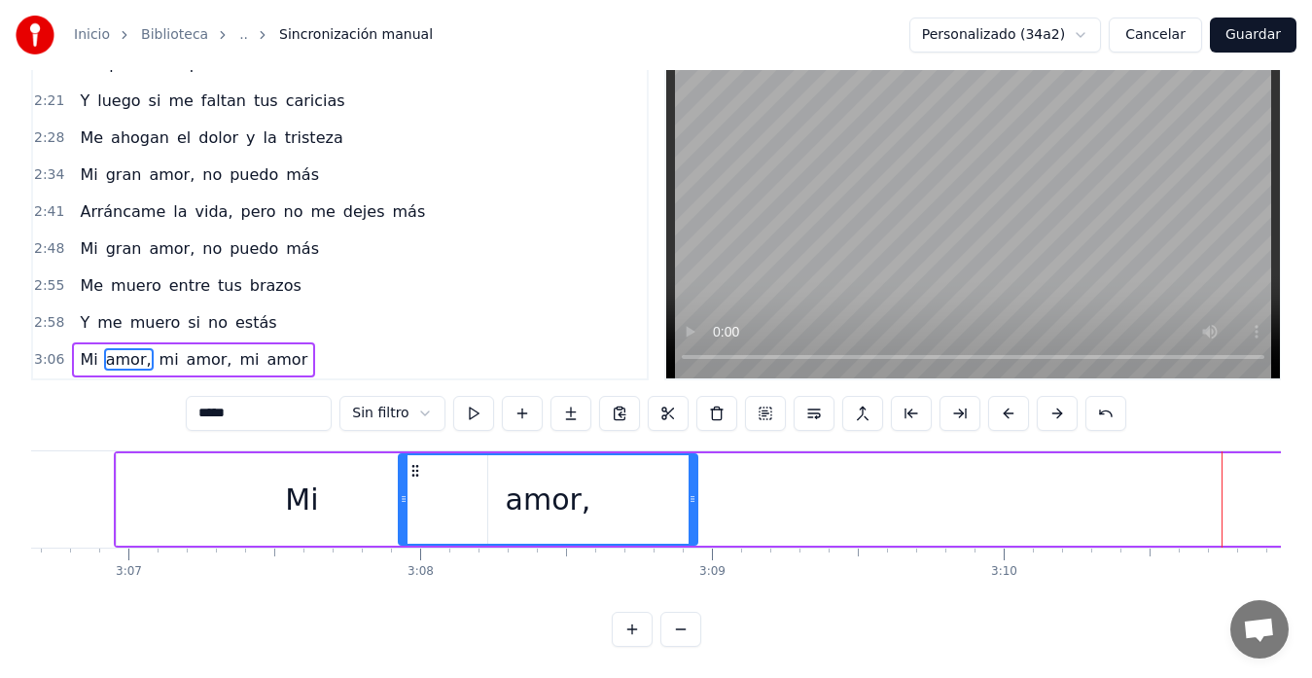
drag, startPoint x: 1226, startPoint y: 476, endPoint x: 696, endPoint y: 429, distance: 532.3
click at [696, 429] on div "0:13 Mi amor, mi amor, mi amor, es imposible 0:20 Seguir viviendo así, de esta …" at bounding box center [656, 344] width 1250 height 606
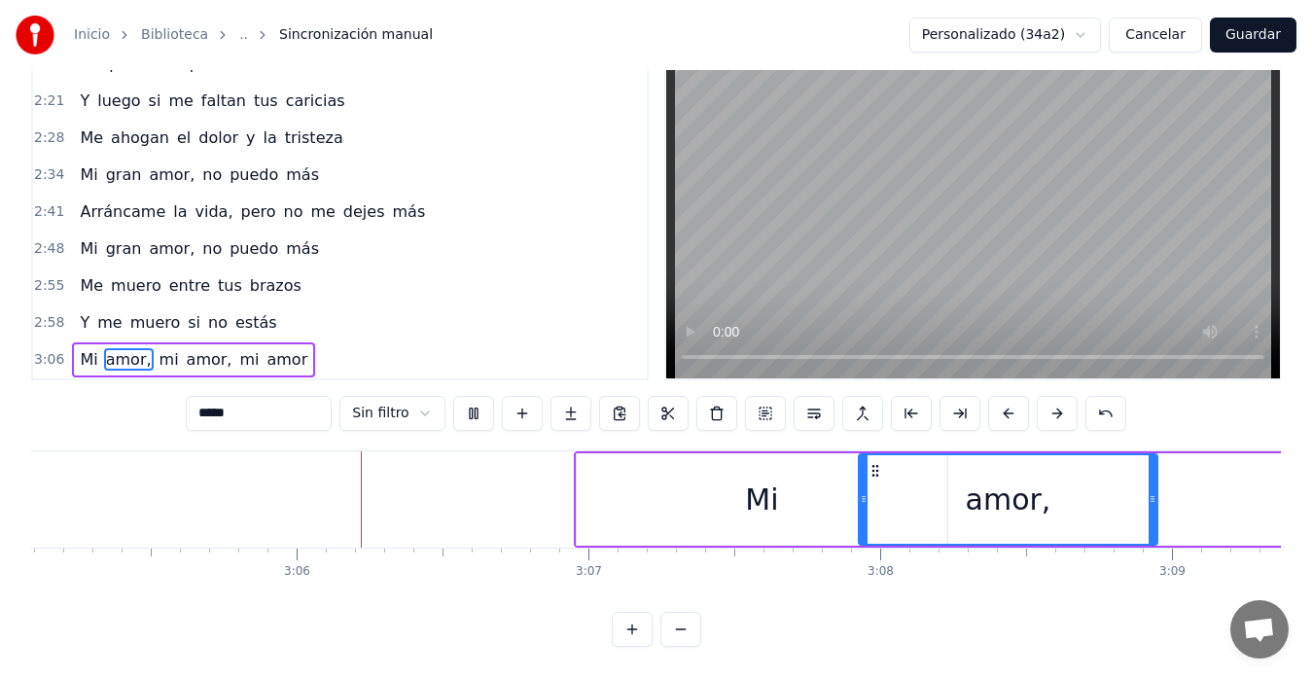
scroll to position [0, 54083]
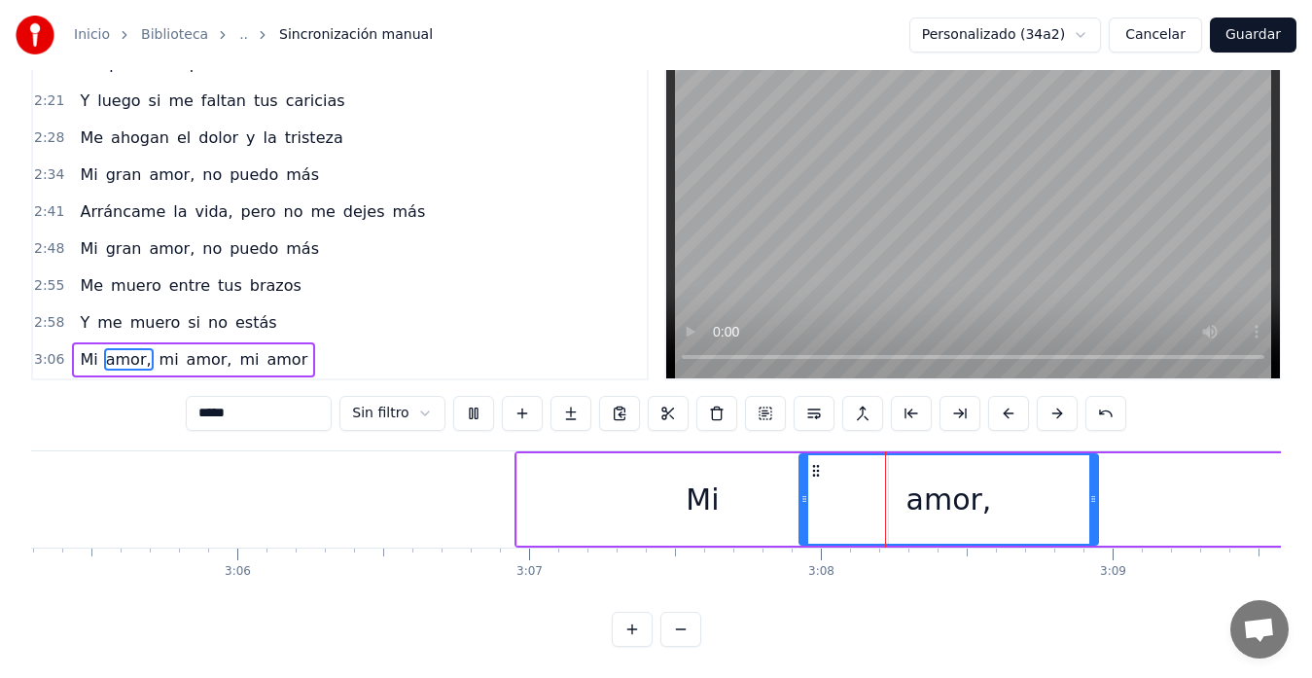
click at [1162, 209] on video at bounding box center [973, 211] width 614 height 336
drag, startPoint x: 803, startPoint y: 490, endPoint x: 737, endPoint y: 486, distance: 65.3
click at [737, 486] on div at bounding box center [741, 499] width 8 height 89
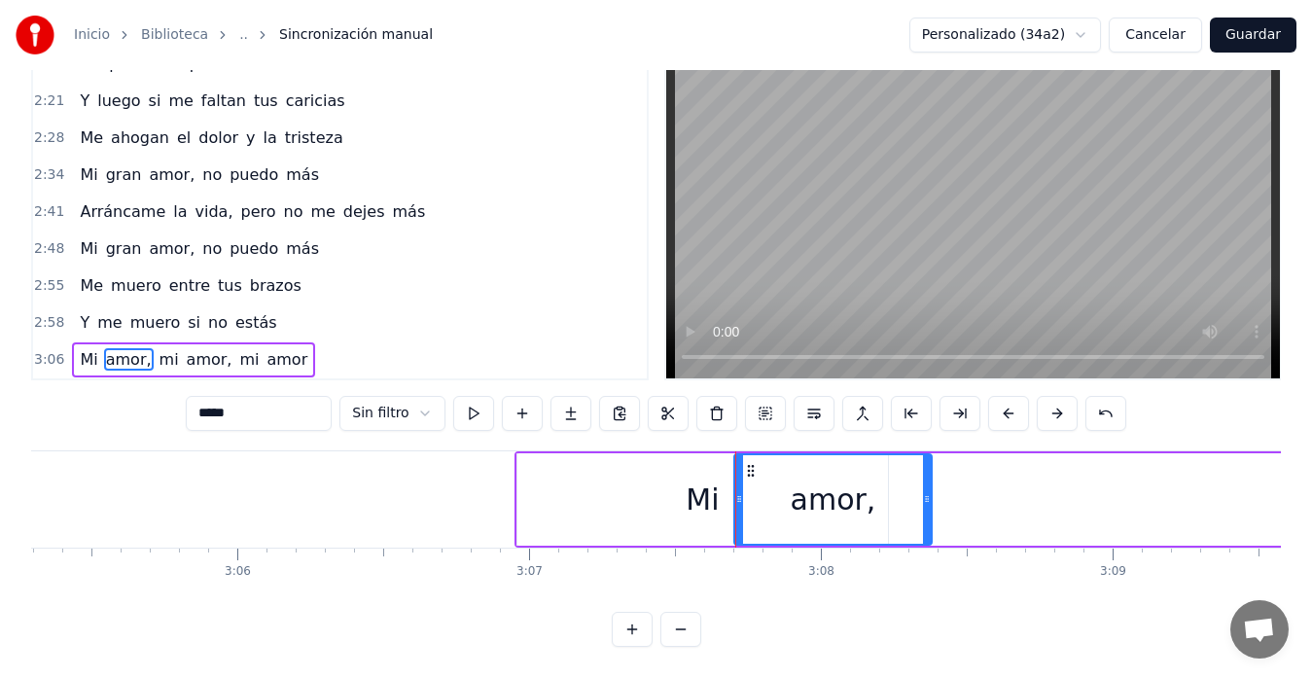
drag, startPoint x: 1096, startPoint y: 486, endPoint x: 929, endPoint y: 485, distance: 166.4
click at [929, 491] on icon at bounding box center [927, 499] width 8 height 16
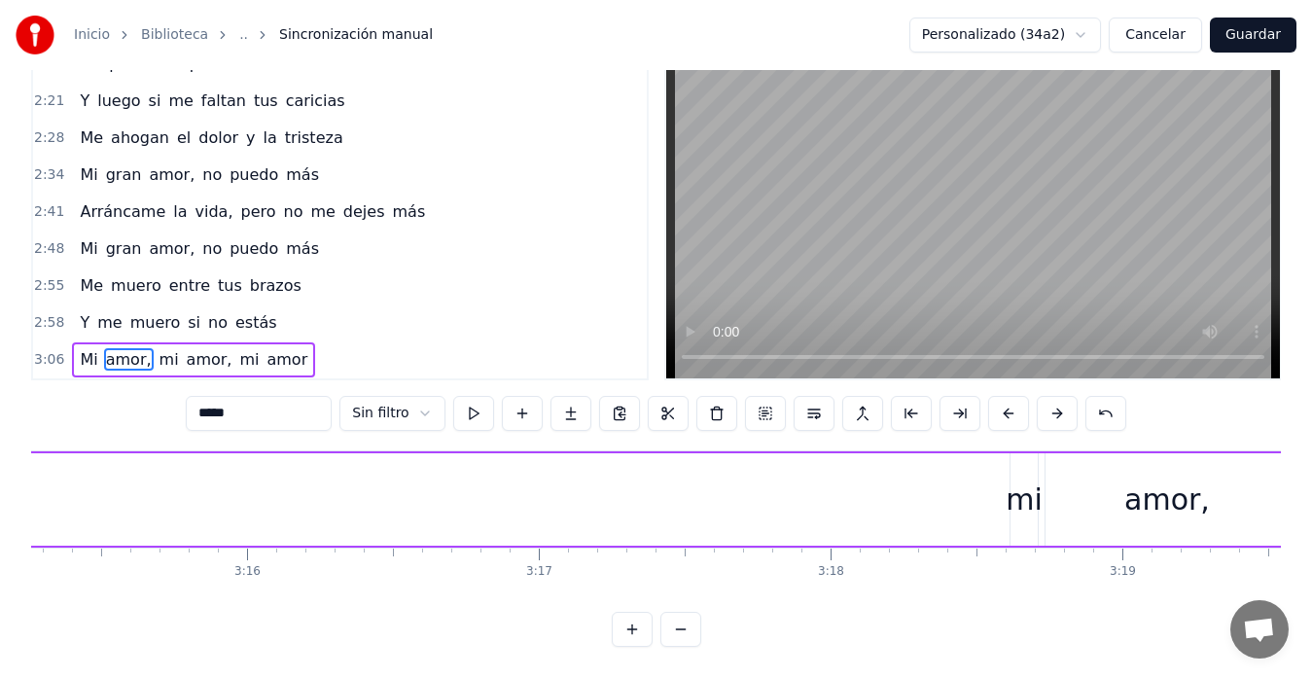
scroll to position [0, 57181]
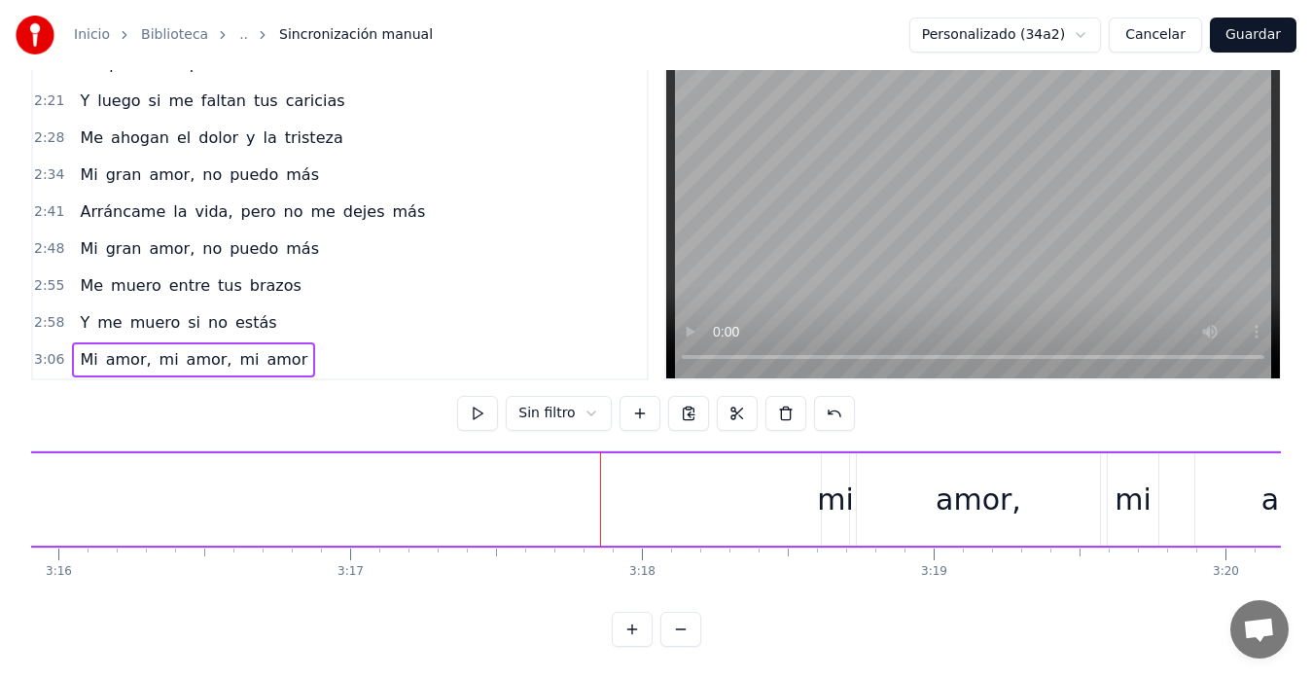
click at [837, 494] on div "mi" at bounding box center [835, 500] width 37 height 44
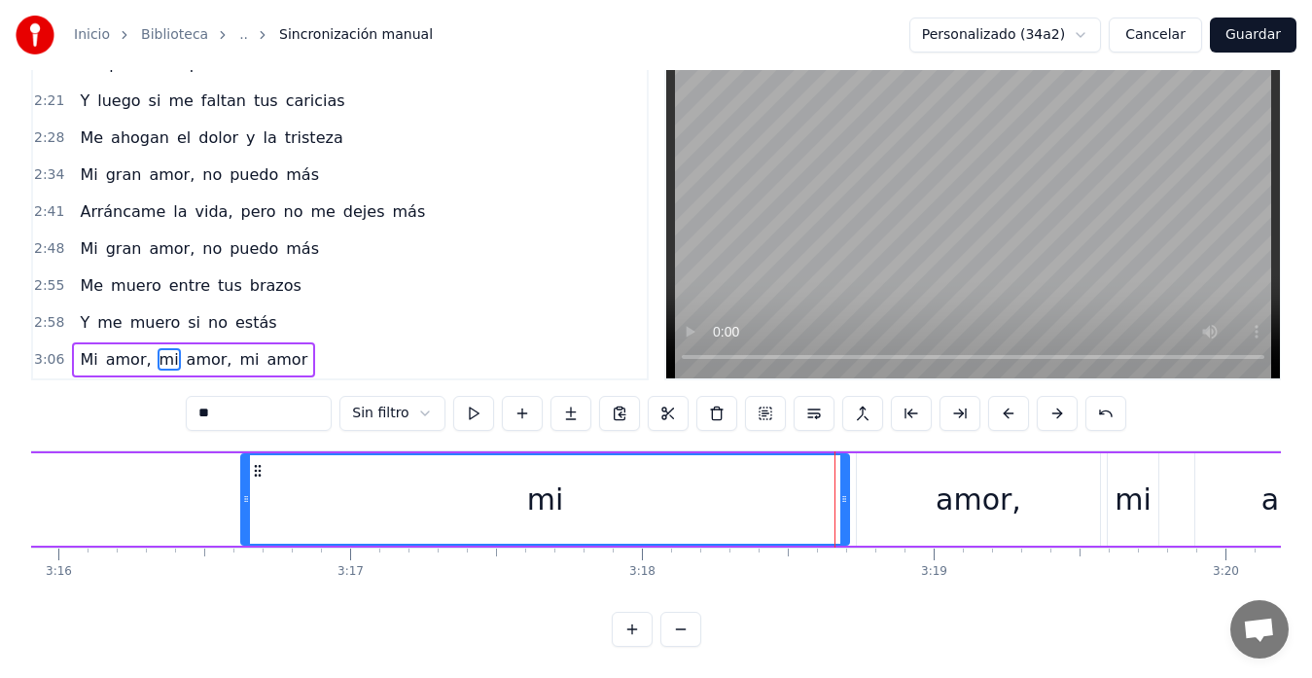
drag, startPoint x: 825, startPoint y: 487, endPoint x: 244, endPoint y: 478, distance: 580.9
click at [244, 491] on icon at bounding box center [246, 499] width 8 height 16
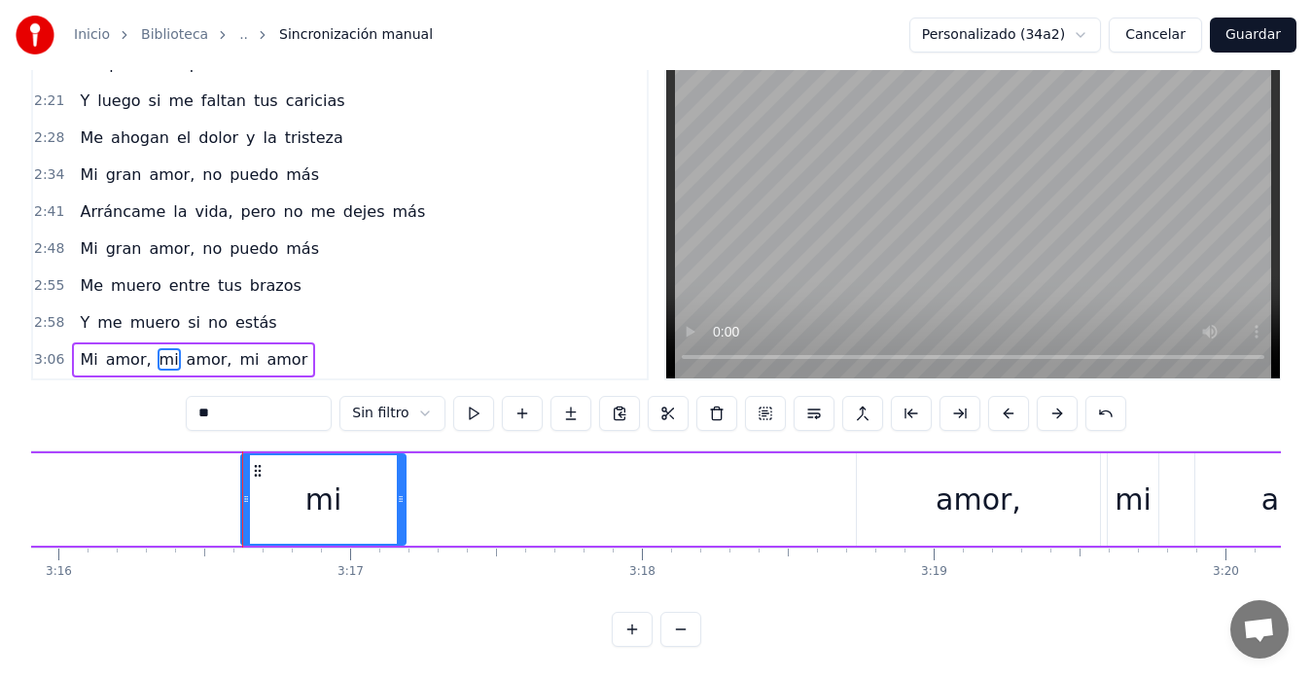
drag, startPoint x: 845, startPoint y: 487, endPoint x: 401, endPoint y: 458, distance: 445.6
click at [401, 458] on div at bounding box center [401, 499] width 8 height 89
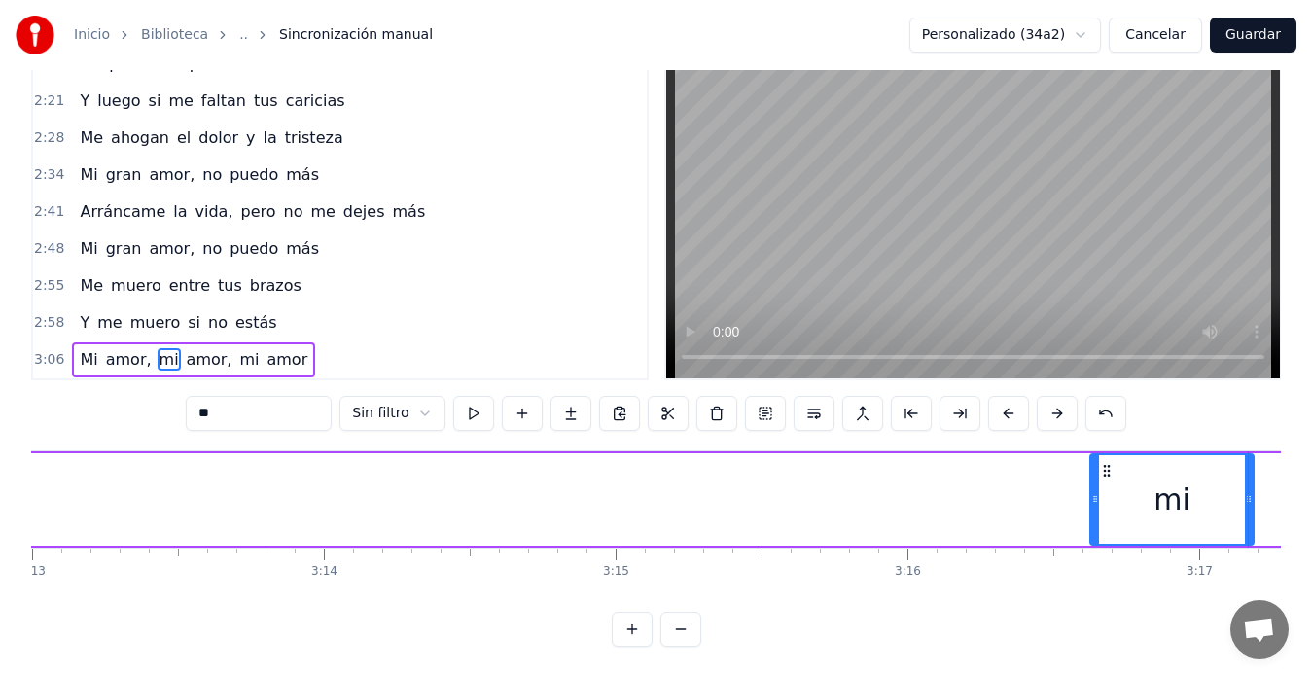
scroll to position [0, 56474]
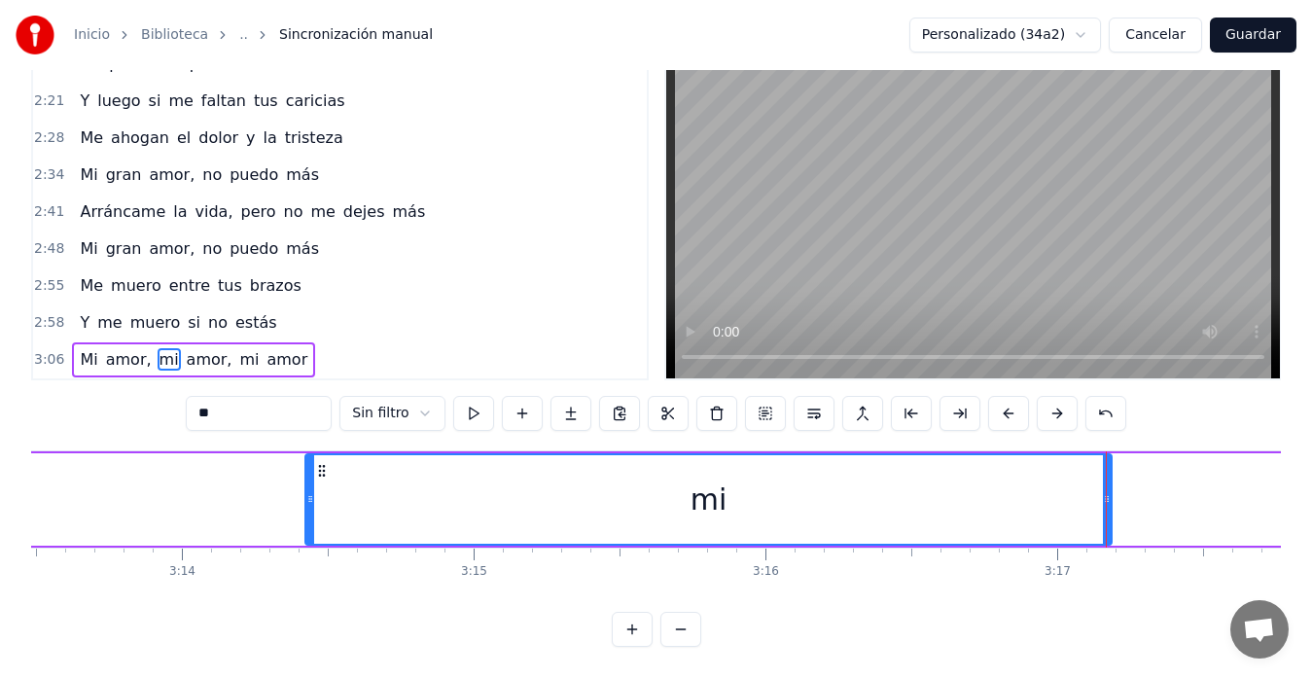
drag, startPoint x: 950, startPoint y: 481, endPoint x: 306, endPoint y: 487, distance: 643.1
click at [306, 495] on div at bounding box center [310, 499] width 8 height 89
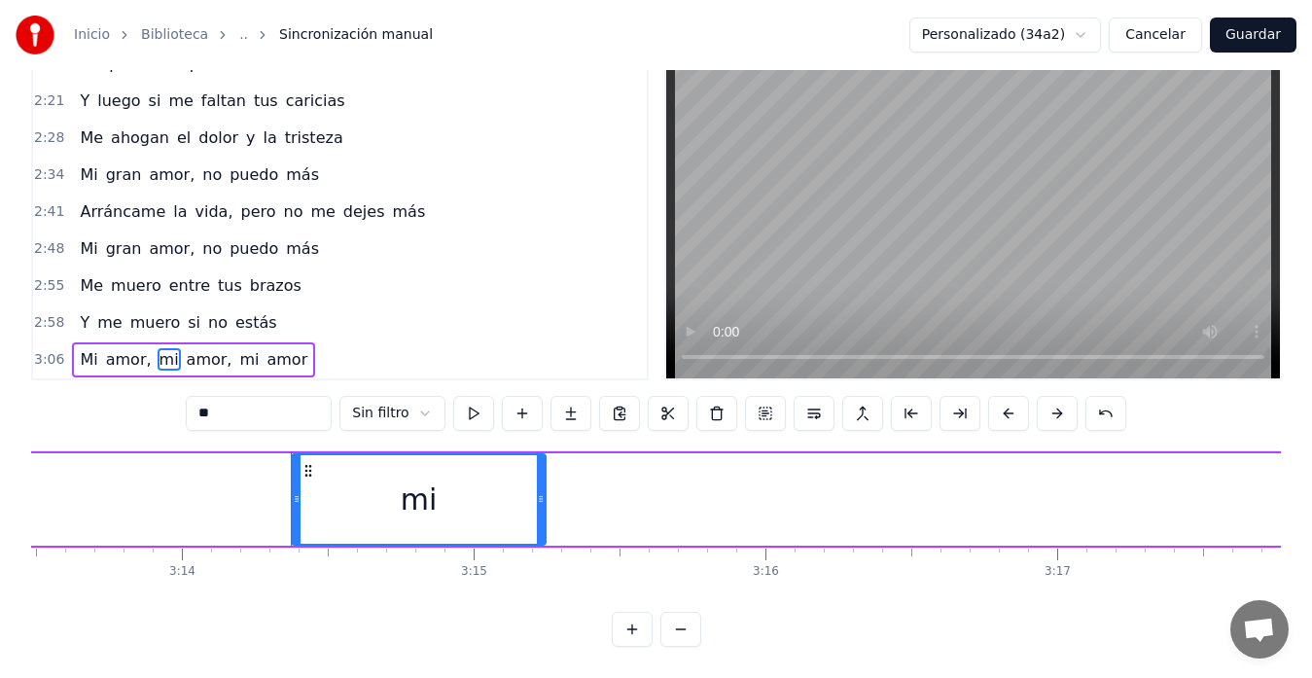
drag, startPoint x: 1109, startPoint y: 482, endPoint x: 526, endPoint y: 508, distance: 583.4
click at [537, 503] on div at bounding box center [541, 499] width 8 height 89
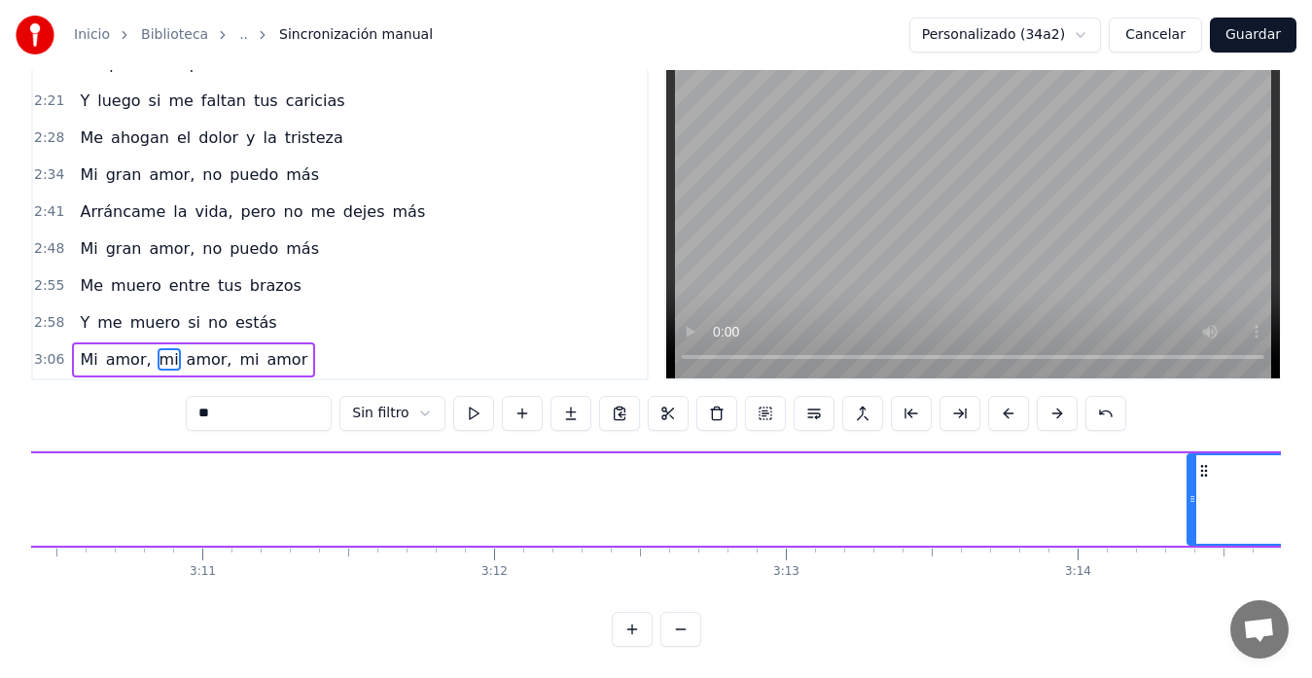
scroll to position [0, 55813]
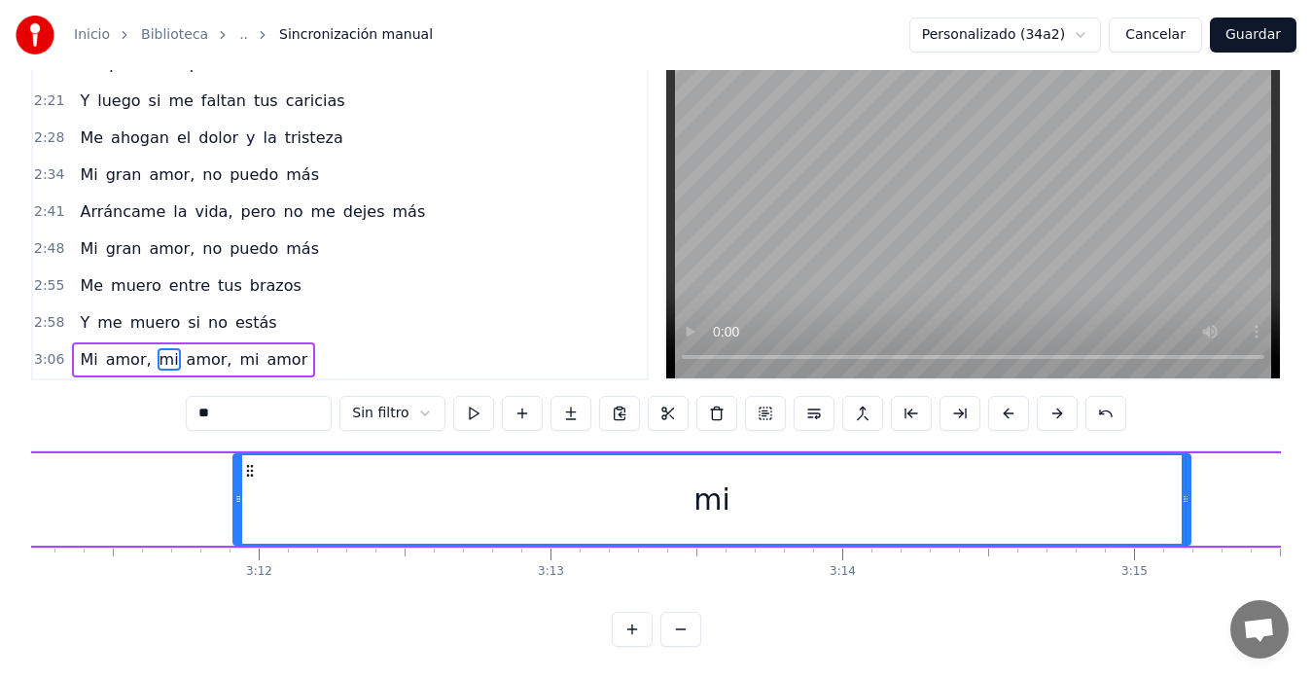
drag, startPoint x: 956, startPoint y: 486, endPoint x: 237, endPoint y: 481, distance: 719.0
click at [237, 491] on icon at bounding box center [238, 499] width 8 height 16
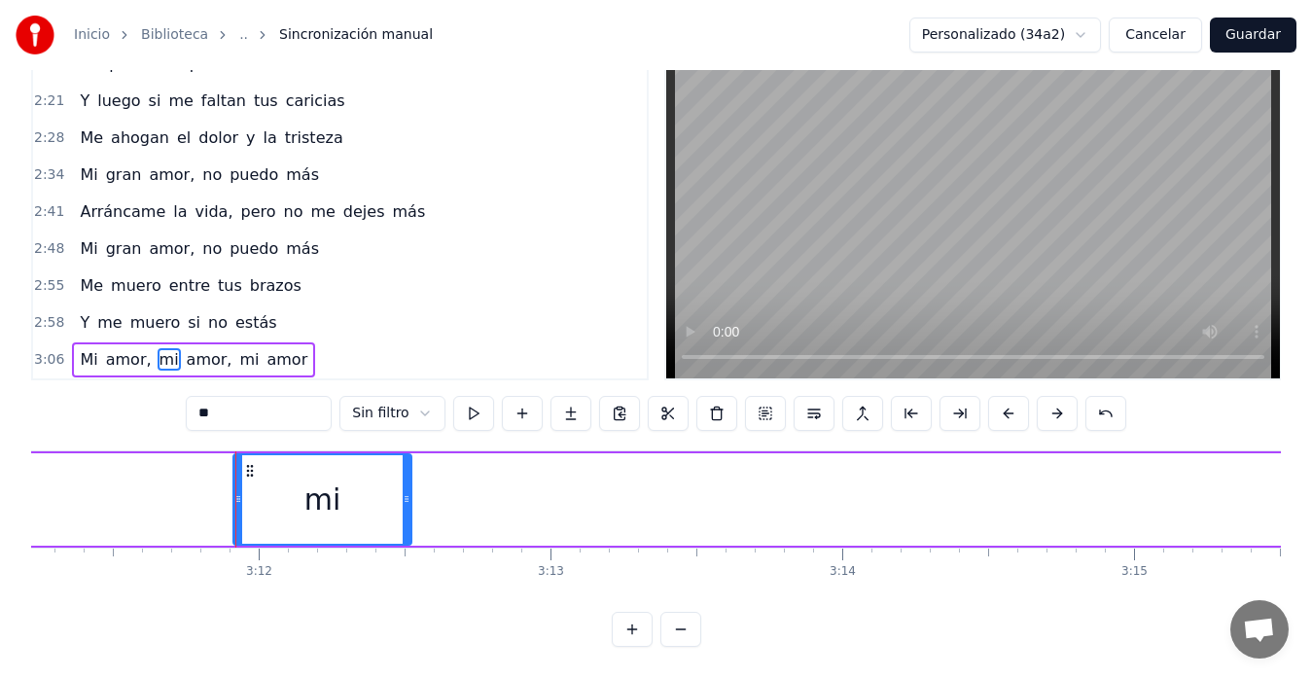
drag, startPoint x: 1186, startPoint y: 481, endPoint x: 414, endPoint y: 476, distance: 771.6
click at [406, 491] on icon at bounding box center [407, 499] width 8 height 16
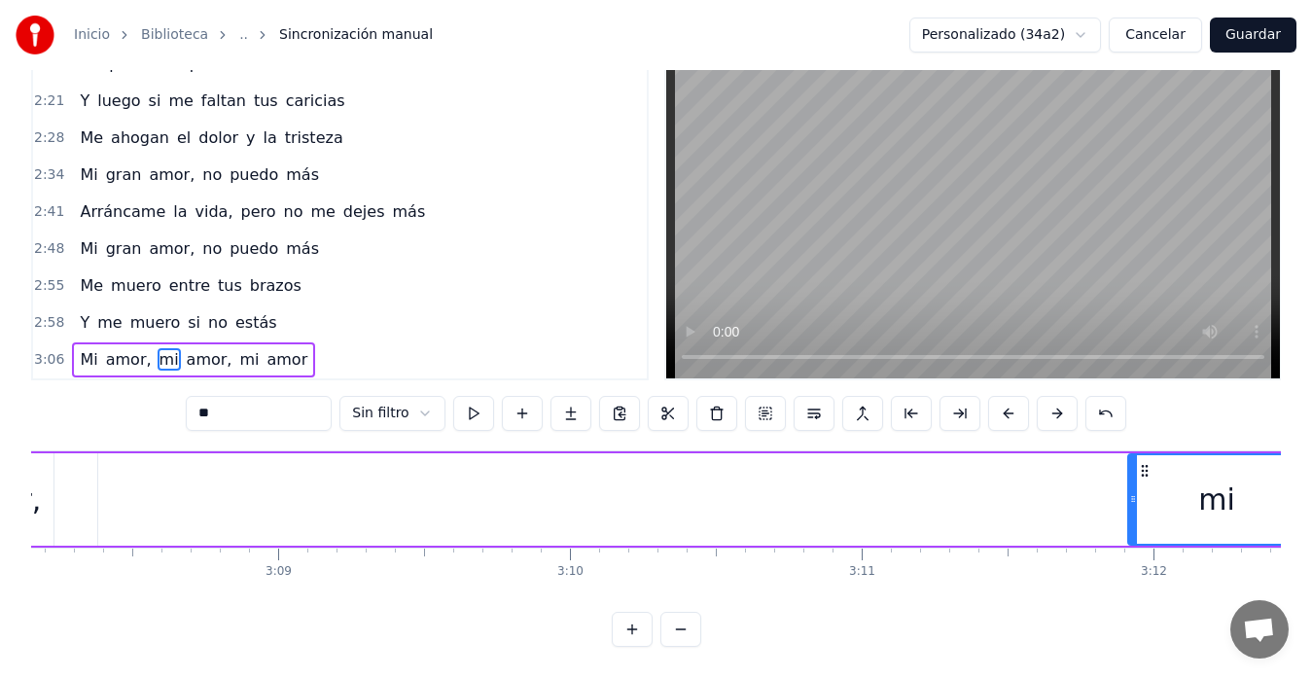
scroll to position [0, 54824]
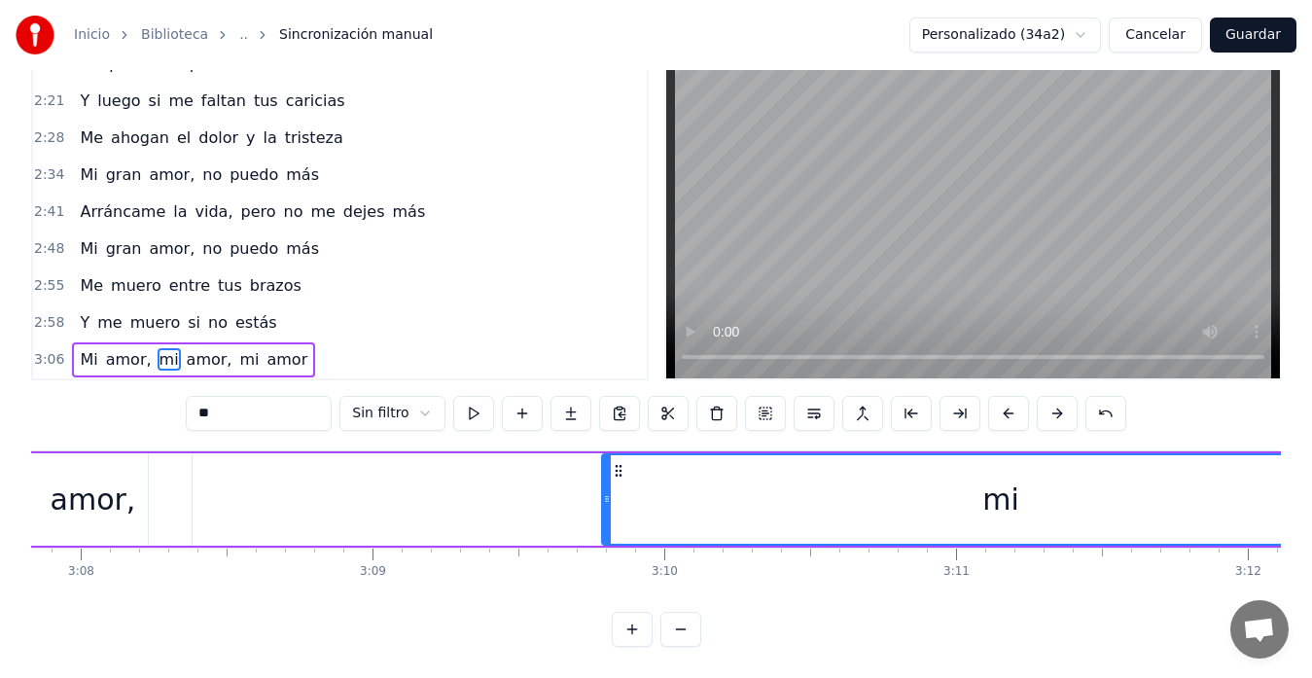
drag, startPoint x: 1224, startPoint y: 477, endPoint x: 601, endPoint y: 472, distance: 622.7
click at [603, 472] on div at bounding box center [607, 499] width 8 height 89
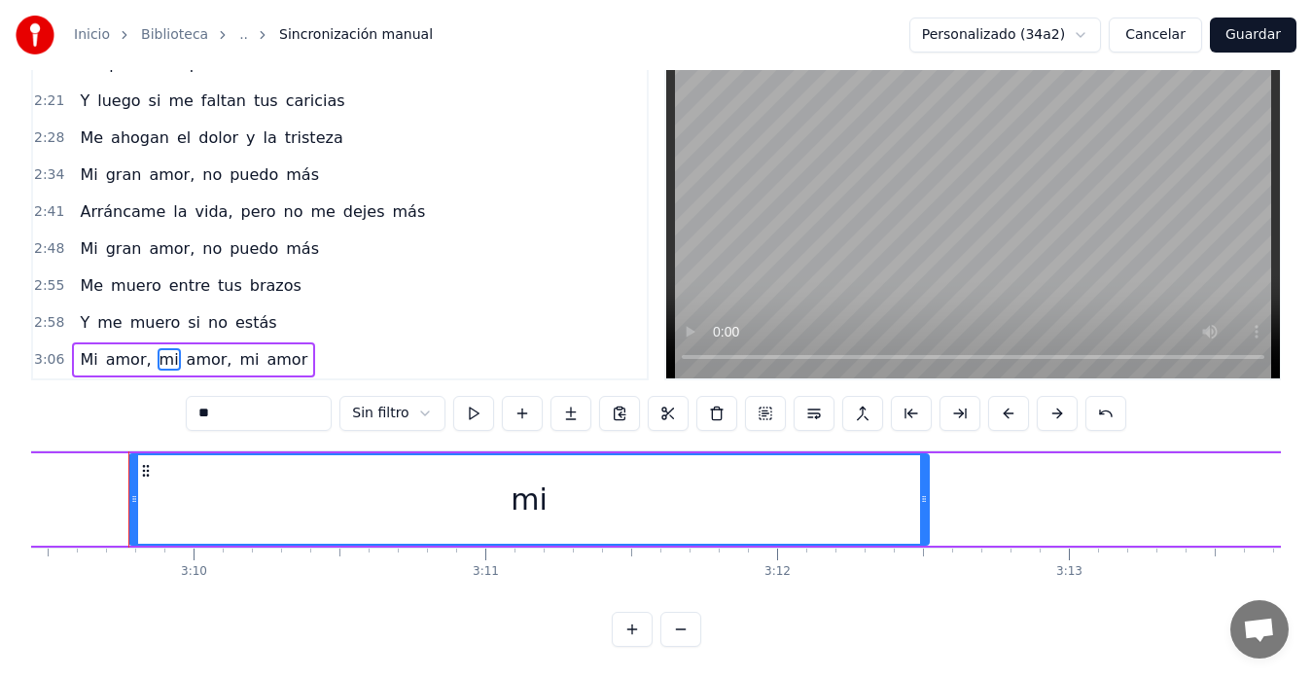
scroll to position [0, 55342]
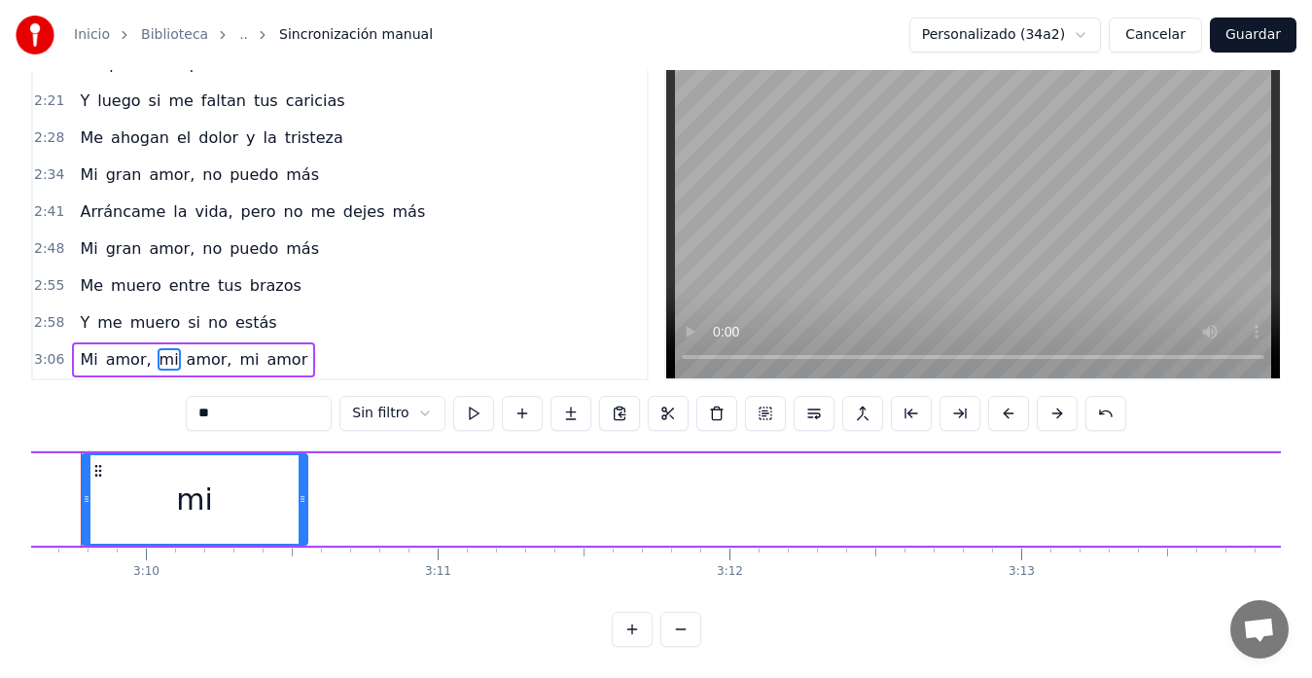
drag, startPoint x: 879, startPoint y: 484, endPoint x: 297, endPoint y: 479, distance: 581.8
click at [299, 491] on icon at bounding box center [303, 499] width 8 height 16
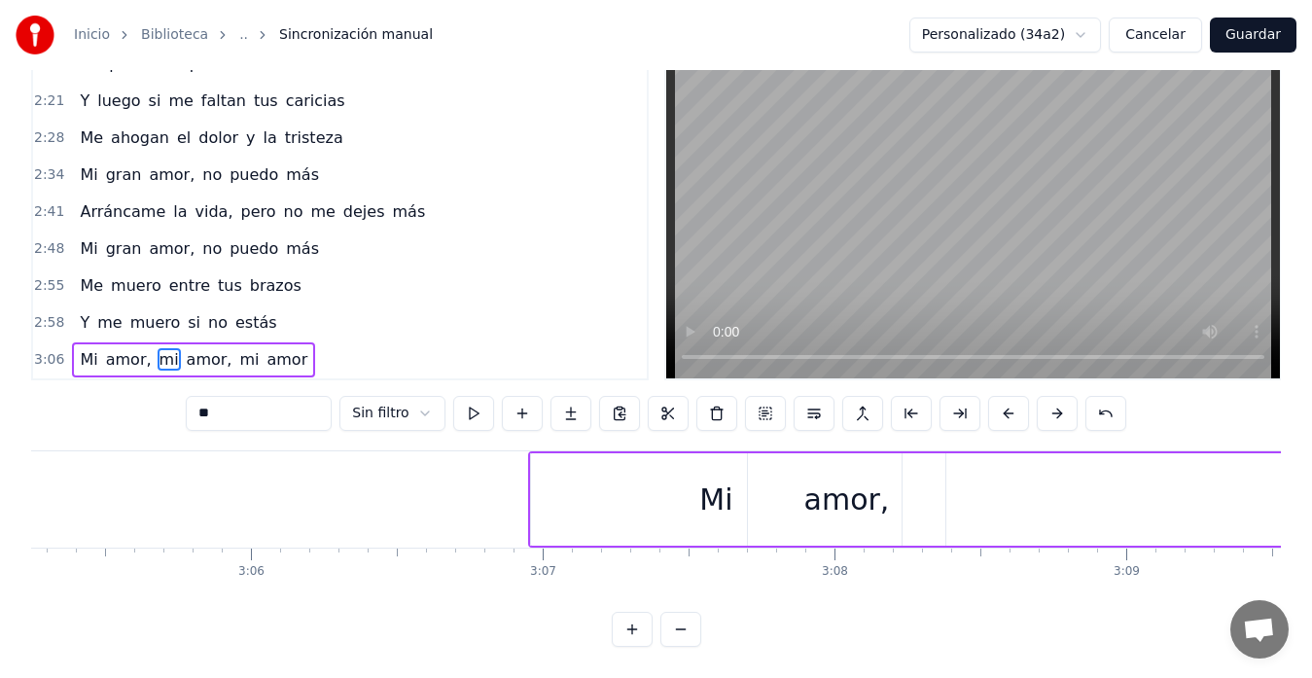
scroll to position [0, 54305]
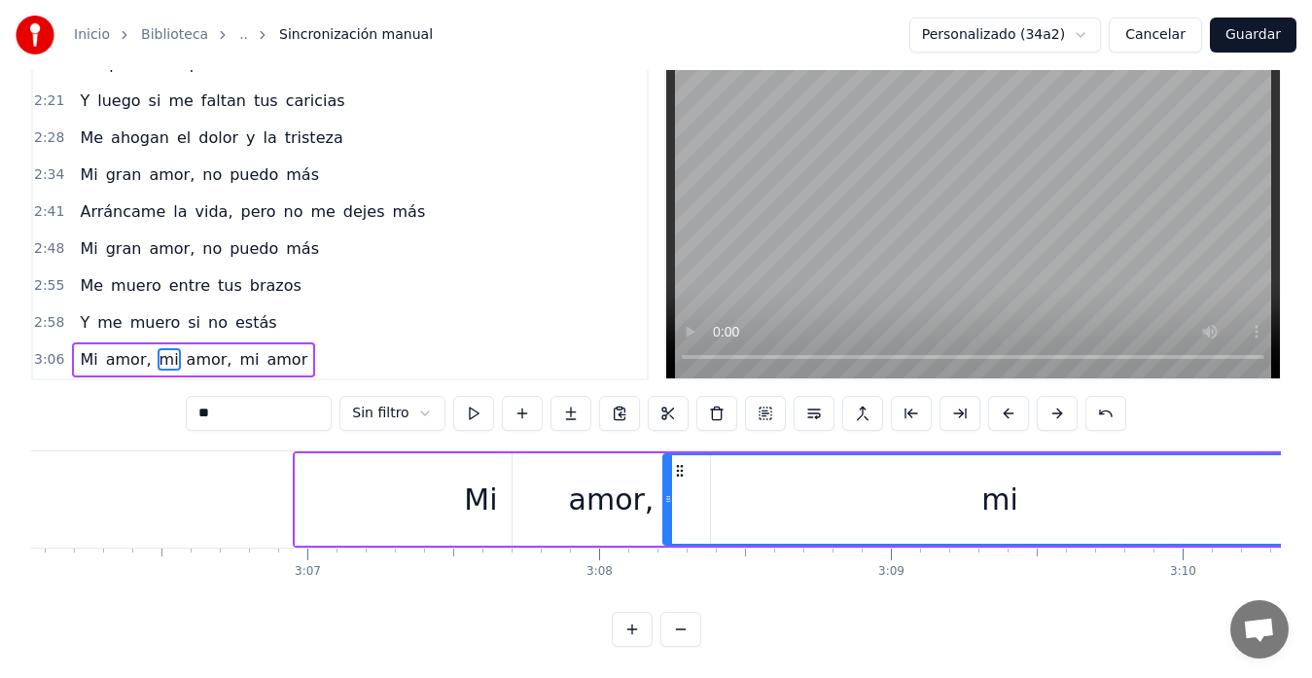
drag, startPoint x: 1122, startPoint y: 483, endPoint x: 666, endPoint y: 444, distance: 457.0
click at [666, 455] on div at bounding box center [669, 499] width 8 height 89
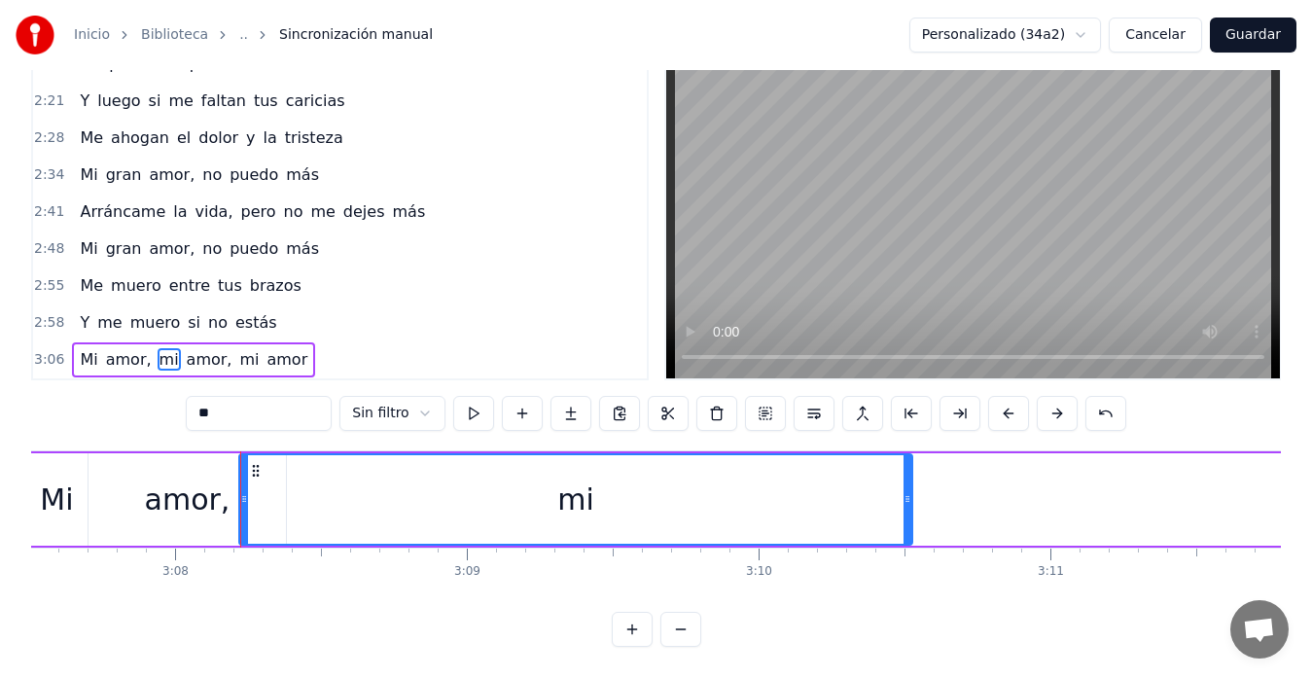
scroll to position [0, 54635]
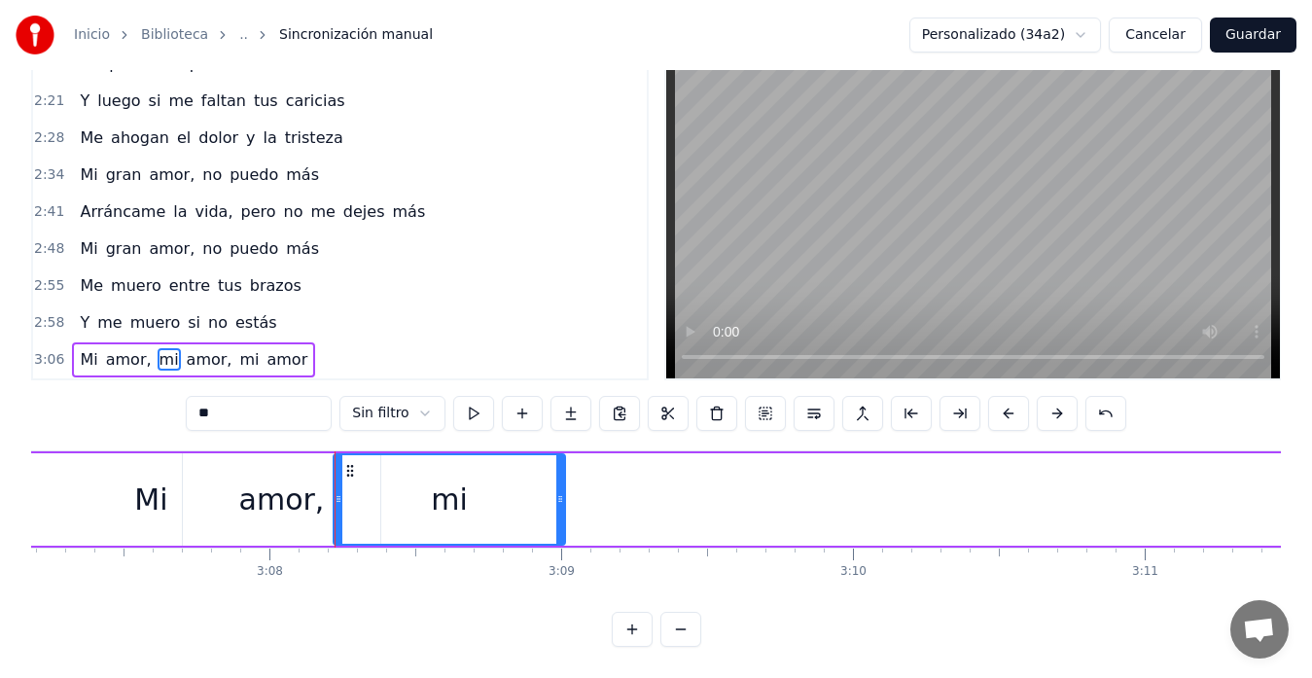
drag, startPoint x: 1001, startPoint y: 475, endPoint x: 548, endPoint y: 483, distance: 453.5
click at [557, 491] on icon at bounding box center [561, 499] width 8 height 16
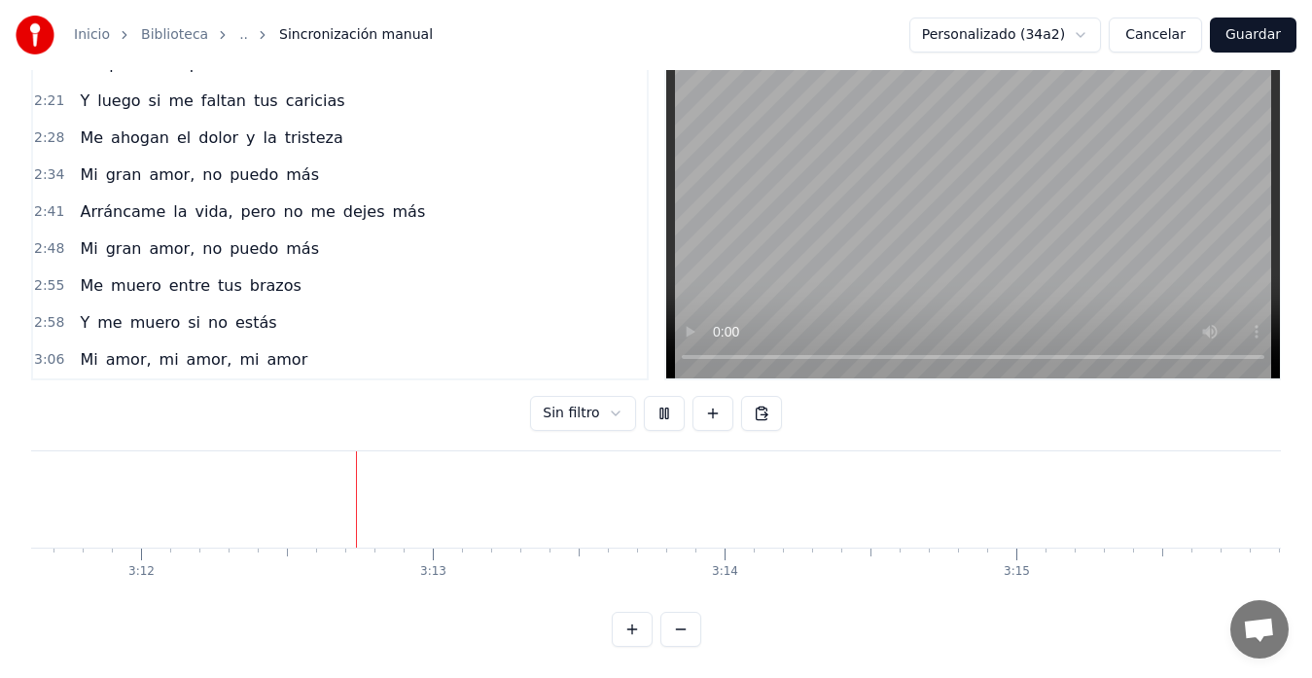
scroll to position [0, 56039]
click at [929, 242] on video at bounding box center [973, 211] width 614 height 336
click at [931, 482] on div "amor," at bounding box center [987, 499] width 198 height 96
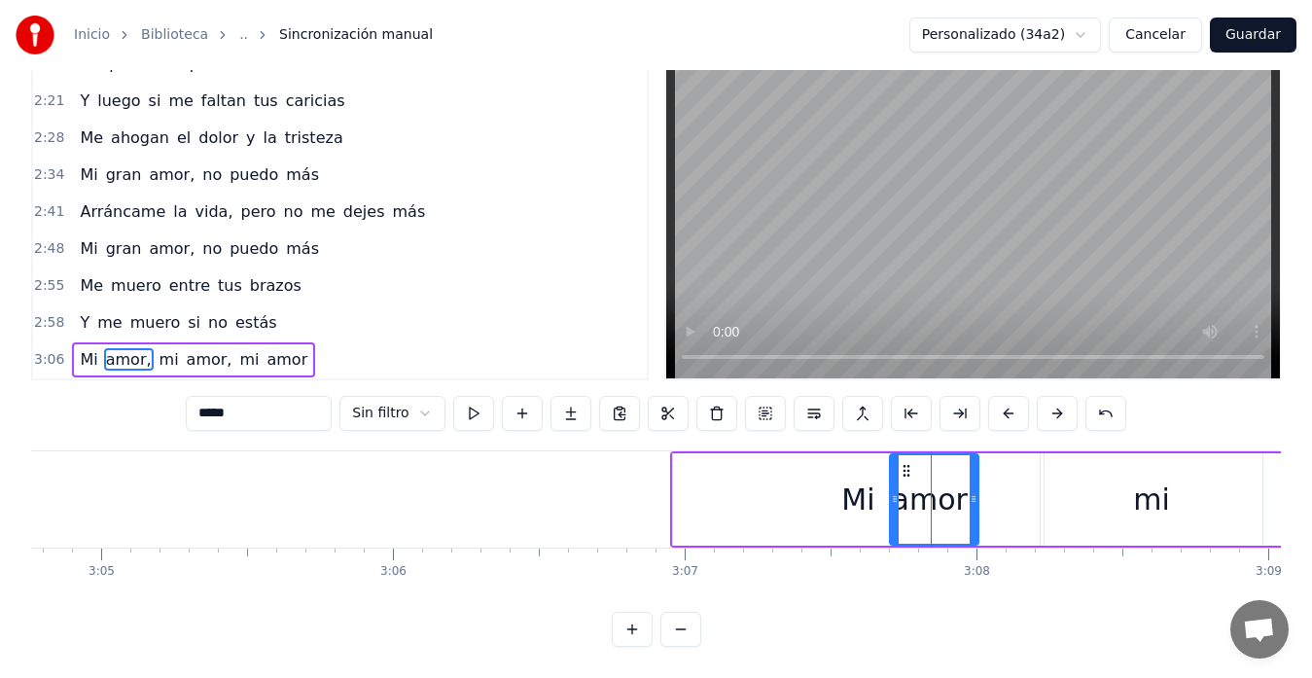
drag, startPoint x: 1081, startPoint y: 477, endPoint x: 972, endPoint y: 467, distance: 109.4
click at [972, 467] on div at bounding box center [974, 499] width 8 height 89
drag, startPoint x: 891, startPoint y: 481, endPoint x: 875, endPoint y: 480, distance: 16.6
click at [875, 491] on icon at bounding box center [879, 499] width 8 height 16
click at [1062, 494] on div "mi" at bounding box center [1152, 499] width 222 height 92
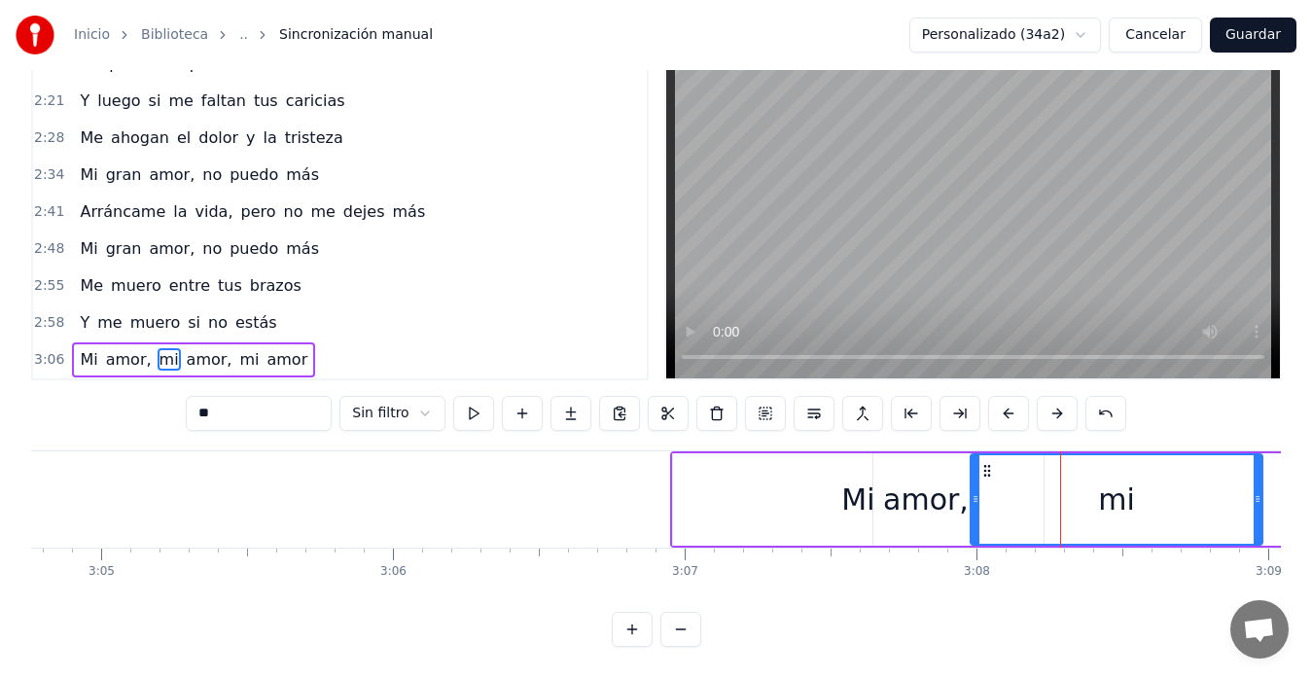
drag, startPoint x: 1042, startPoint y: 482, endPoint x: 972, endPoint y: 468, distance: 71.4
click at [972, 468] on div at bounding box center [976, 499] width 8 height 89
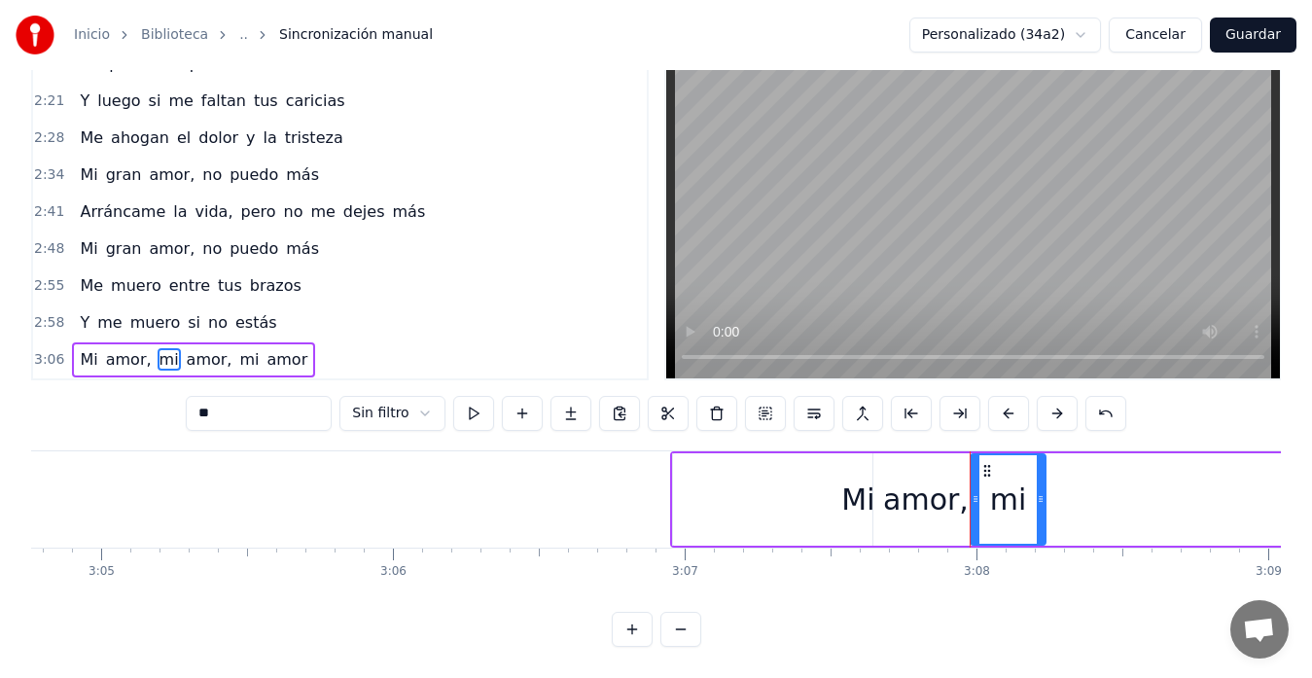
drag, startPoint x: 1254, startPoint y: 487, endPoint x: 1037, endPoint y: 470, distance: 217.7
click at [1037, 470] on div at bounding box center [1041, 499] width 8 height 89
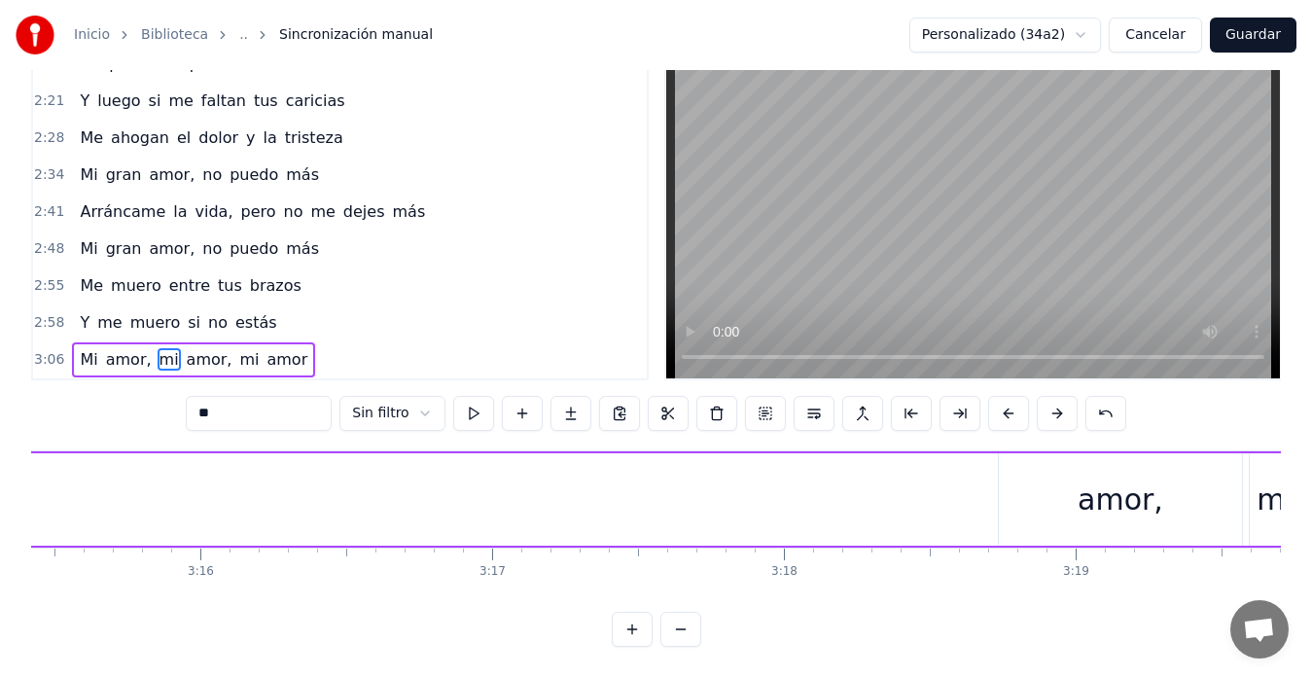
scroll to position [0, 57369]
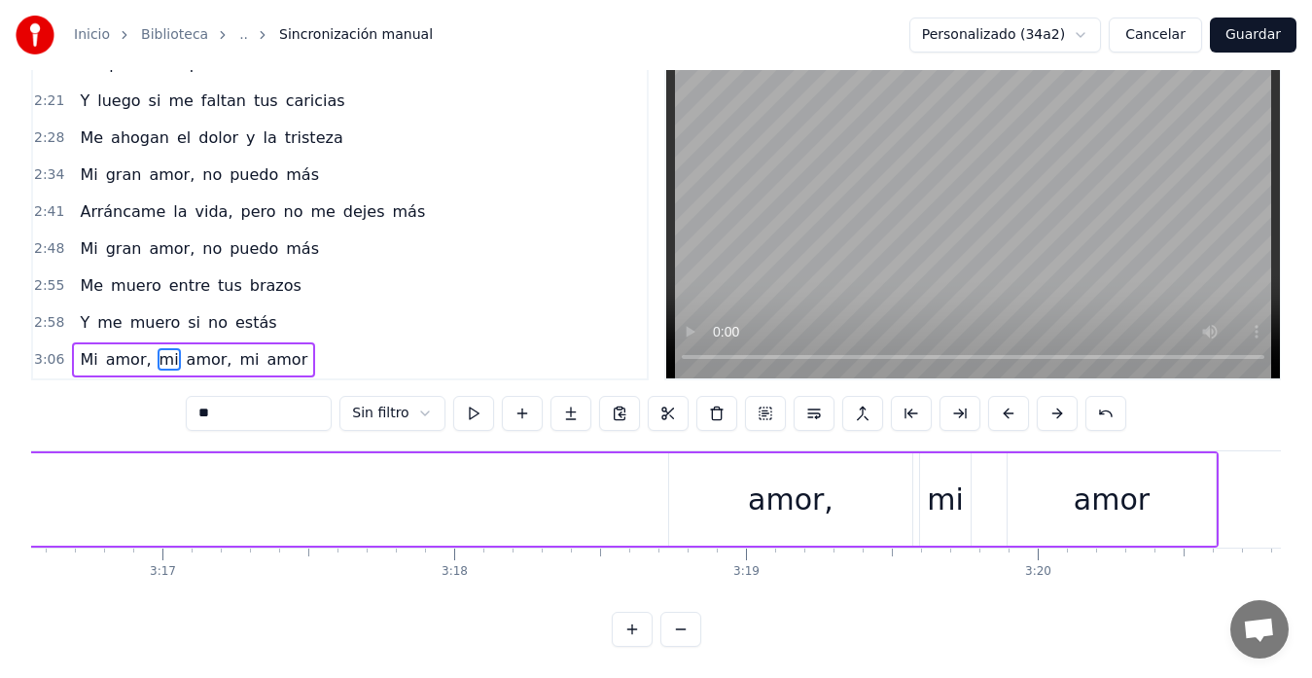
click at [798, 487] on div "amor," at bounding box center [791, 500] width 86 height 44
type input "*****"
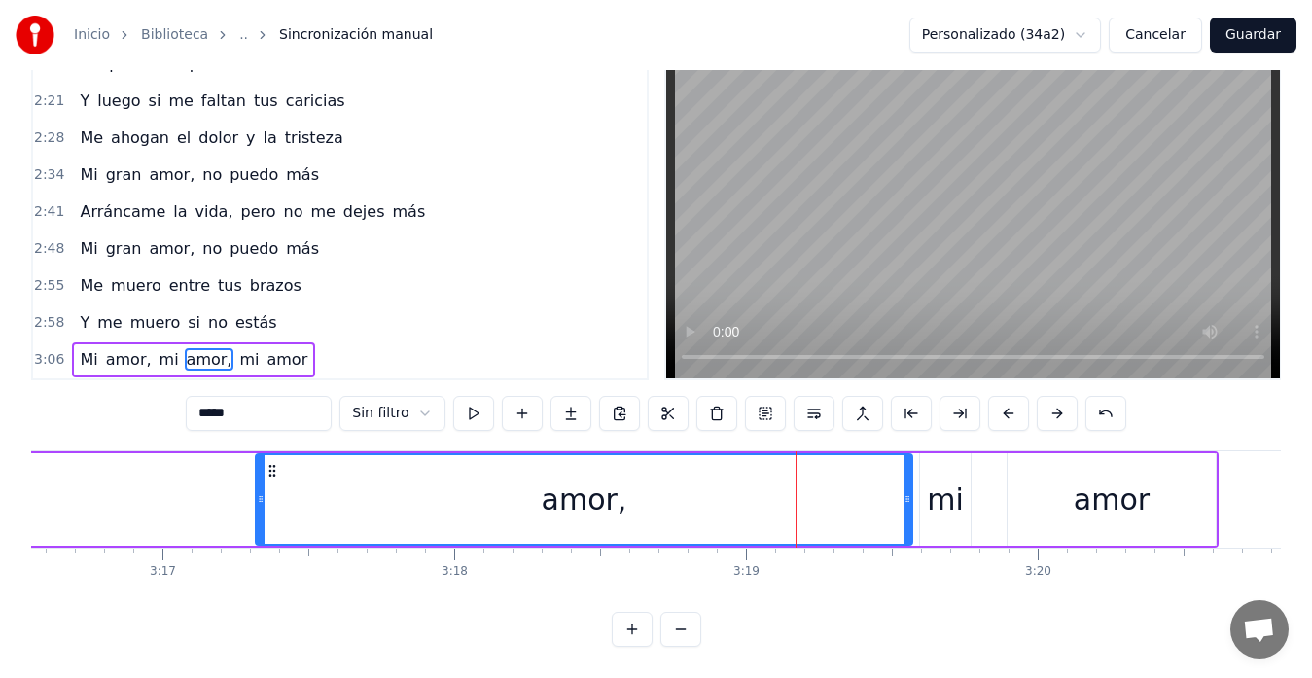
drag, startPoint x: 673, startPoint y: 478, endPoint x: 272, endPoint y: 464, distance: 401.1
click at [257, 491] on icon at bounding box center [261, 499] width 8 height 16
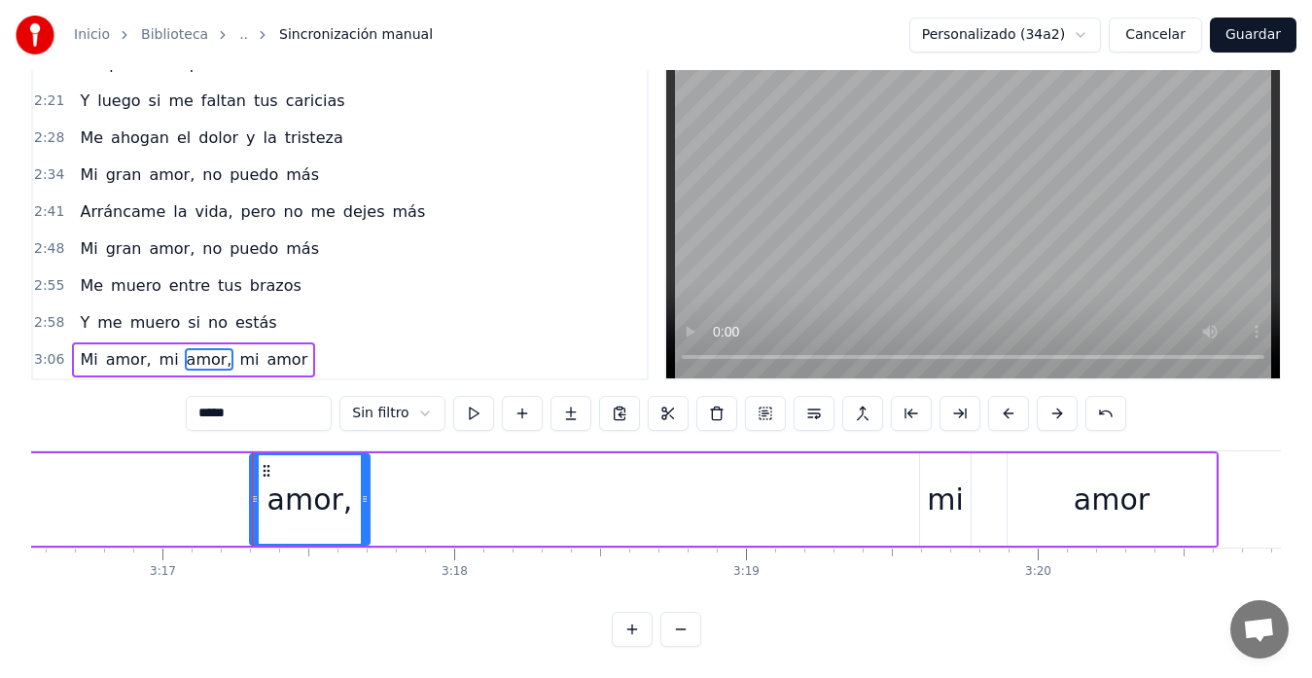
drag, startPoint x: 910, startPoint y: 485, endPoint x: 367, endPoint y: 462, distance: 543.4
click at [367, 462] on div at bounding box center [365, 499] width 8 height 89
drag, startPoint x: 940, startPoint y: 480, endPoint x: 736, endPoint y: 487, distance: 204.5
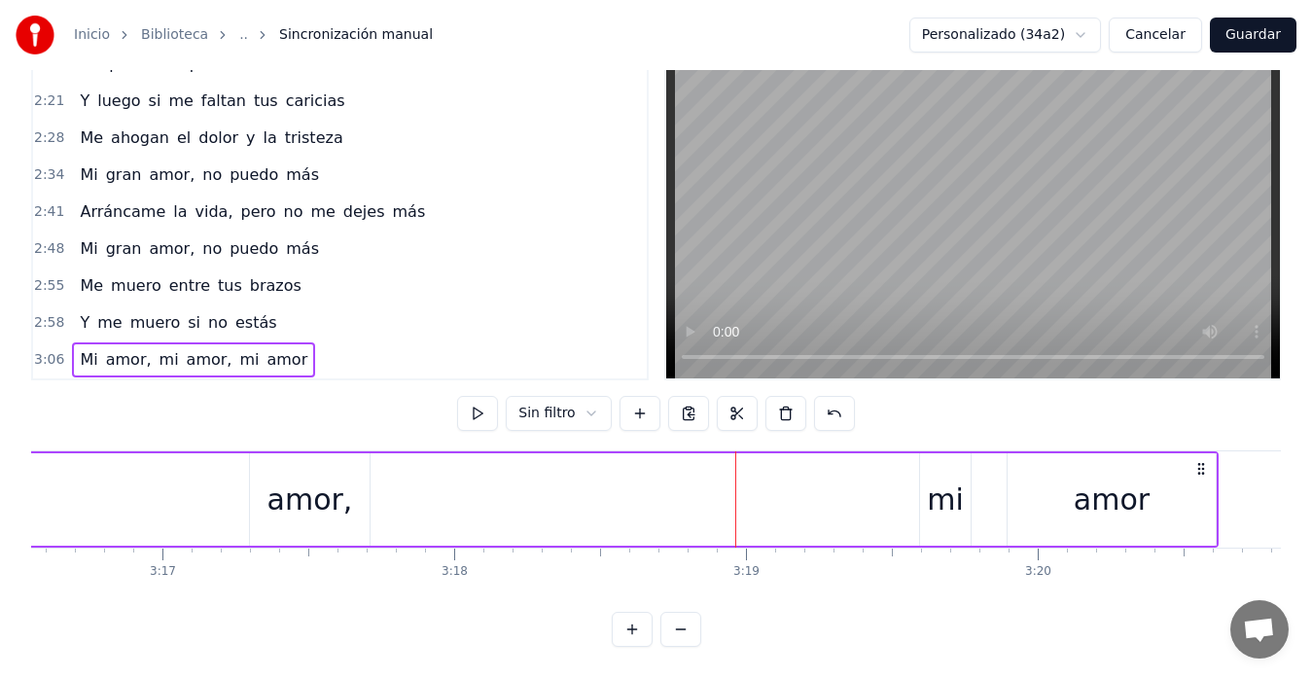
click at [950, 482] on div "mi" at bounding box center [945, 500] width 37 height 44
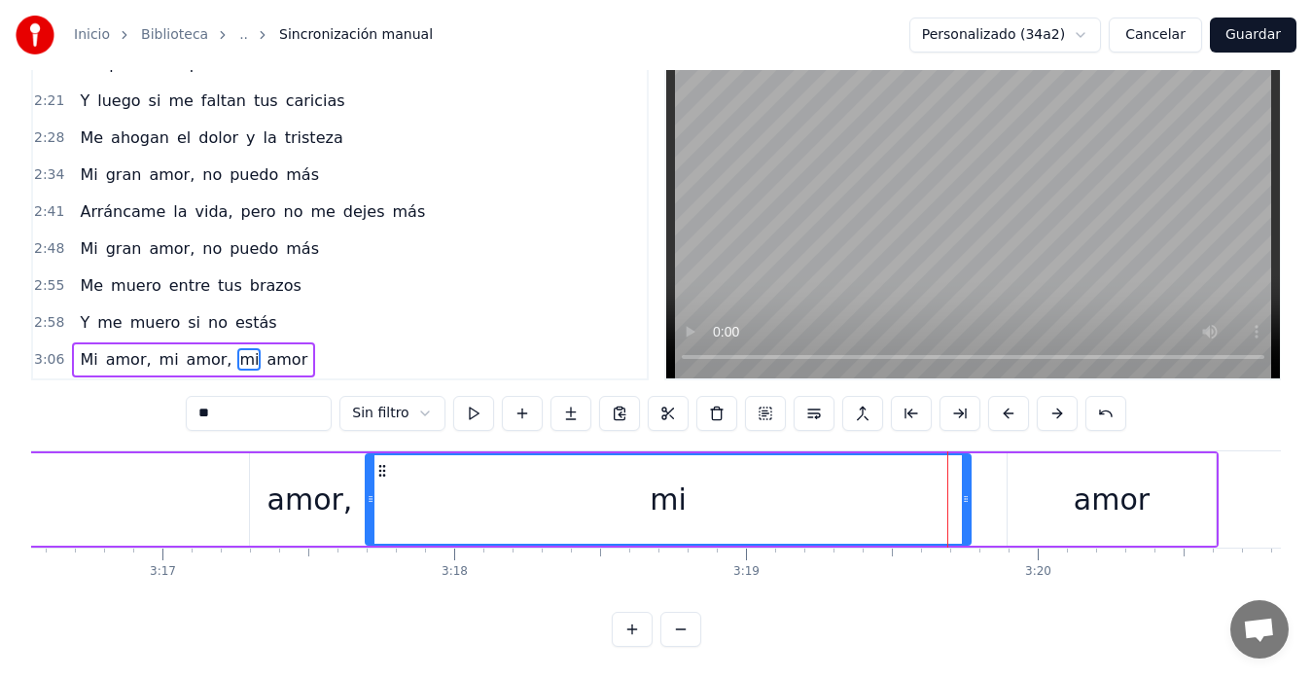
drag, startPoint x: 923, startPoint y: 492, endPoint x: 369, endPoint y: 471, distance: 555.0
click at [369, 471] on div at bounding box center [371, 499] width 8 height 89
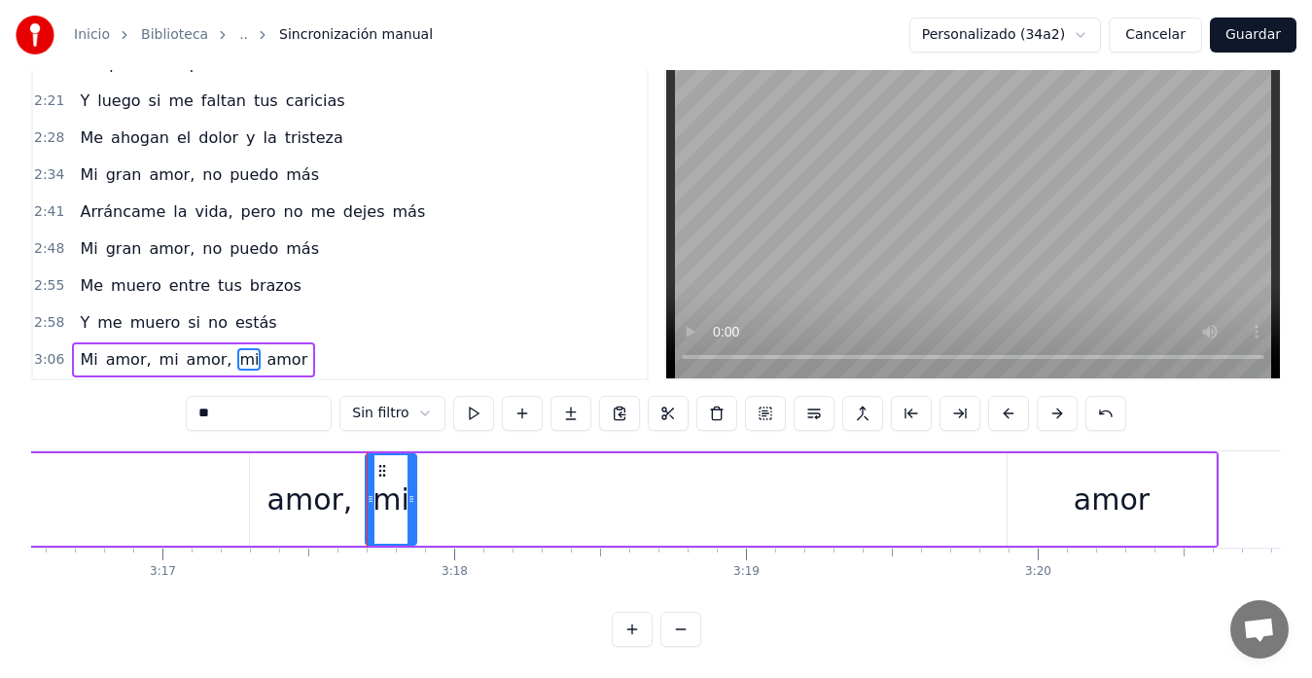
drag, startPoint x: 968, startPoint y: 486, endPoint x: 413, endPoint y: 479, distance: 554.6
click at [413, 491] on icon at bounding box center [412, 499] width 8 height 16
click at [1057, 485] on div "amor" at bounding box center [1112, 499] width 208 height 92
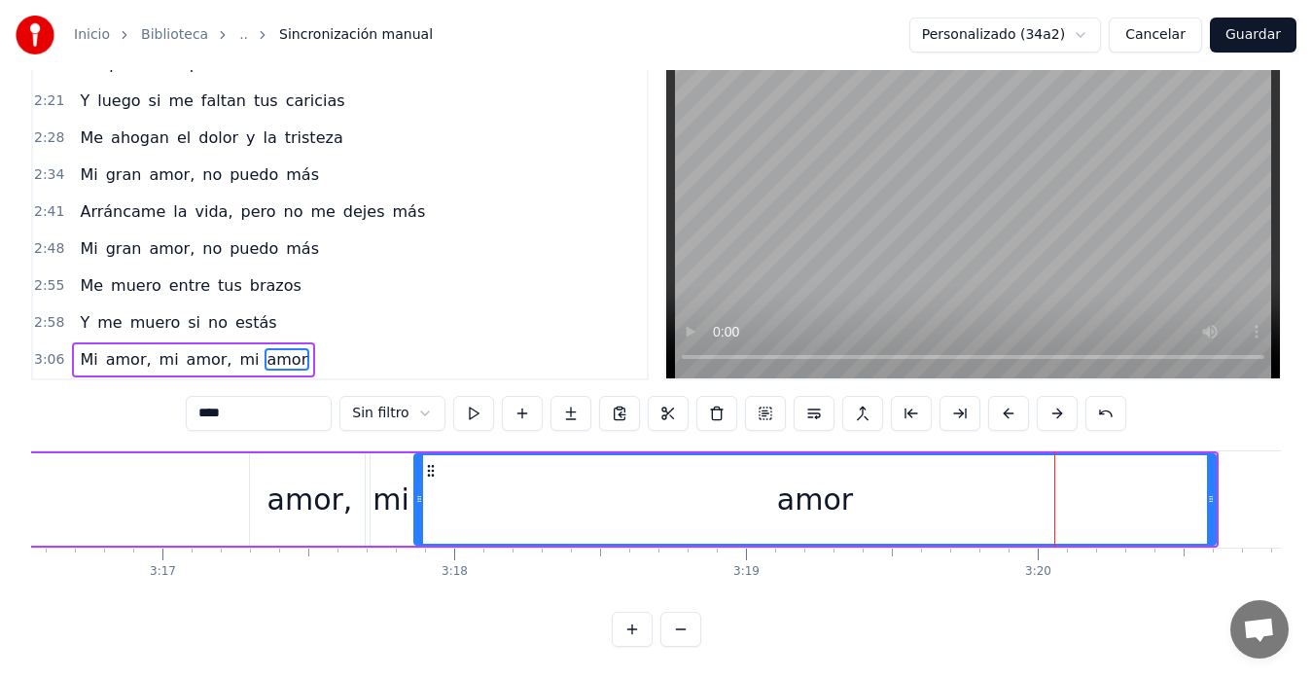
drag, startPoint x: 1011, startPoint y: 481, endPoint x: 417, endPoint y: 463, distance: 593.7
click at [417, 463] on div at bounding box center [419, 499] width 8 height 89
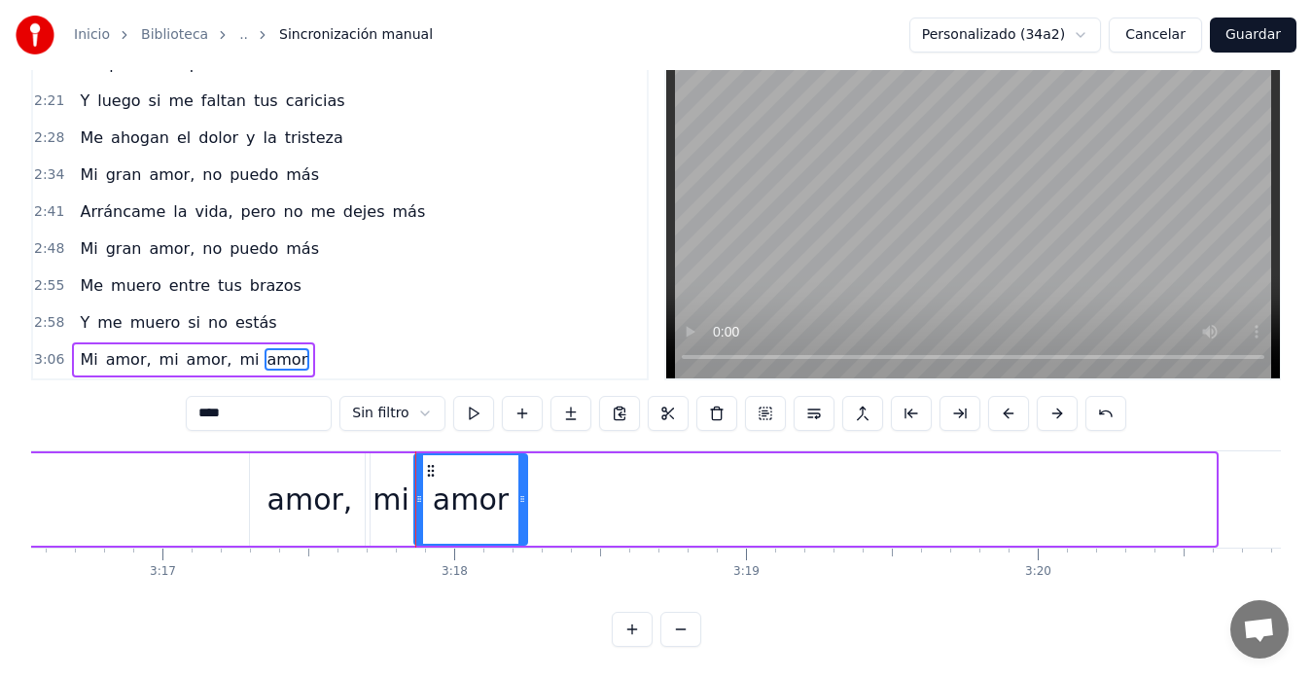
drag, startPoint x: 1208, startPoint y: 493, endPoint x: 520, endPoint y: 456, distance: 689.8
click at [520, 456] on div at bounding box center [523, 499] width 8 height 89
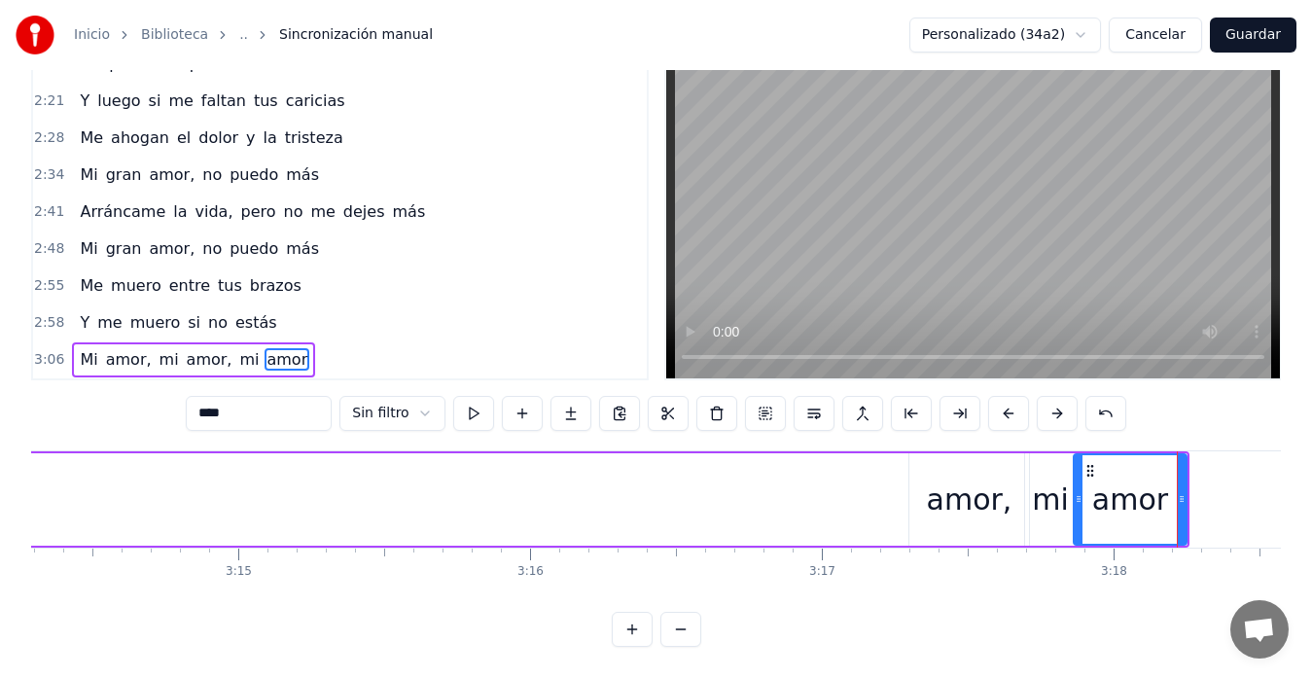
scroll to position [0, 56804]
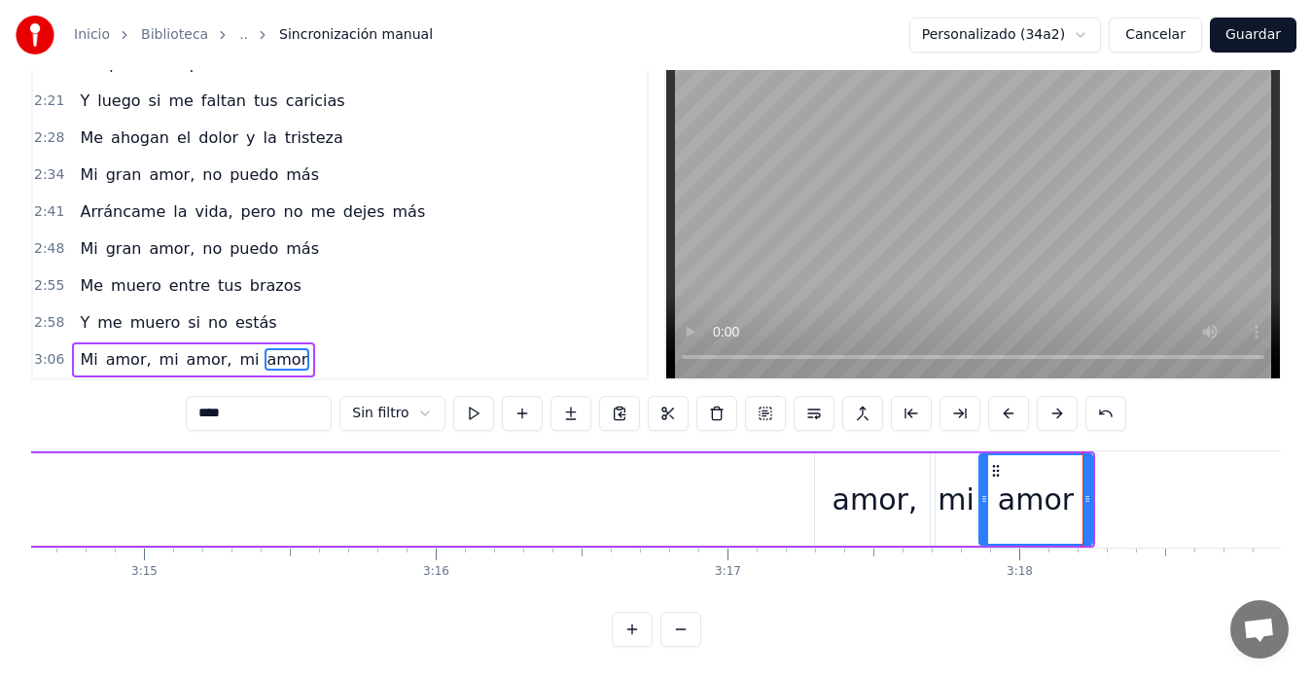
click at [880, 478] on div "amor," at bounding box center [876, 500] width 86 height 44
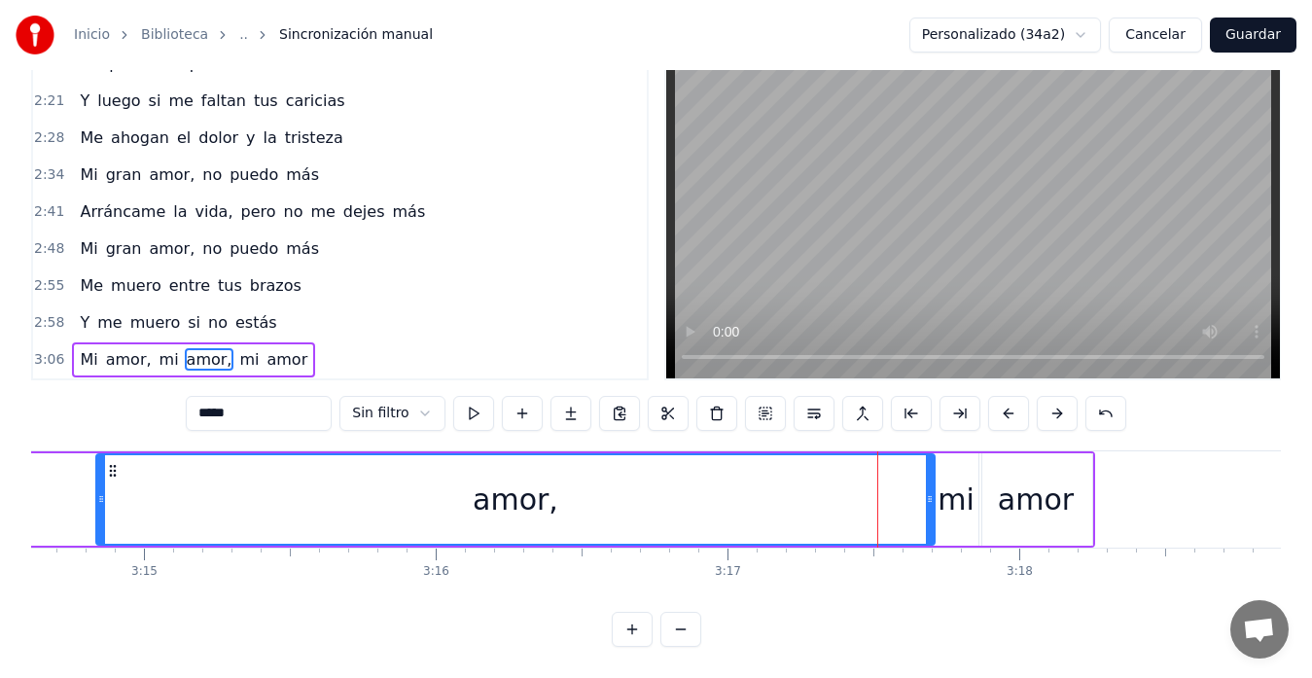
drag, startPoint x: 820, startPoint y: 484, endPoint x: 101, endPoint y: 510, distance: 719.5
click at [101, 510] on div at bounding box center [101, 499] width 8 height 89
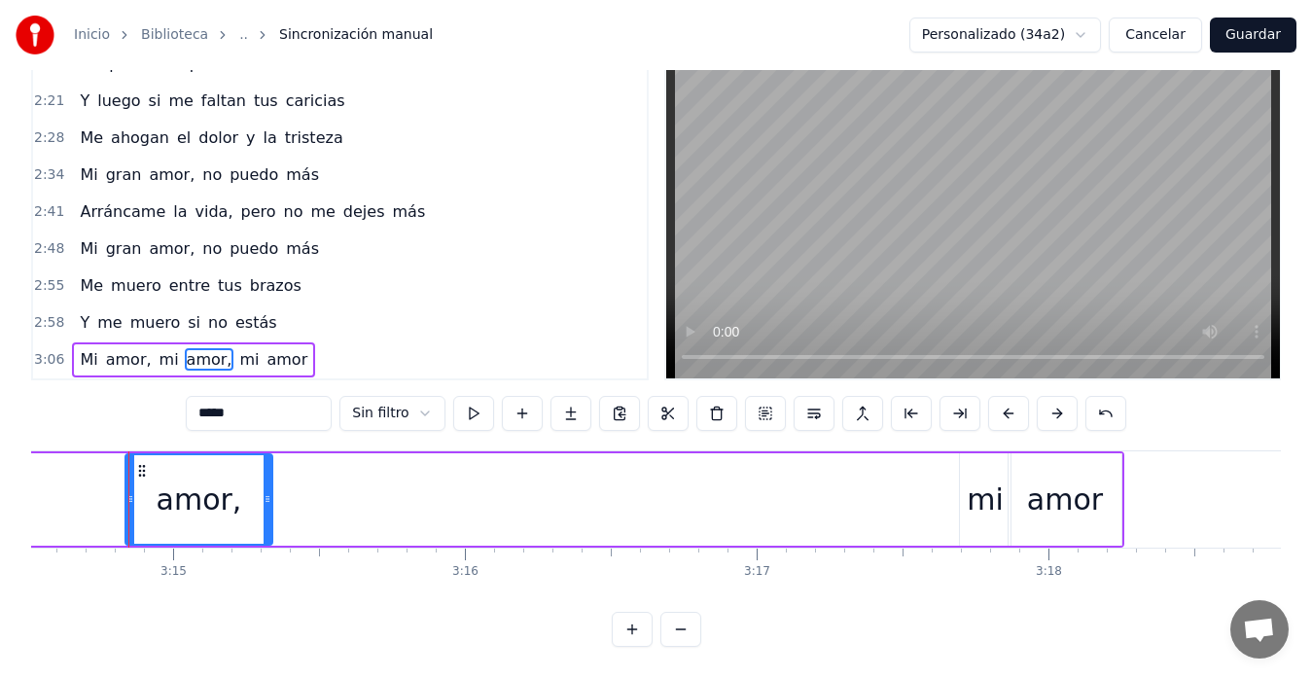
drag, startPoint x: 956, startPoint y: 484, endPoint x: 265, endPoint y: 512, distance: 692.3
click at [265, 512] on div at bounding box center [268, 499] width 8 height 89
click at [989, 481] on div "mi" at bounding box center [985, 500] width 37 height 44
type input "**"
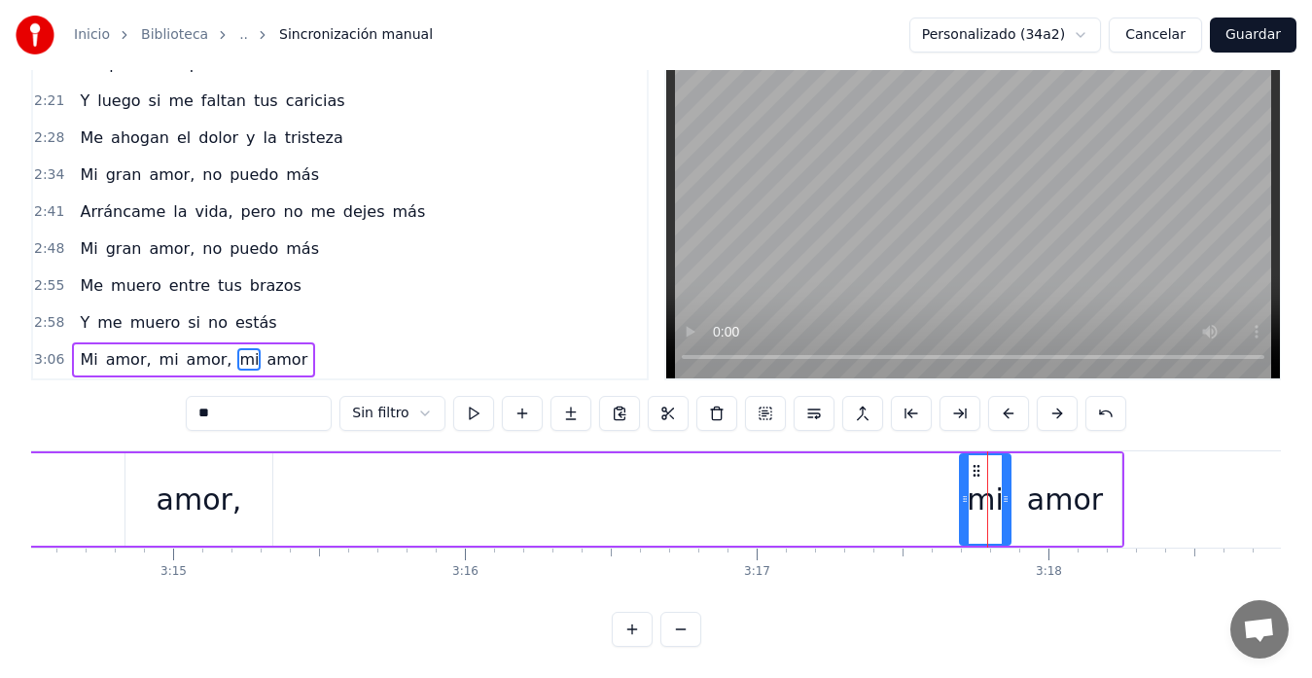
drag, startPoint x: 957, startPoint y: 481, endPoint x: 627, endPoint y: 489, distance: 330.9
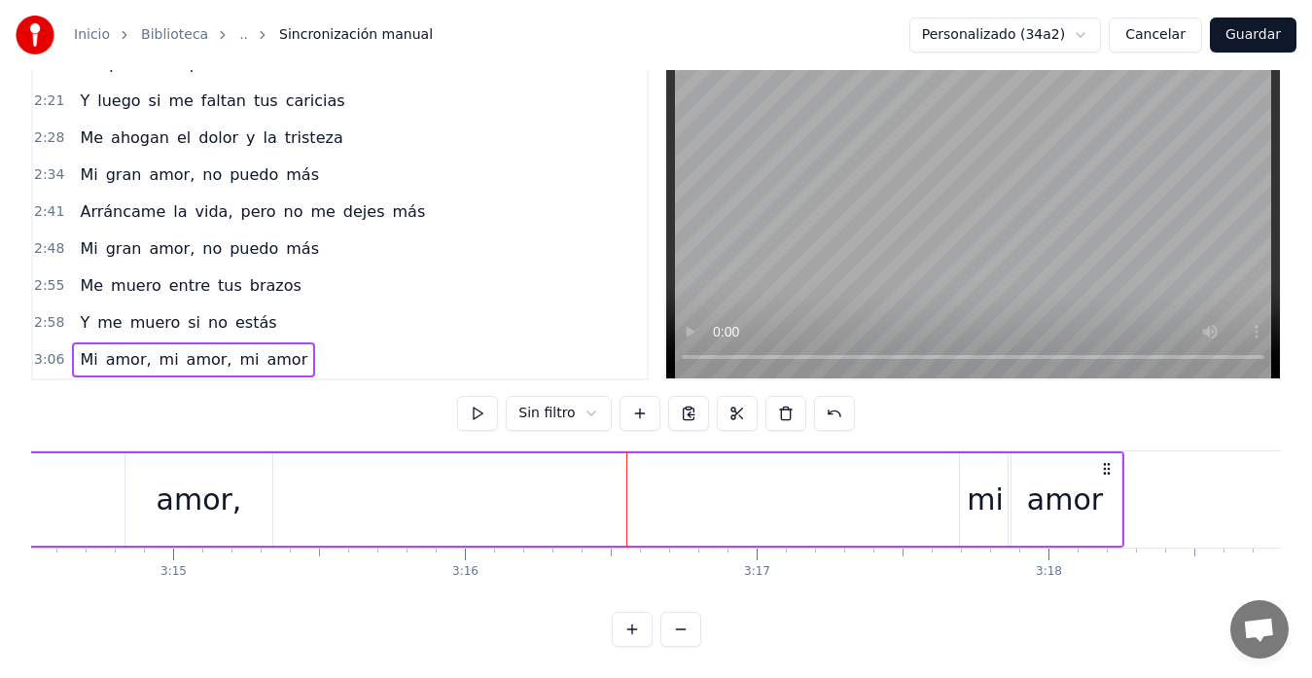
click at [981, 510] on div "mi" at bounding box center [985, 499] width 51 height 92
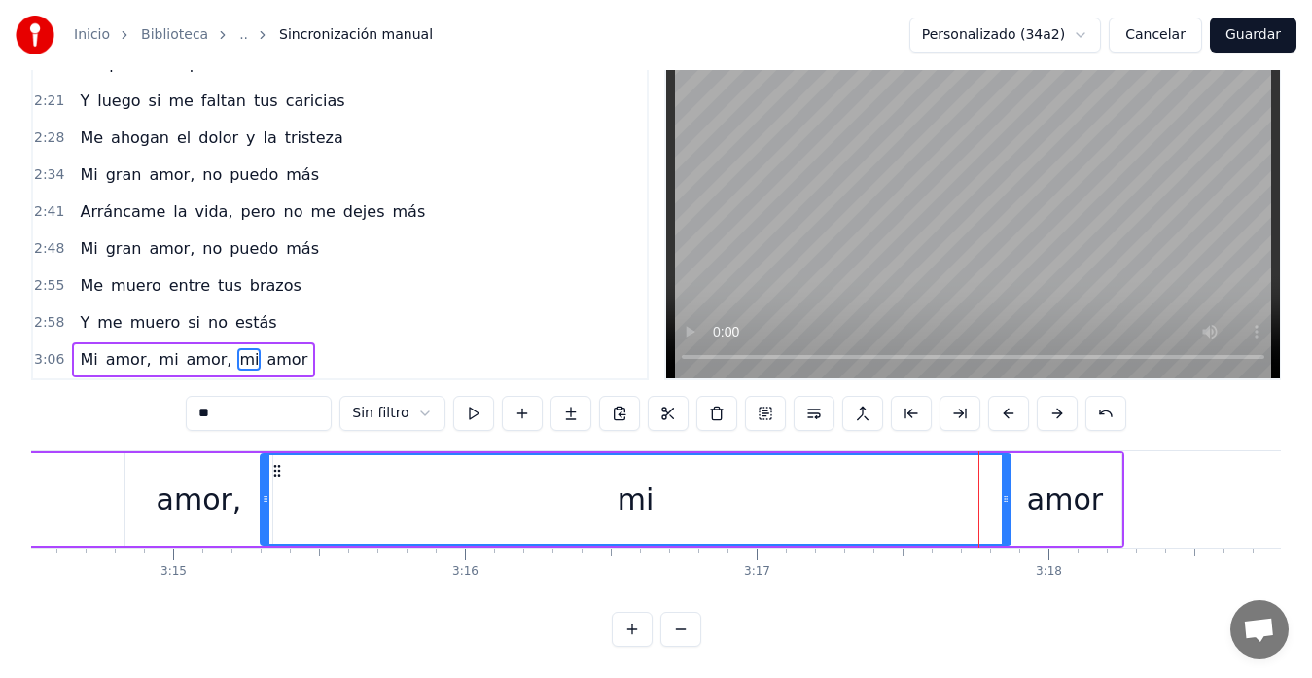
drag, startPoint x: 962, startPoint y: 480, endPoint x: 270, endPoint y: 508, distance: 692.3
click at [262, 510] on div at bounding box center [266, 499] width 8 height 89
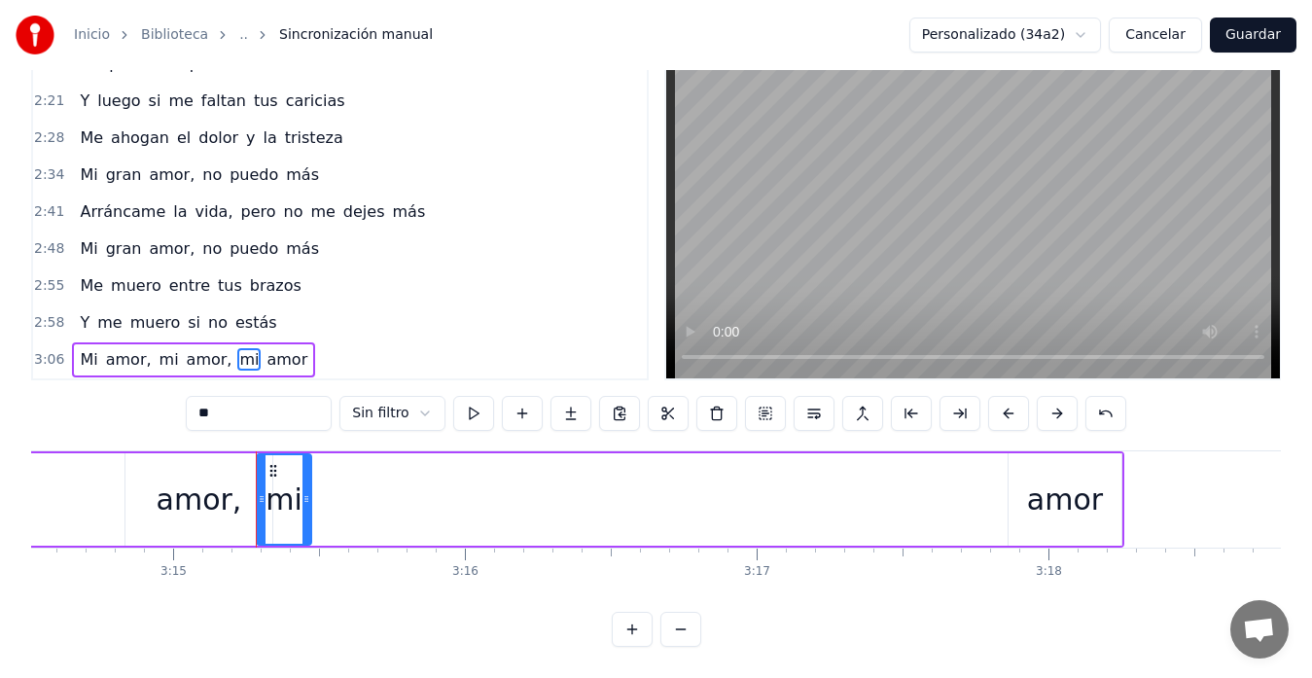
drag, startPoint x: 1007, startPoint y: 480, endPoint x: 307, endPoint y: 461, distance: 699.8
click at [307, 461] on div at bounding box center [307, 499] width 8 height 89
click at [1073, 481] on div "amor" at bounding box center [1065, 500] width 76 height 44
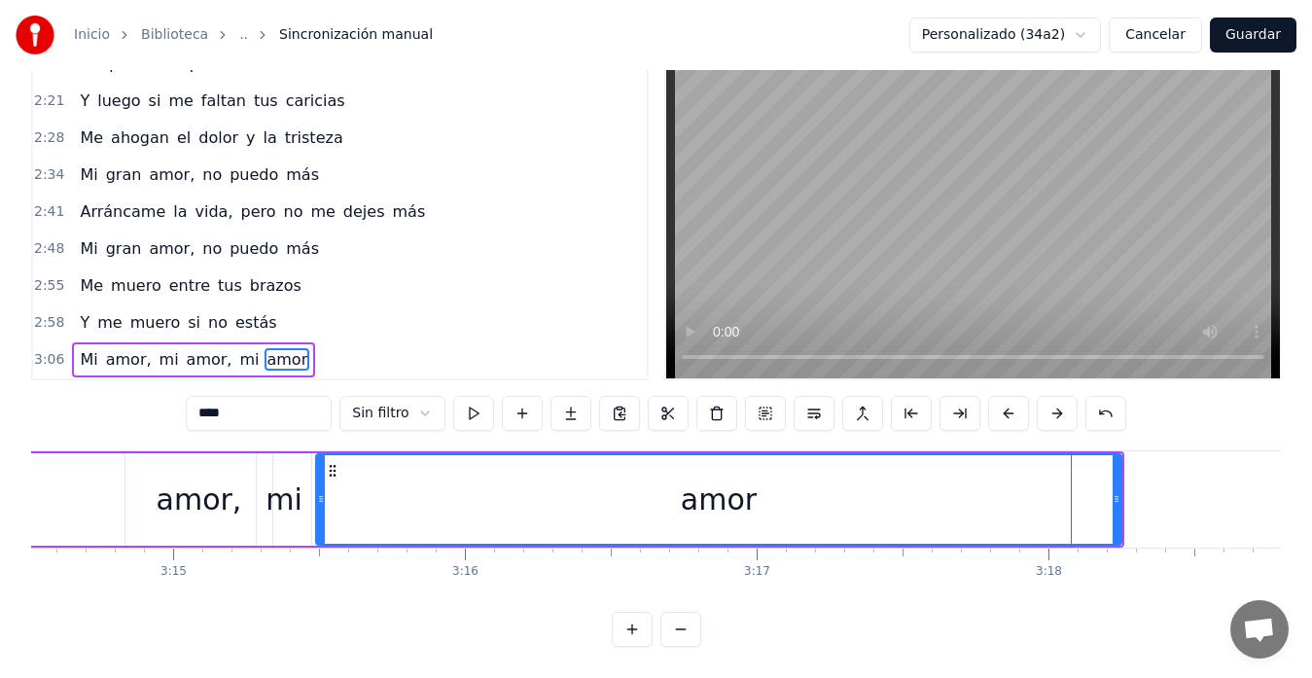
drag, startPoint x: 1013, startPoint y: 487, endPoint x: 320, endPoint y: 536, distance: 694.4
click at [320, 536] on div "Mi amor, mi amor, mi amor, es imposible Seguir viviendo así, de esta manera Te …" at bounding box center [656, 523] width 1250 height 146
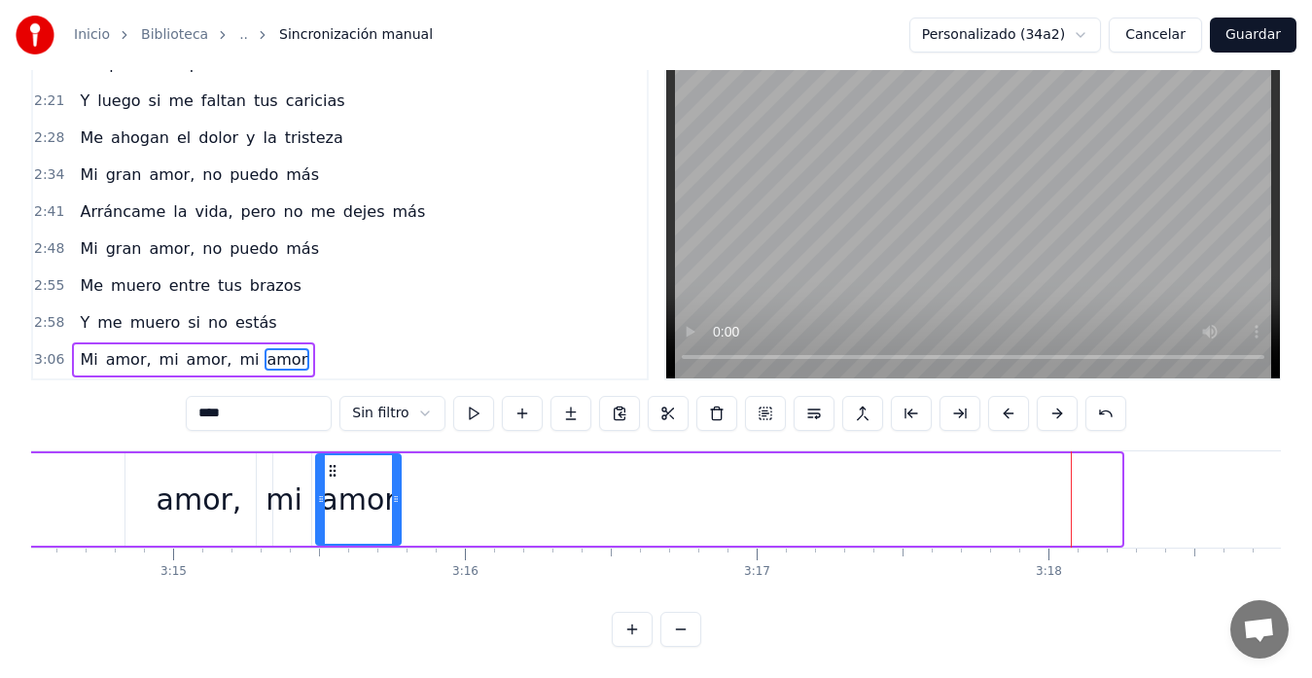
drag, startPoint x: 1120, startPoint y: 485, endPoint x: 399, endPoint y: 525, distance: 722.1
click at [399, 525] on div at bounding box center [396, 499] width 8 height 89
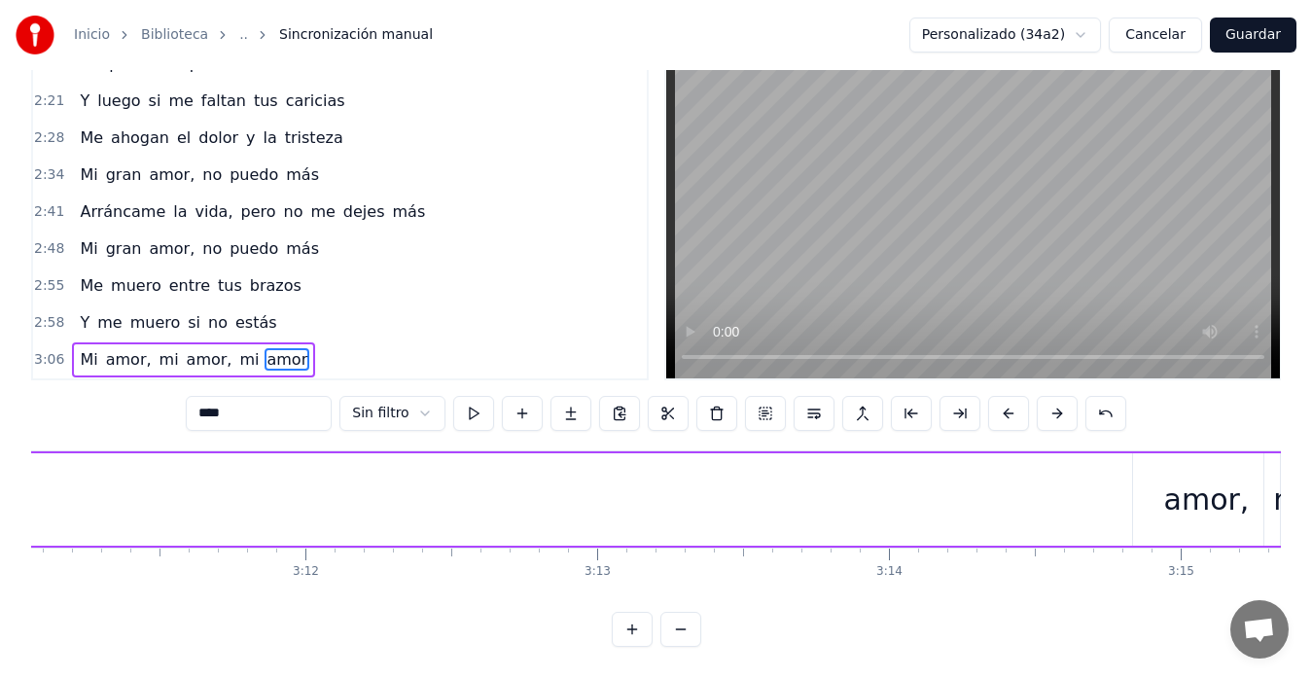
scroll to position [0, 55861]
click at [1112, 490] on div "amor," at bounding box center [1113, 500] width 86 height 44
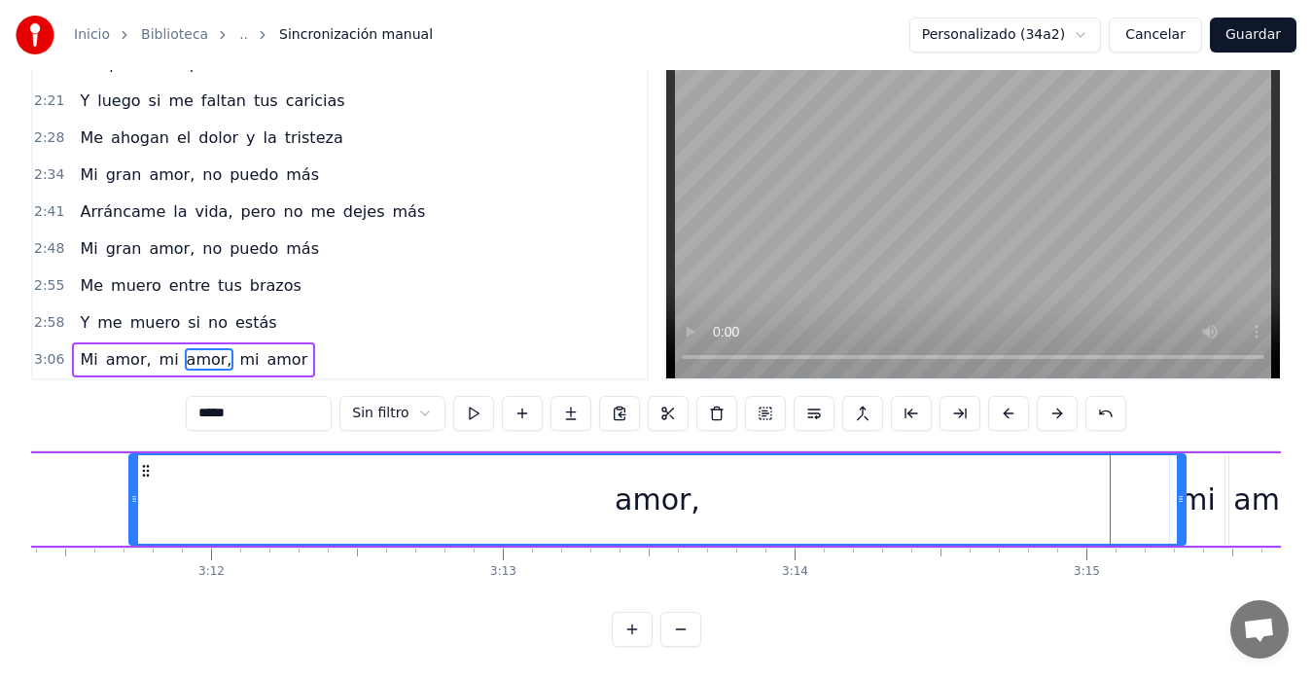
drag, startPoint x: 1045, startPoint y: 485, endPoint x: 134, endPoint y: 521, distance: 911.4
click at [134, 521] on div at bounding box center [134, 499] width 8 height 89
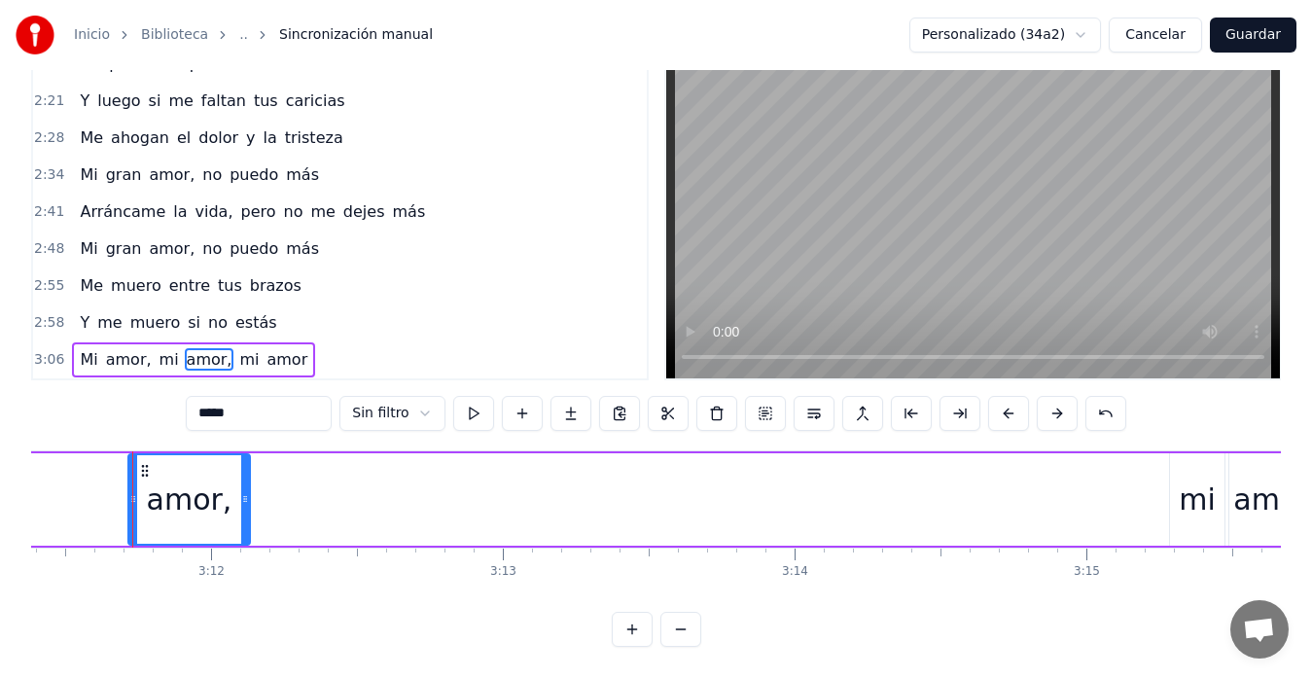
drag, startPoint x: 1184, startPoint y: 485, endPoint x: 247, endPoint y: 540, distance: 938.5
click at [247, 540] on div "Mi amor, mi amor, mi amor, es imposible Seguir viviendo así, de esta manera Te …" at bounding box center [656, 523] width 1250 height 146
click at [1202, 484] on div "mi" at bounding box center [1197, 500] width 37 height 44
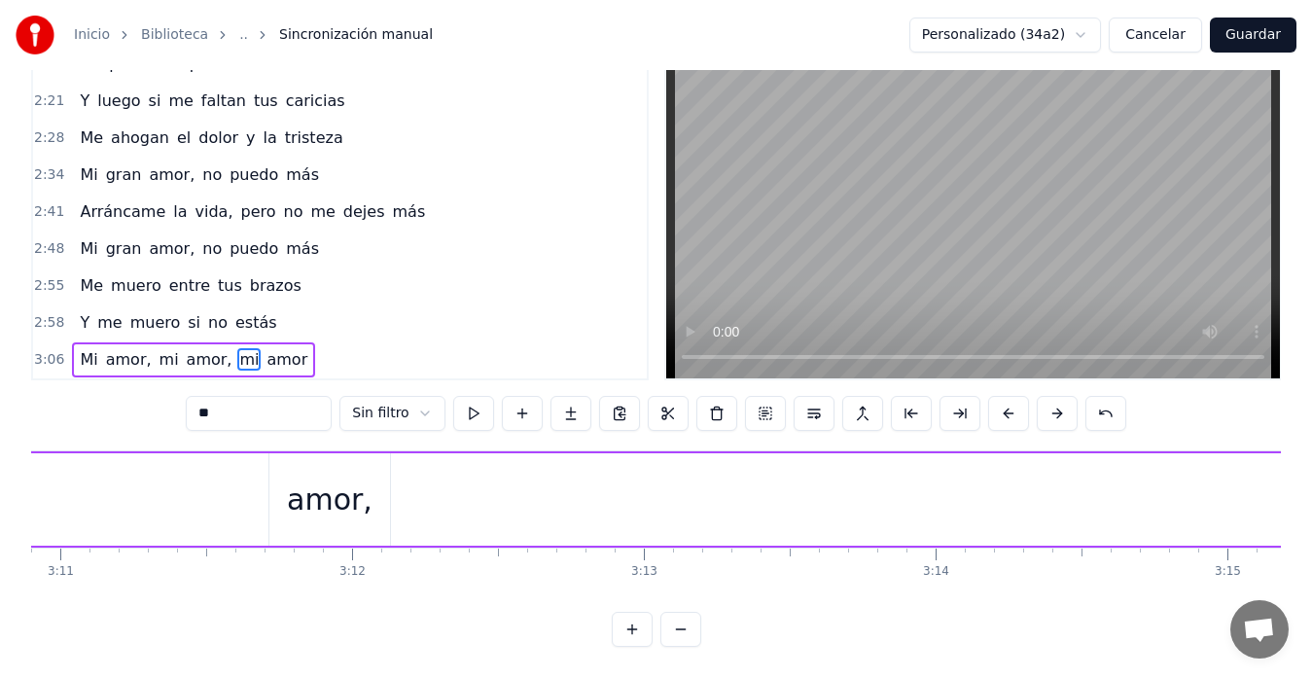
scroll to position [0, 56285]
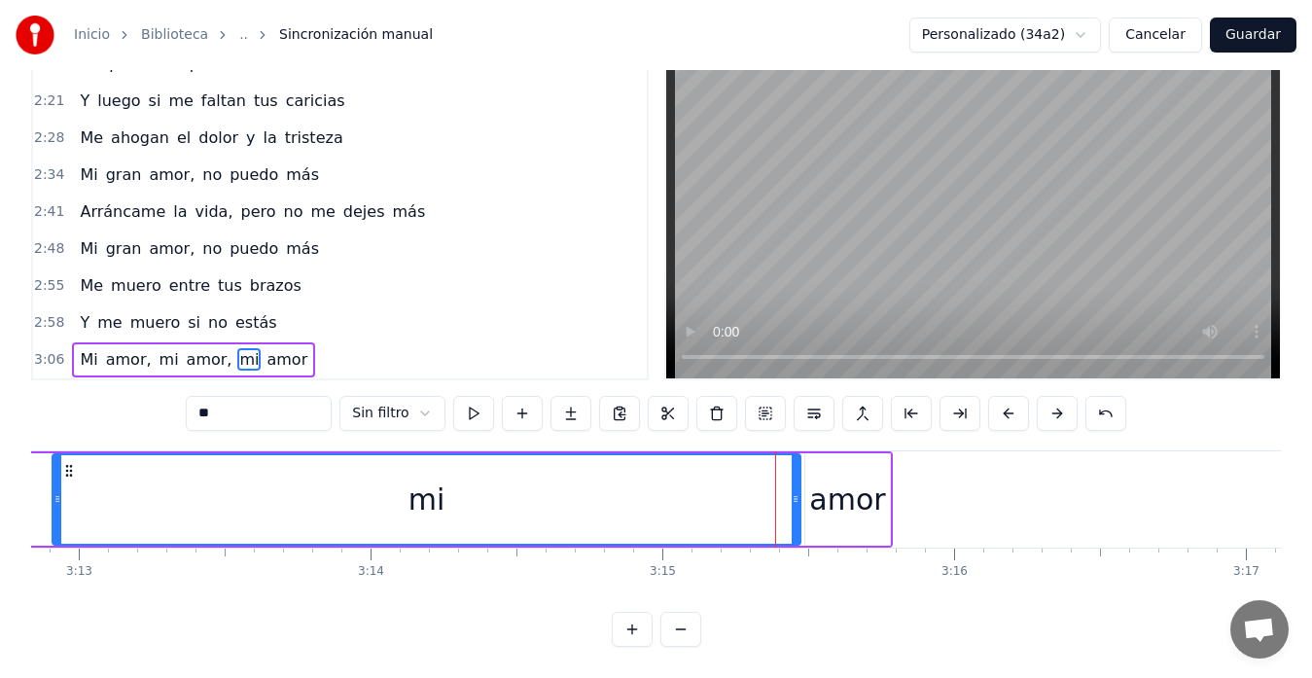
drag, startPoint x: 751, startPoint y: 493, endPoint x: 52, endPoint y: 510, distance: 699.7
click at [54, 510] on div at bounding box center [58, 499] width 8 height 89
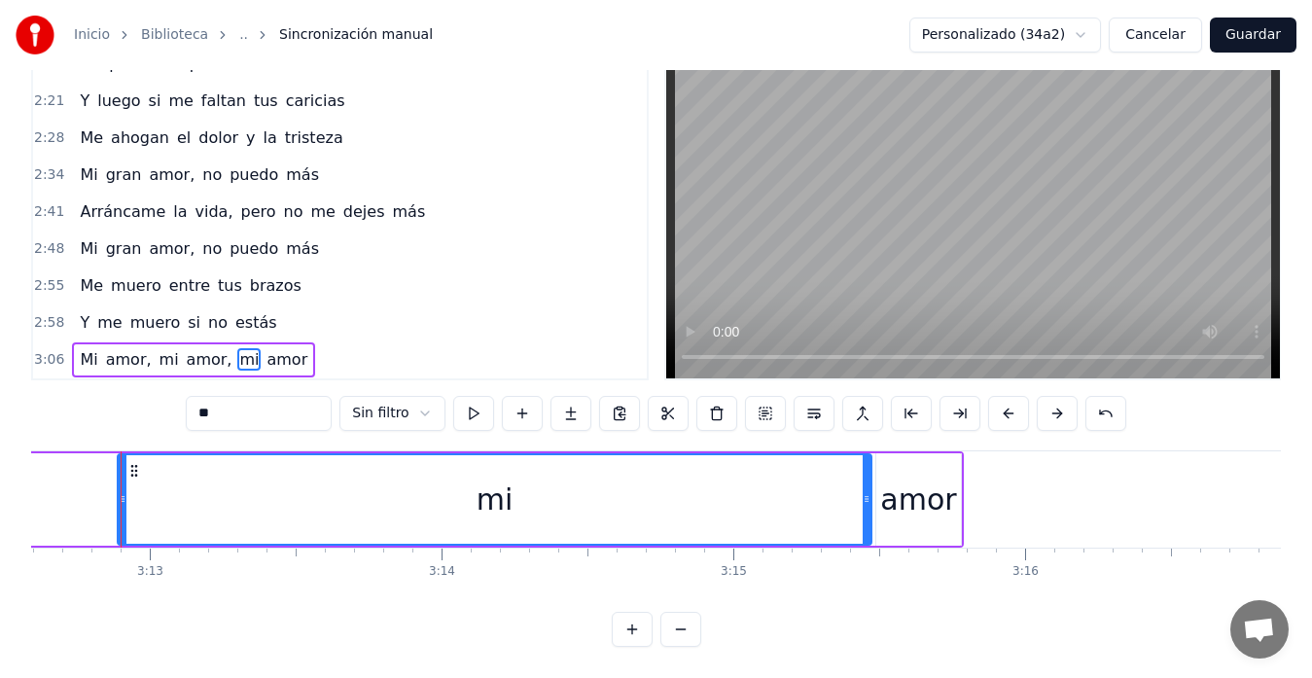
scroll to position [0, 56206]
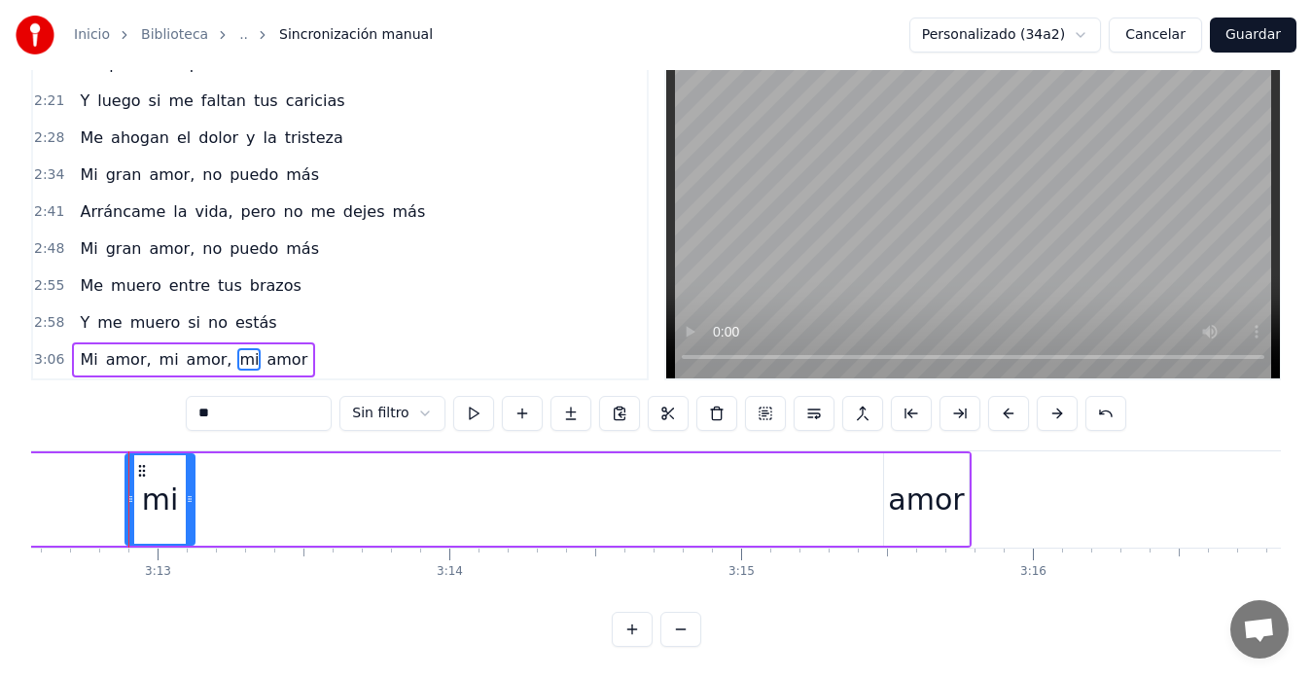
drag, startPoint x: 874, startPoint y: 485, endPoint x: 189, endPoint y: 534, distance: 686.7
click at [189, 534] on div "Mi amor, mi amor, mi amor, es imposible Seguir viviendo así, de esta manera Te …" at bounding box center [656, 523] width 1250 height 146
click at [931, 478] on div "amor" at bounding box center [926, 500] width 76 height 44
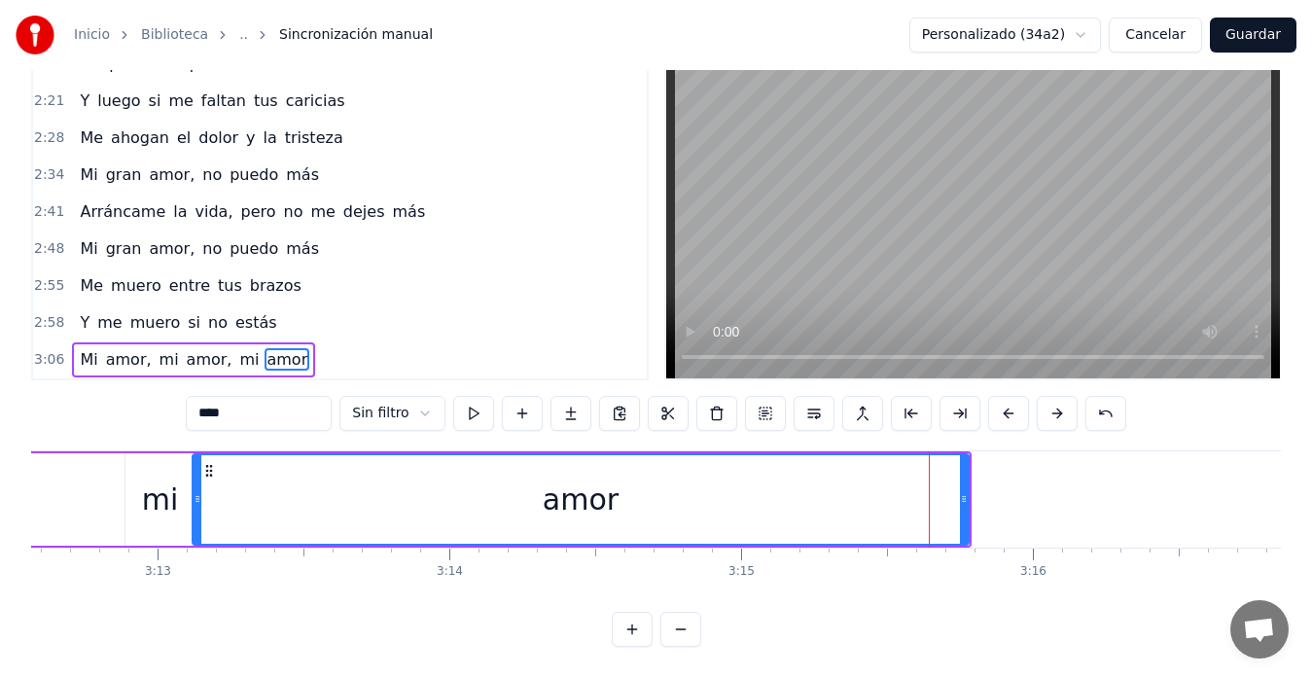
drag, startPoint x: 889, startPoint y: 484, endPoint x: 198, endPoint y: 544, distance: 694.4
click at [198, 544] on div "Mi amor, mi amor, mi amor, es imposible Seguir viviendo así, de esta manera Te …" at bounding box center [656, 523] width 1250 height 146
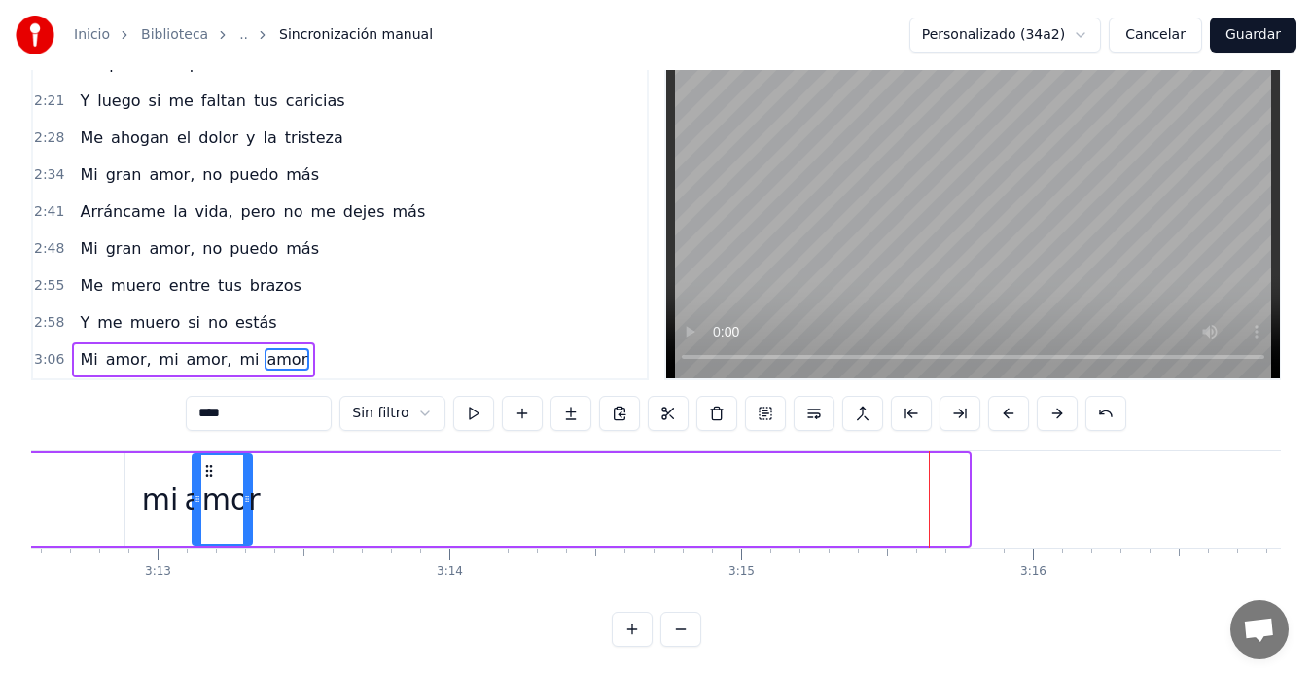
drag, startPoint x: 962, startPoint y: 482, endPoint x: 245, endPoint y: 521, distance: 718.2
click at [245, 521] on div at bounding box center [247, 499] width 8 height 89
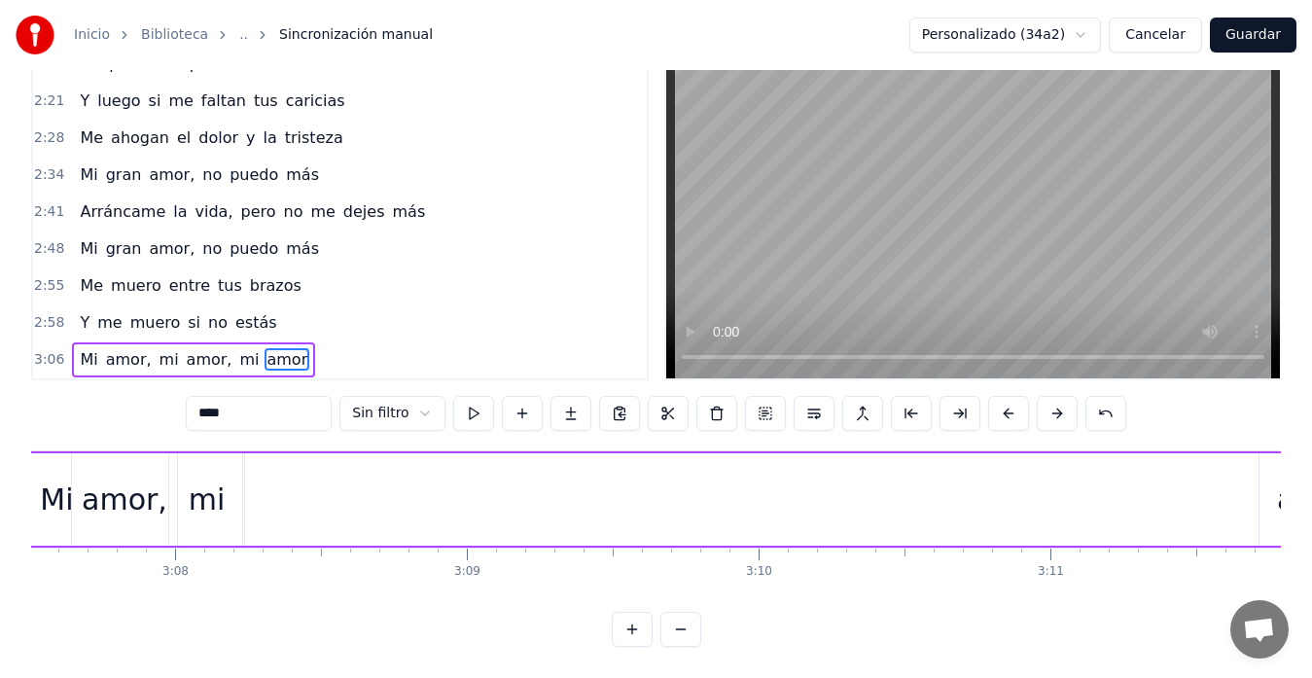
scroll to position [0, 54870]
click at [1166, 497] on div "amor," at bounding box center [1179, 500] width 86 height 44
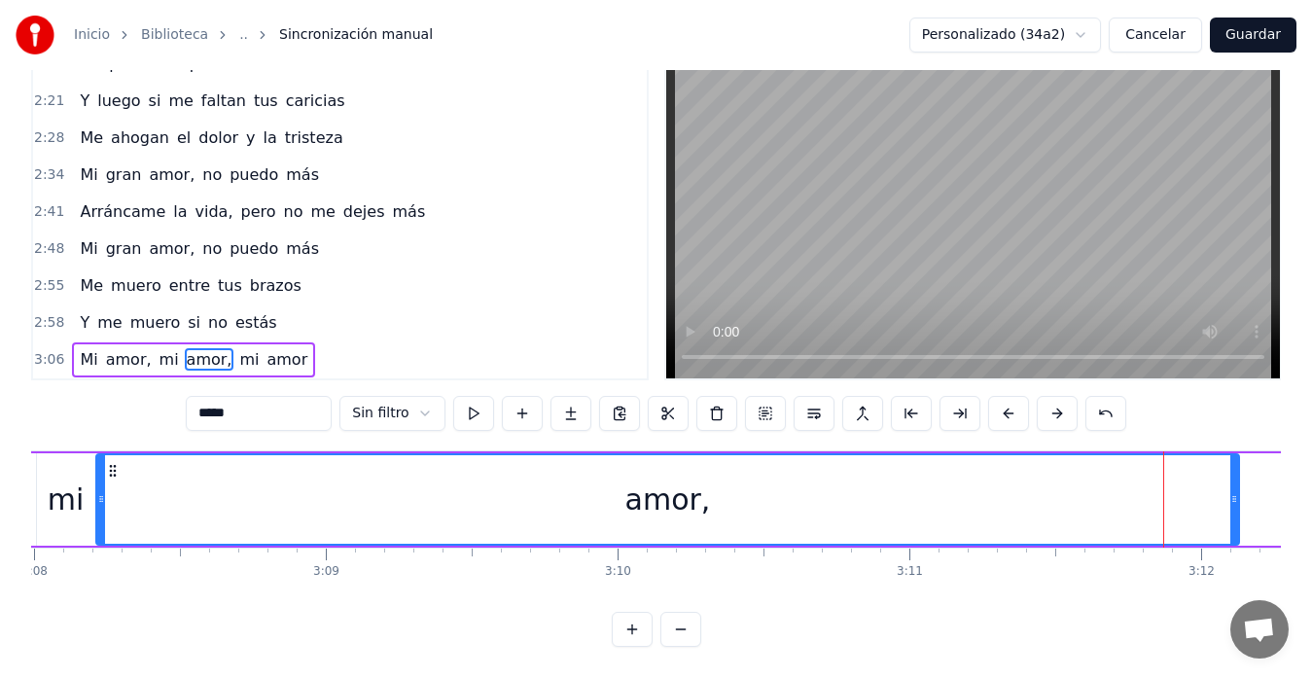
drag, startPoint x: 1121, startPoint y: 483, endPoint x: 98, endPoint y: 546, distance: 1024.5
click at [98, 546] on div "Mi amor, mi amor, mi amor, es imposible Seguir viviendo así, de esta manera Te …" at bounding box center [656, 523] width 1250 height 146
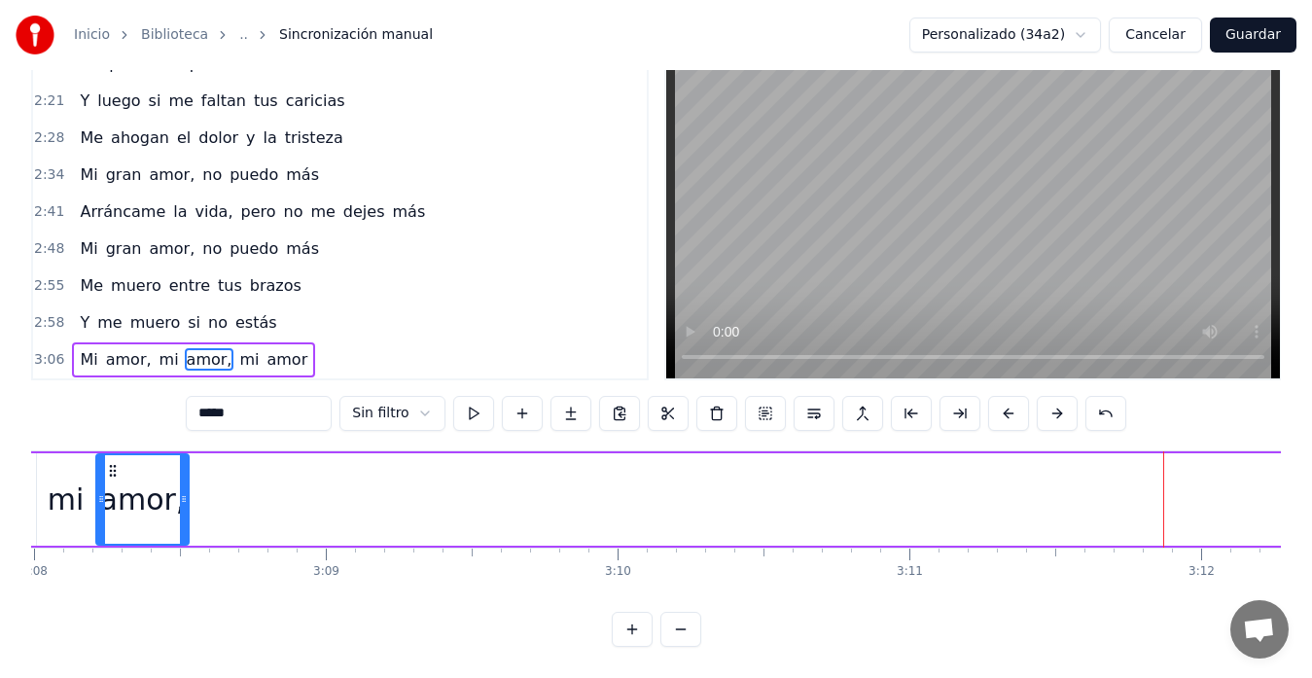
drag, startPoint x: 1234, startPoint y: 484, endPoint x: 183, endPoint y: 476, distance: 1050.8
click at [183, 491] on icon at bounding box center [184, 499] width 8 height 16
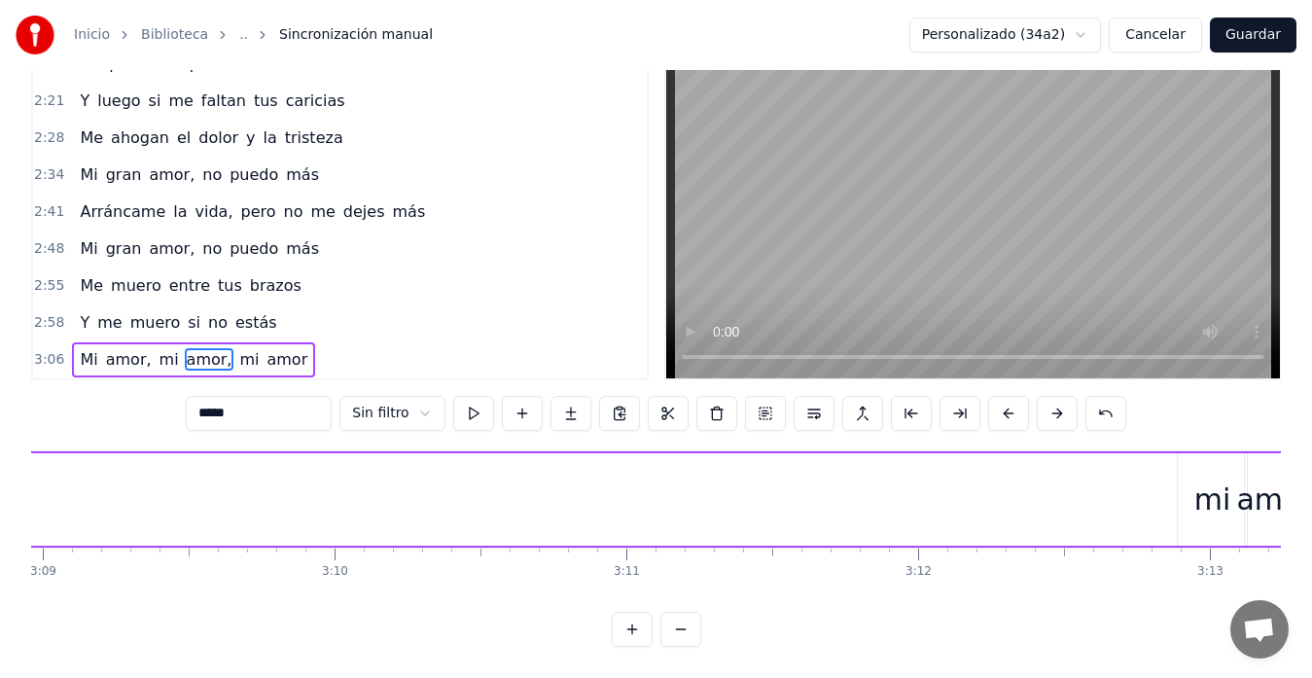
scroll to position [0, 55201]
click at [1156, 486] on div "mi" at bounding box center [1165, 500] width 37 height 44
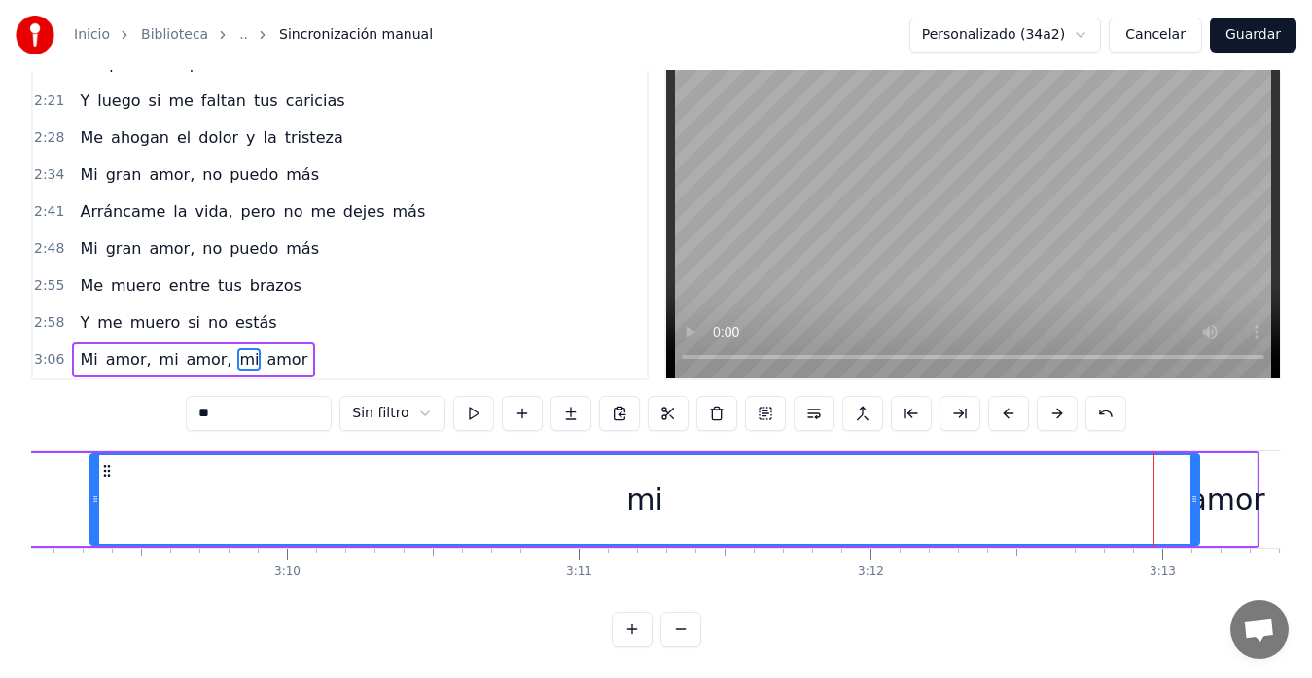
drag, startPoint x: 1135, startPoint y: 480, endPoint x: 95, endPoint y: 501, distance: 1040.3
click at [95, 502] on div at bounding box center [95, 499] width 8 height 89
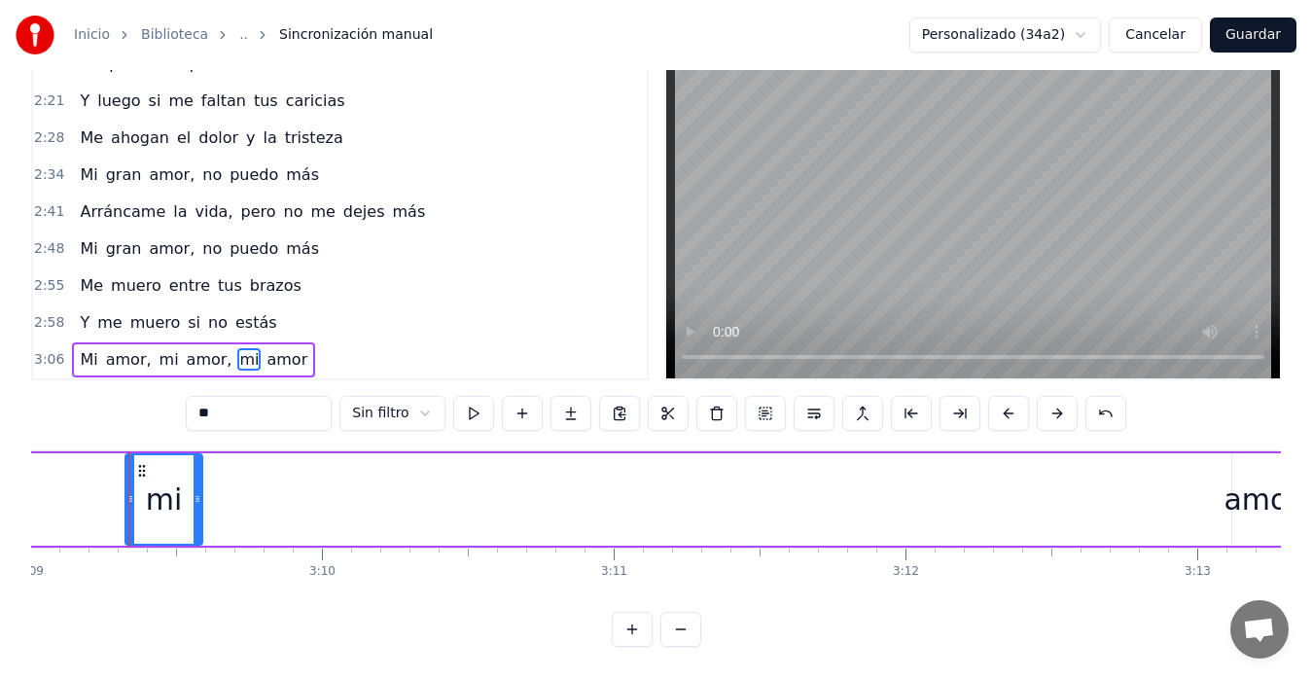
drag, startPoint x: 1226, startPoint y: 456, endPoint x: 194, endPoint y: 518, distance: 1034.1
click at [194, 518] on div at bounding box center [198, 499] width 8 height 89
click at [1250, 478] on div "amor" at bounding box center [1262, 500] width 76 height 44
type input "****"
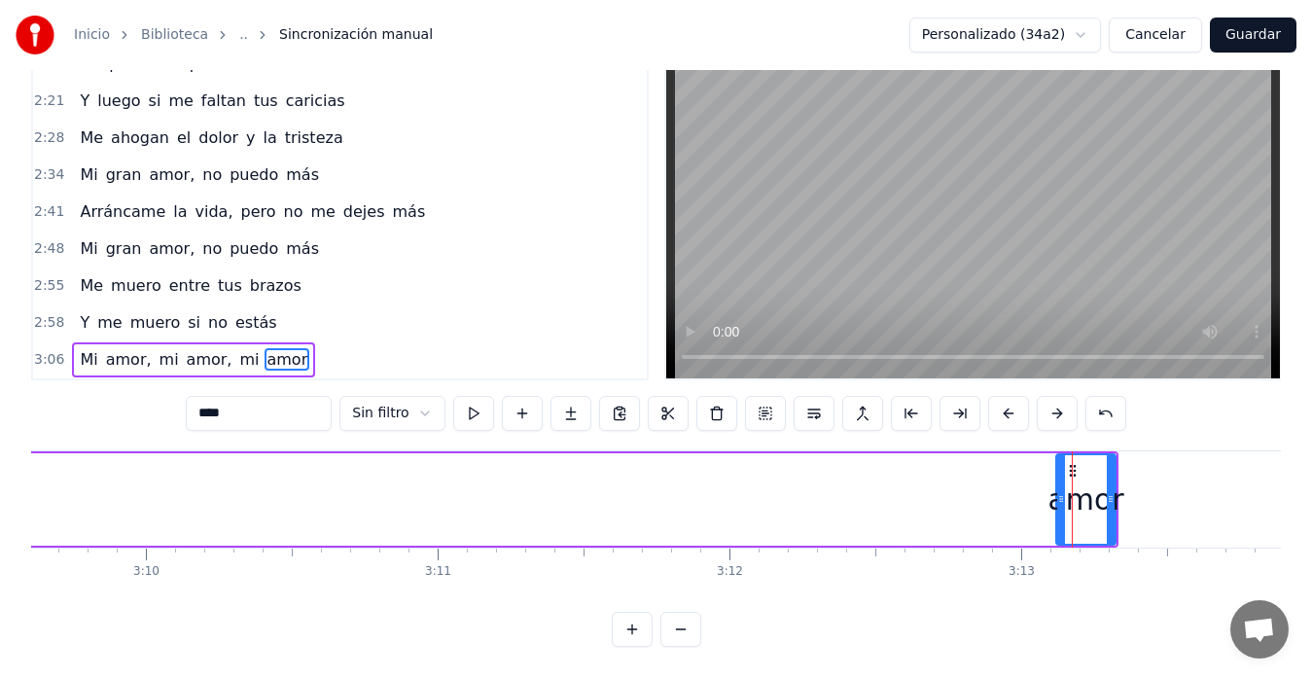
scroll to position [0, 55248]
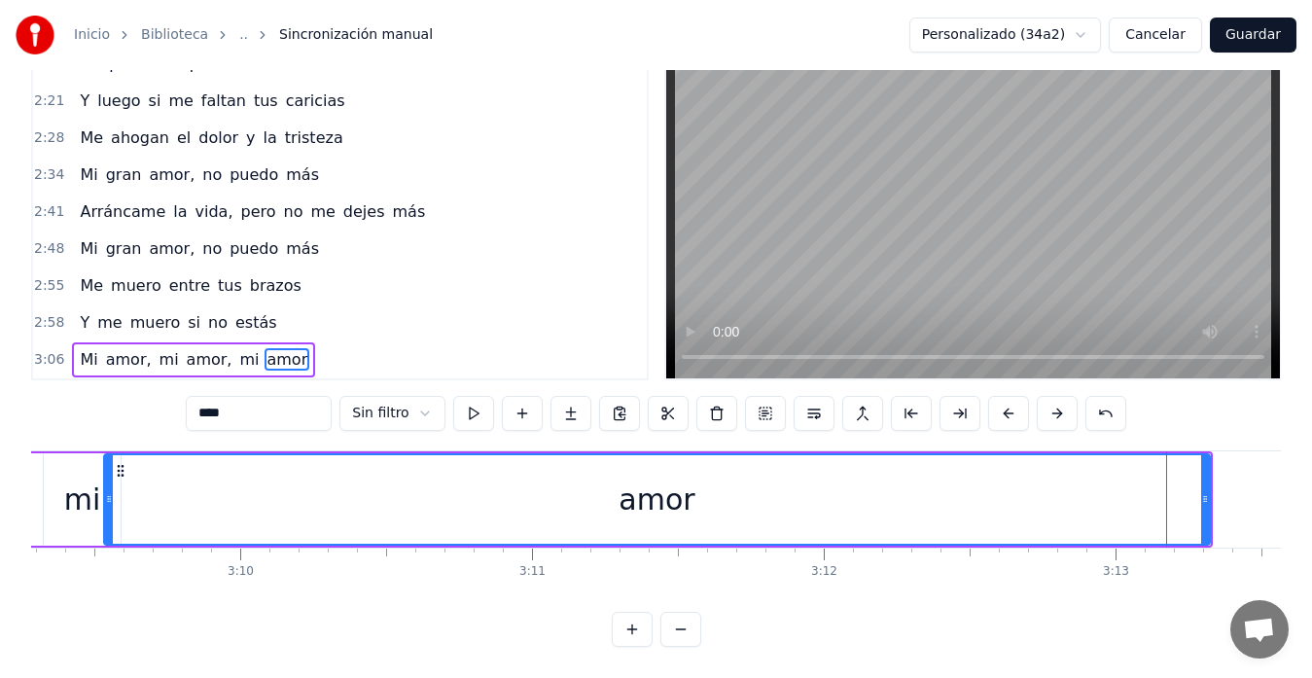
drag, startPoint x: 1158, startPoint y: 518, endPoint x: 111, endPoint y: 530, distance: 1047.0
click at [111, 530] on div "Mi amor, mi amor, mi amor" at bounding box center [281, 499] width 1863 height 96
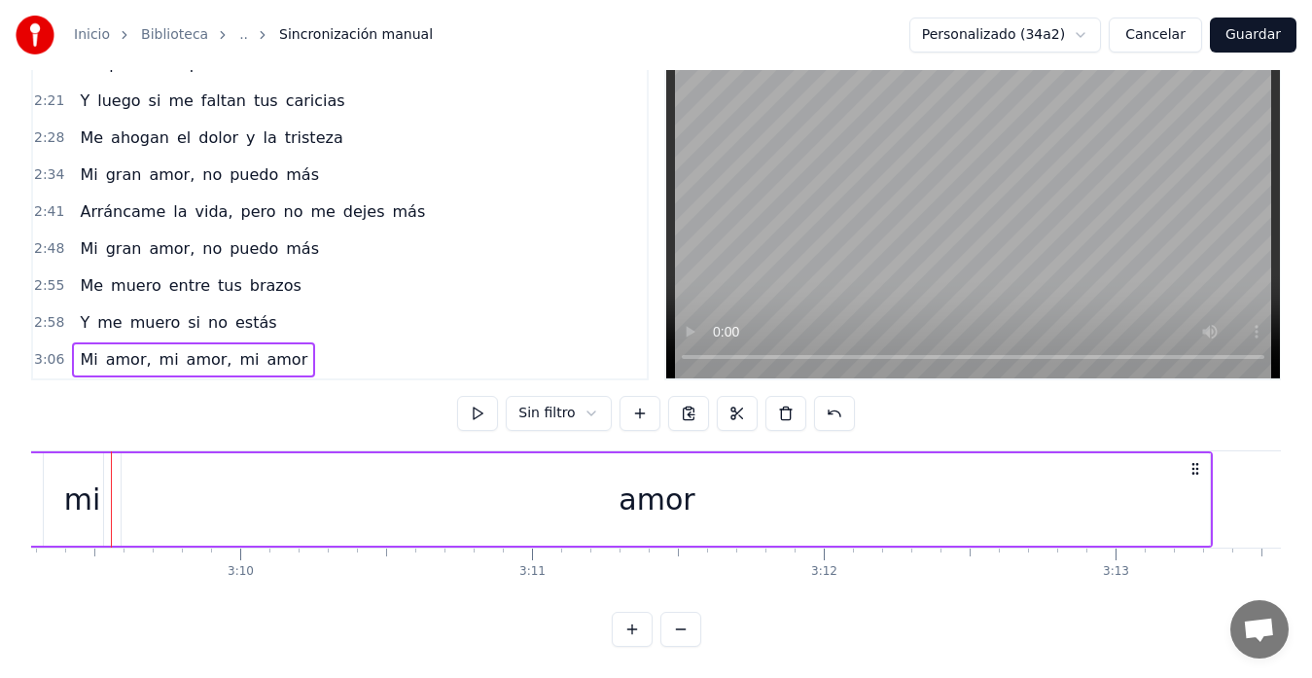
scroll to position [0, 55230]
click at [1216, 506] on div "amor" at bounding box center [675, 499] width 1106 height 92
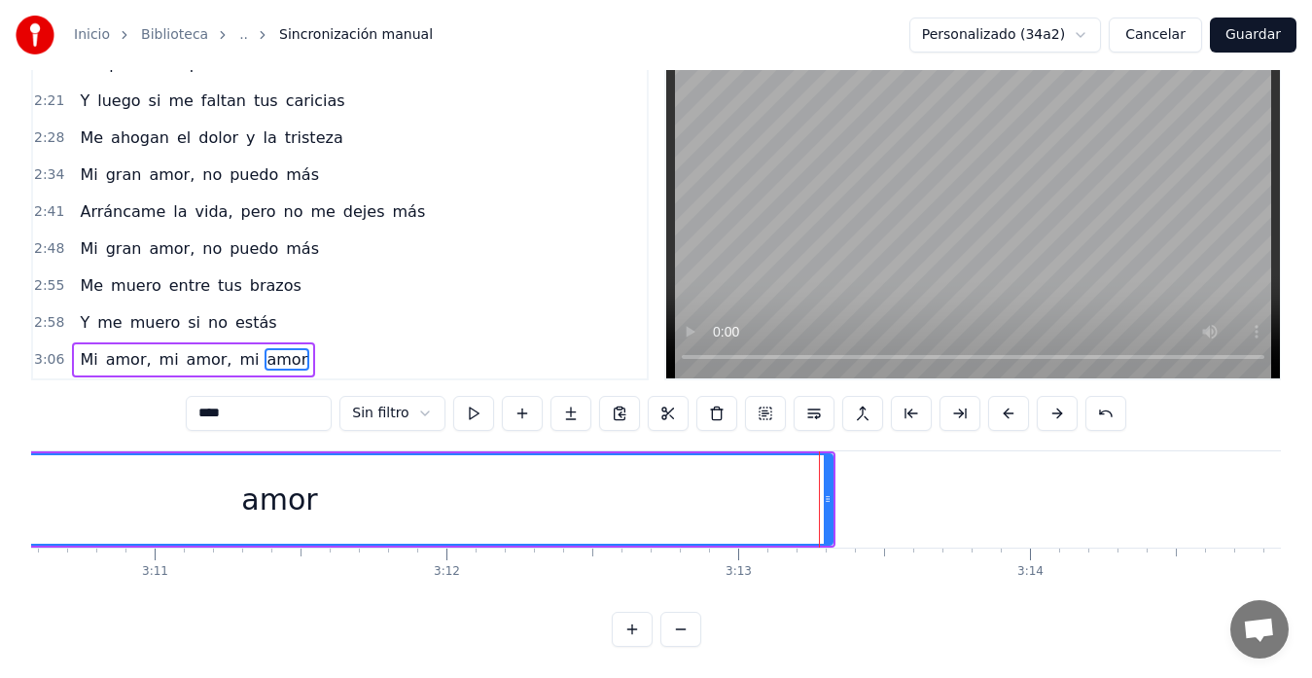
scroll to position [0, 55672]
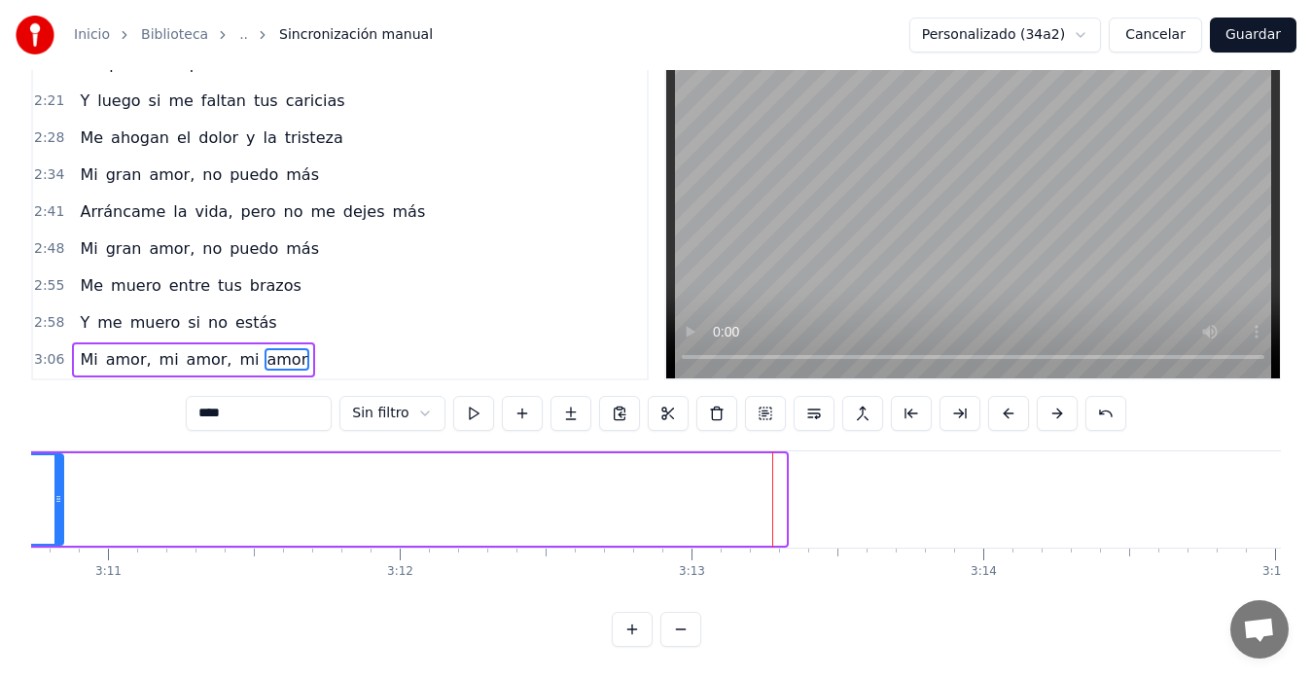
drag, startPoint x: 782, startPoint y: 480, endPoint x: 59, endPoint y: 474, distance: 722.9
click at [59, 474] on div at bounding box center [58, 499] width 8 height 89
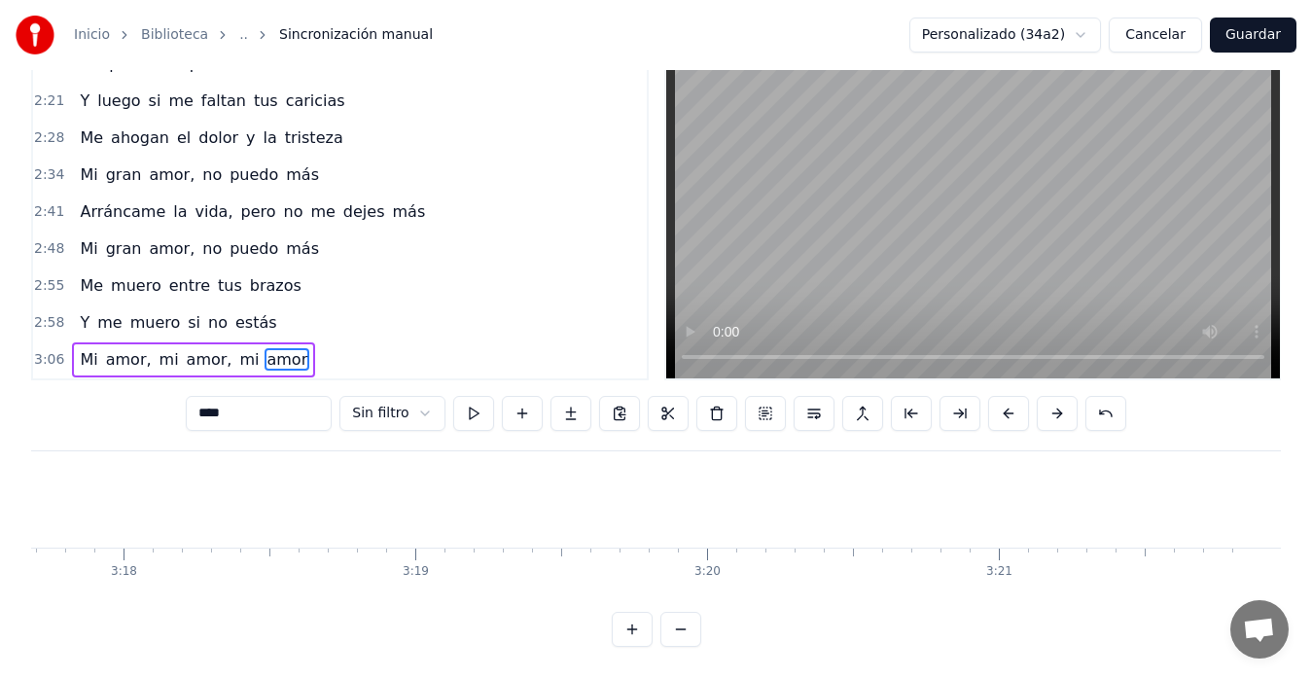
scroll to position [0, 57703]
click at [1257, 33] on button "Guardar" at bounding box center [1253, 35] width 87 height 35
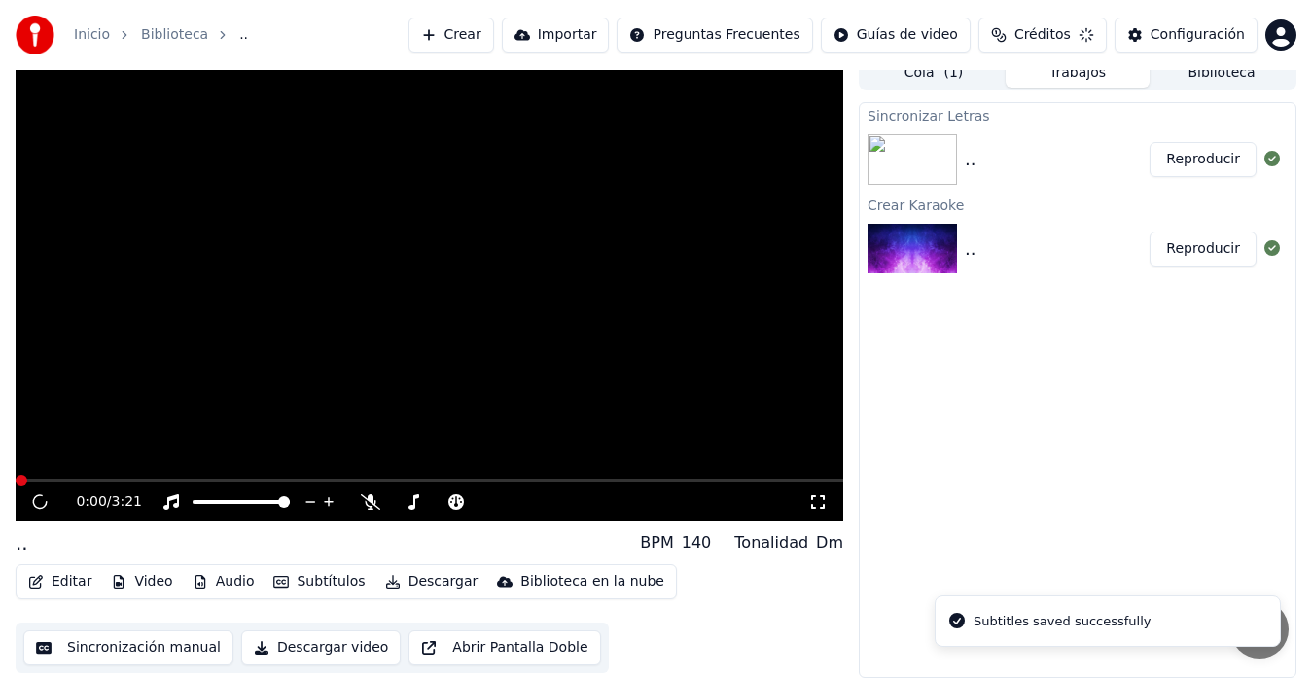
scroll to position [15, 0]
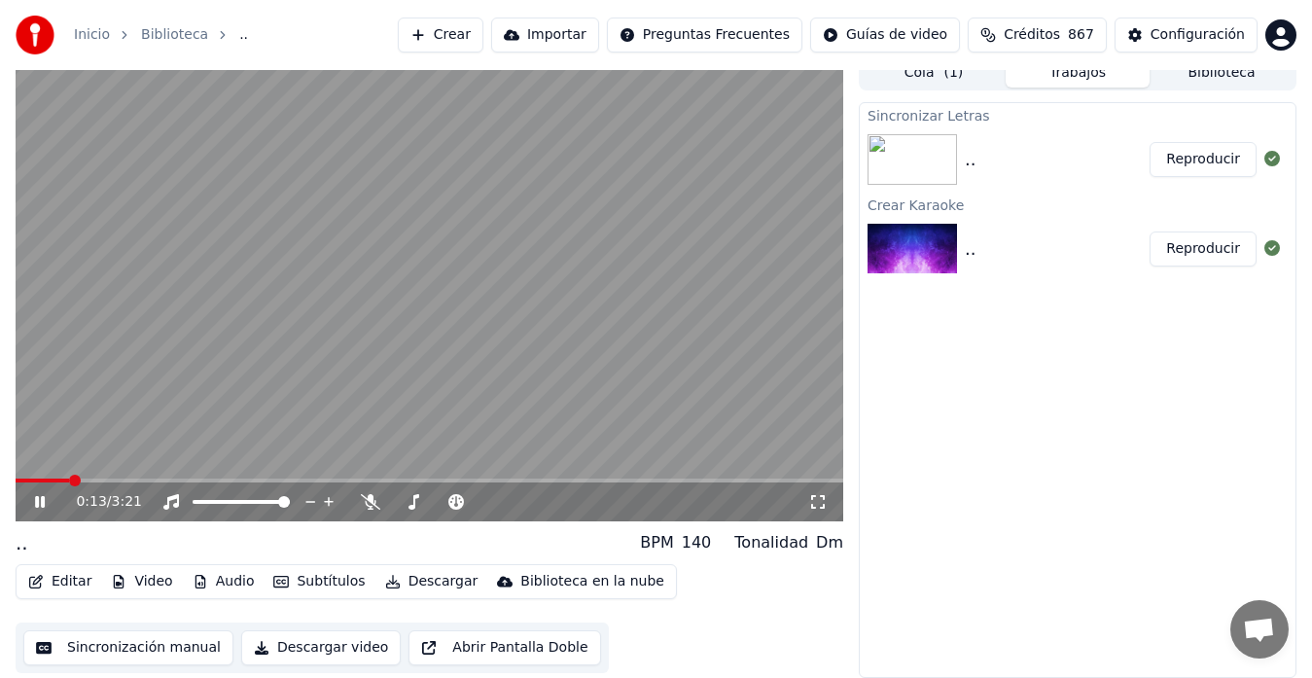
click at [544, 238] on video at bounding box center [430, 288] width 828 height 466
click at [424, 582] on button "Descargar" at bounding box center [431, 581] width 109 height 27
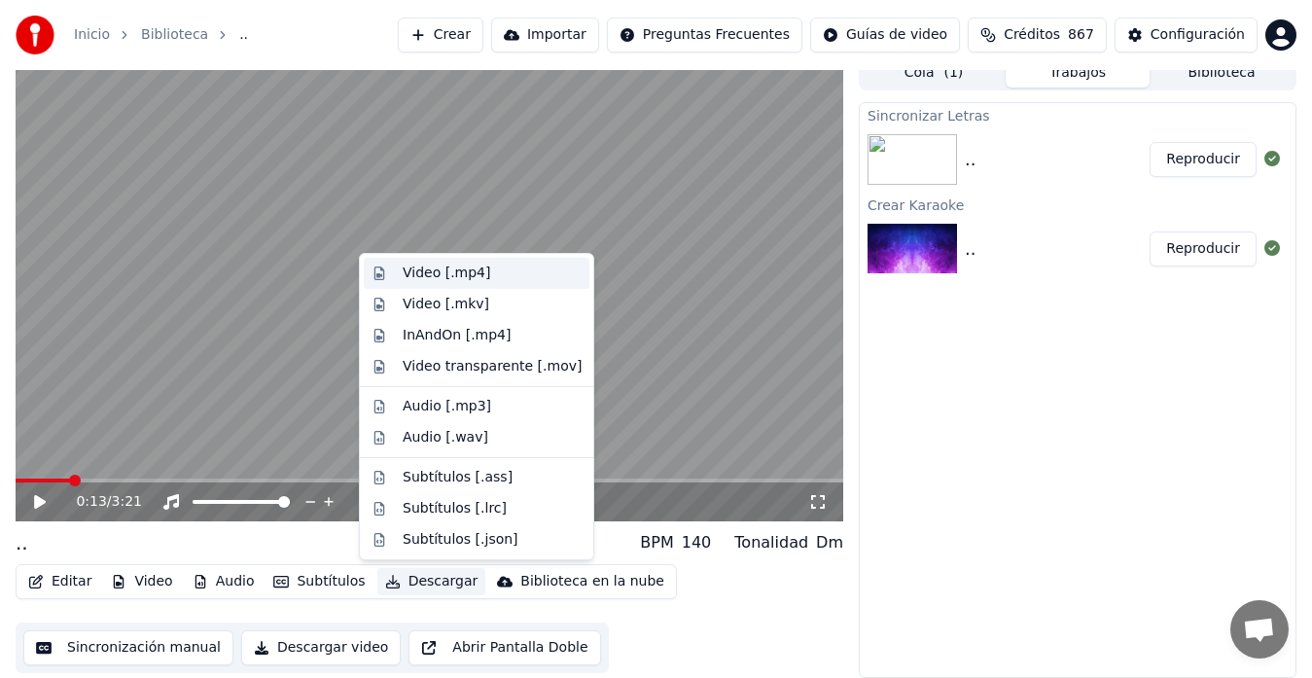
click at [431, 271] on div "Video [.mp4]" at bounding box center [447, 273] width 88 height 19
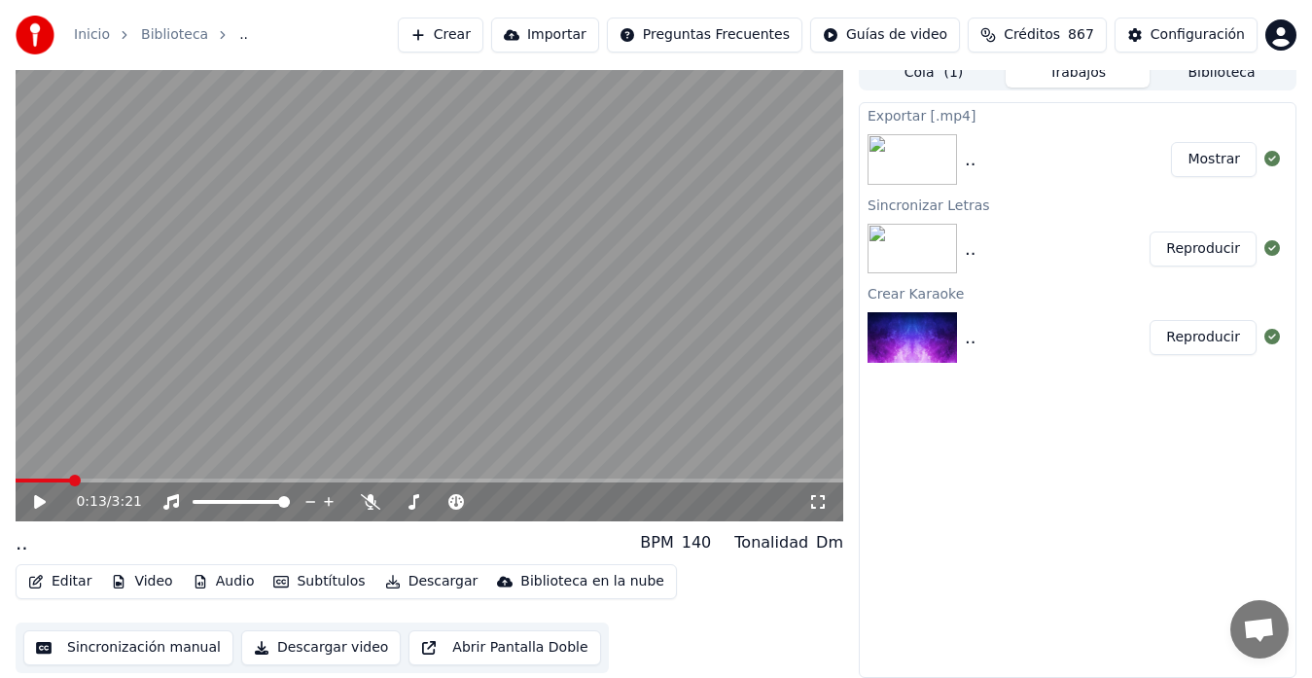
click at [1224, 156] on button "Mostrar" at bounding box center [1214, 159] width 86 height 35
